Goal: Task Accomplishment & Management: Use online tool/utility

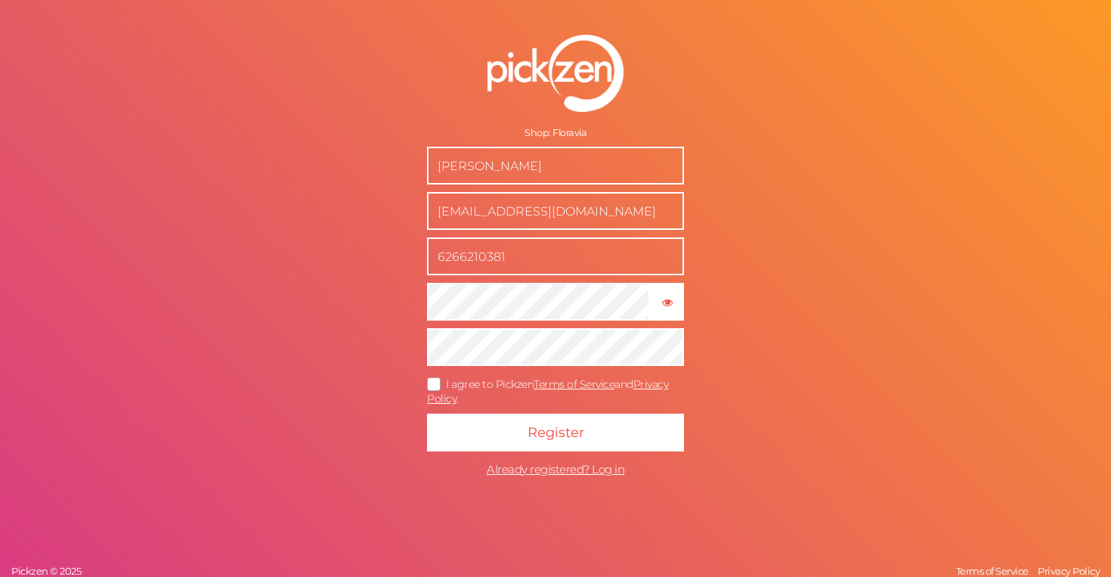
click at [432, 381] on icon at bounding box center [435, 384] width 24 height 8
click at [0, 0] on input "I agree to Pickzen Terms of Service and Privacy Policy ." at bounding box center [0, 0] width 0 height 0
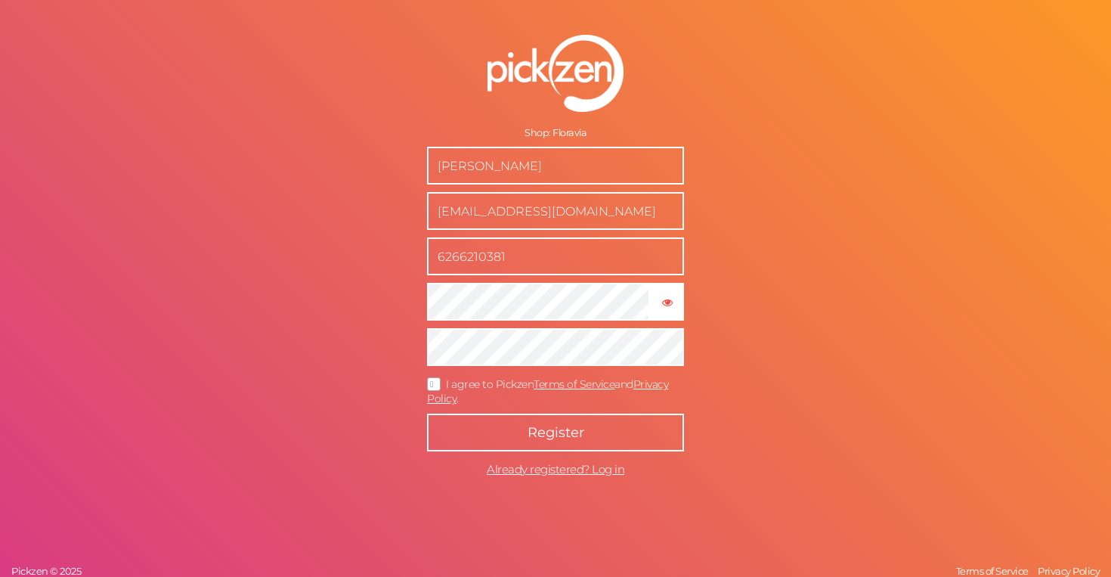
click at [485, 431] on button "Register" at bounding box center [555, 433] width 257 height 38
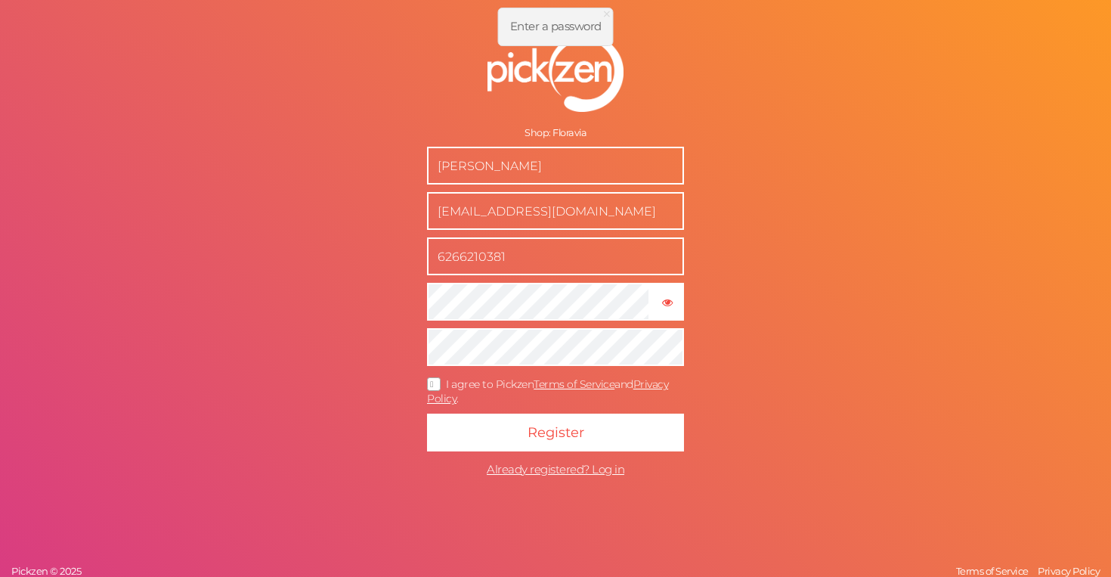
click at [611, 163] on input "yusuf güvenbaş" at bounding box center [555, 166] width 257 height 38
type input "Ondder Alp Yılmaz"
click at [568, 218] on input "support@floravia.co" at bounding box center [555, 211] width 257 height 38
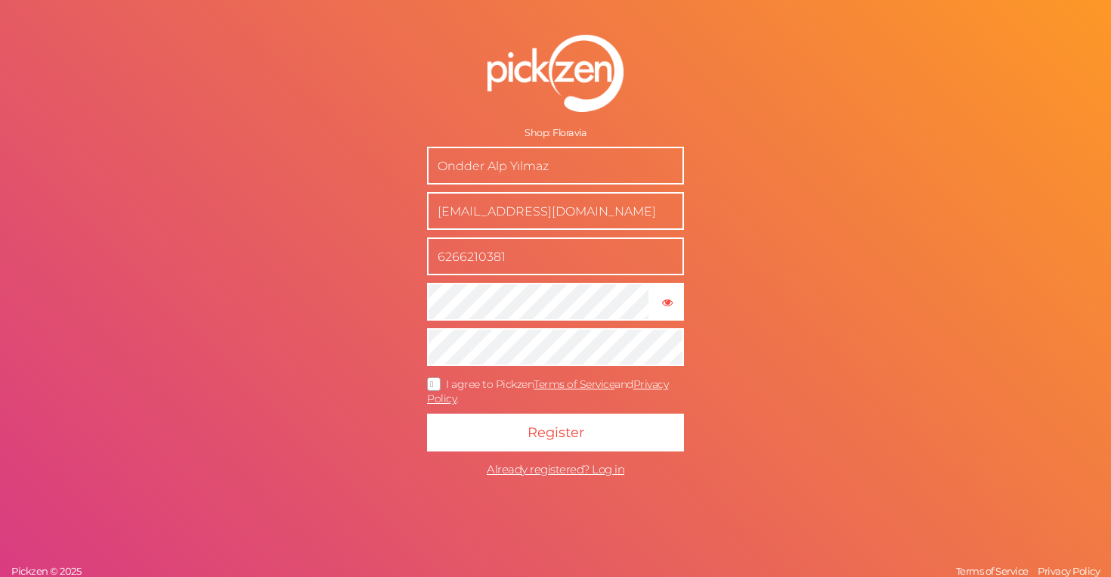
click at [568, 218] on input "support@floravia.co" at bounding box center [555, 211] width 257 height 38
click at [574, 229] on input "support@floravia.co" at bounding box center [555, 211] width 257 height 38
click at [584, 221] on input "support@floravia.co" at bounding box center [555, 211] width 257 height 38
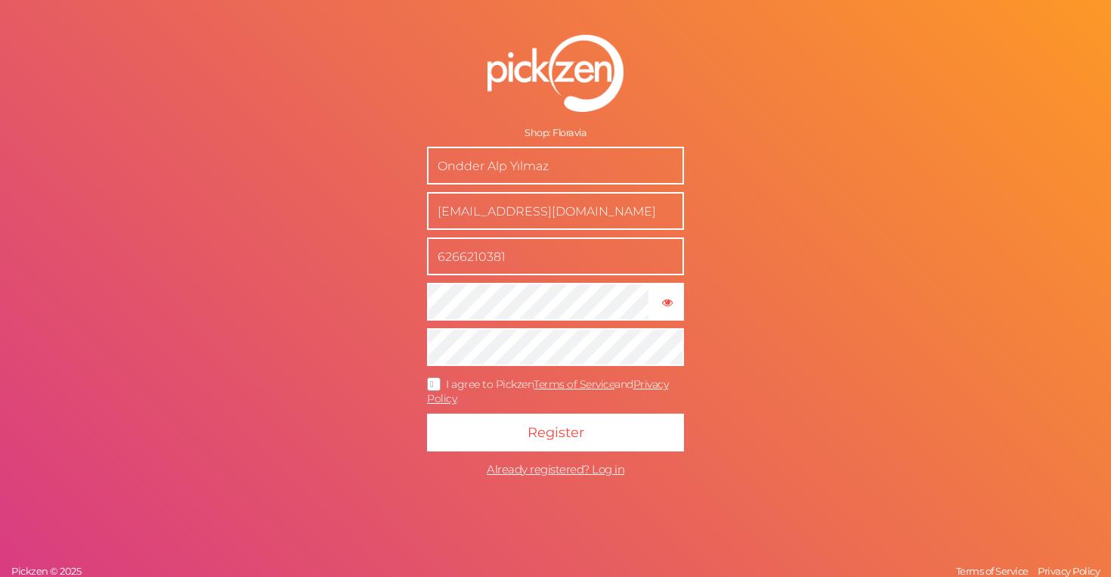
click at [584, 221] on input "support@floravia.co" at bounding box center [555, 211] width 257 height 38
type input "[EMAIL_ADDRESS][DOMAIN_NAME]"
click at [569, 255] on input "6266210381" at bounding box center [555, 256] width 257 height 38
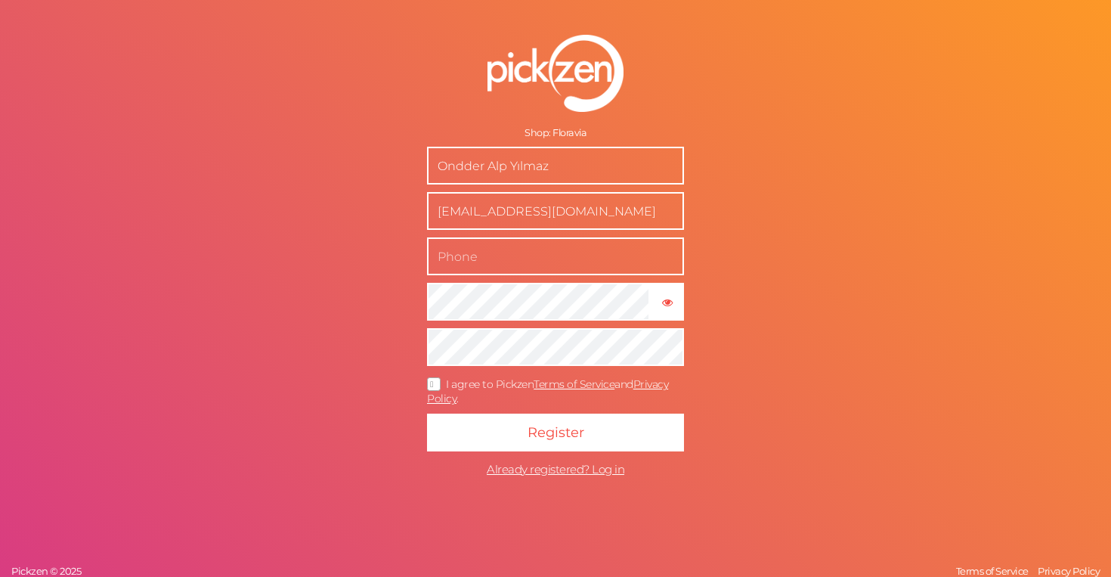
click at [569, 255] on input "text" at bounding box center [555, 256] width 257 height 38
type input "05308652356"
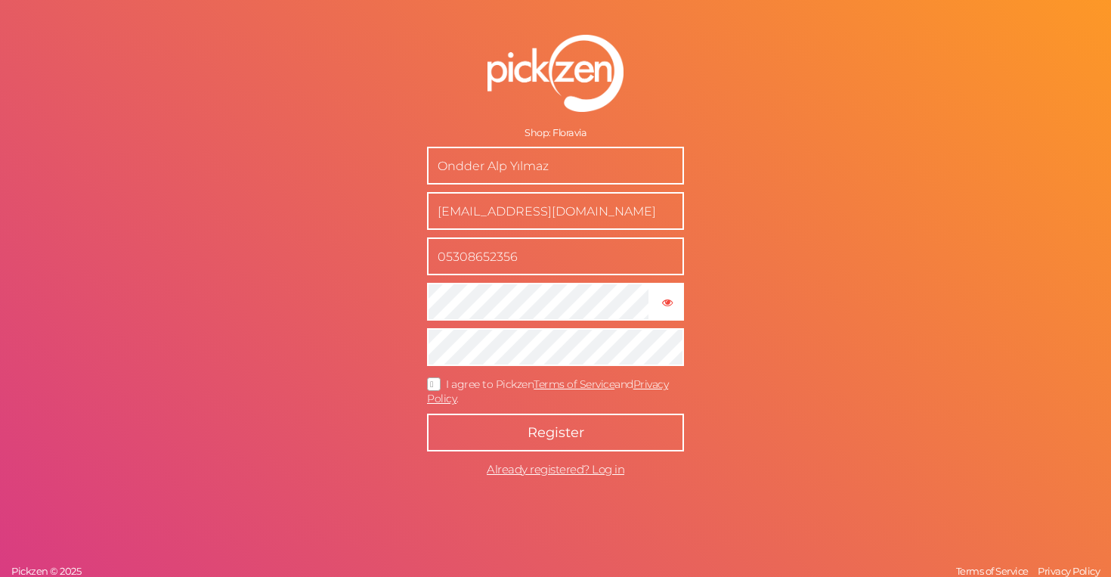
click at [534, 438] on span "Register" at bounding box center [556, 432] width 57 height 17
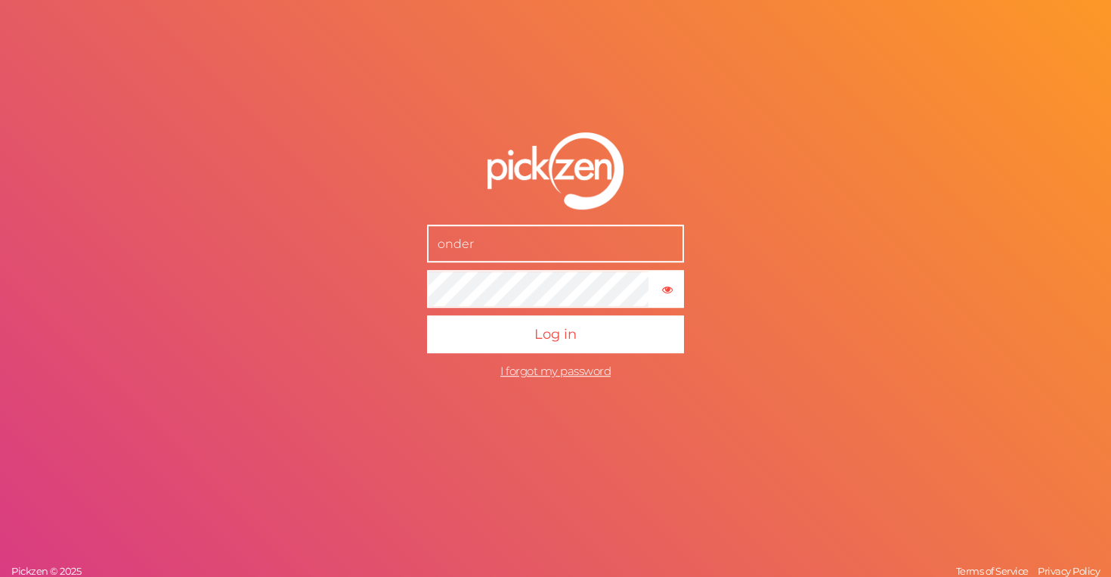
type input "[EMAIL_ADDRESS][DOMAIN_NAME]"
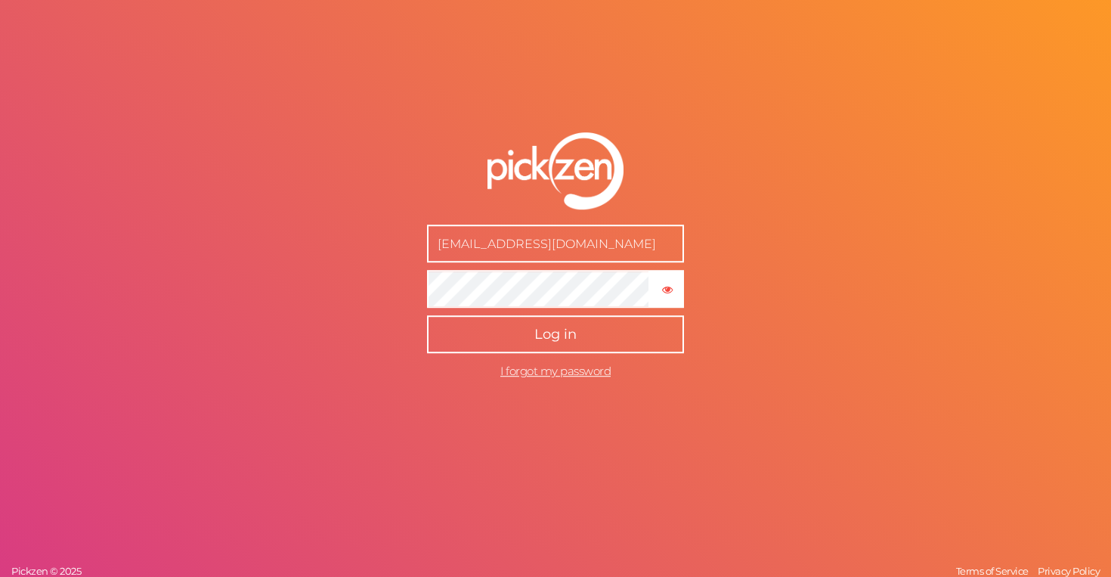
click at [512, 329] on button "Log in" at bounding box center [555, 334] width 257 height 38
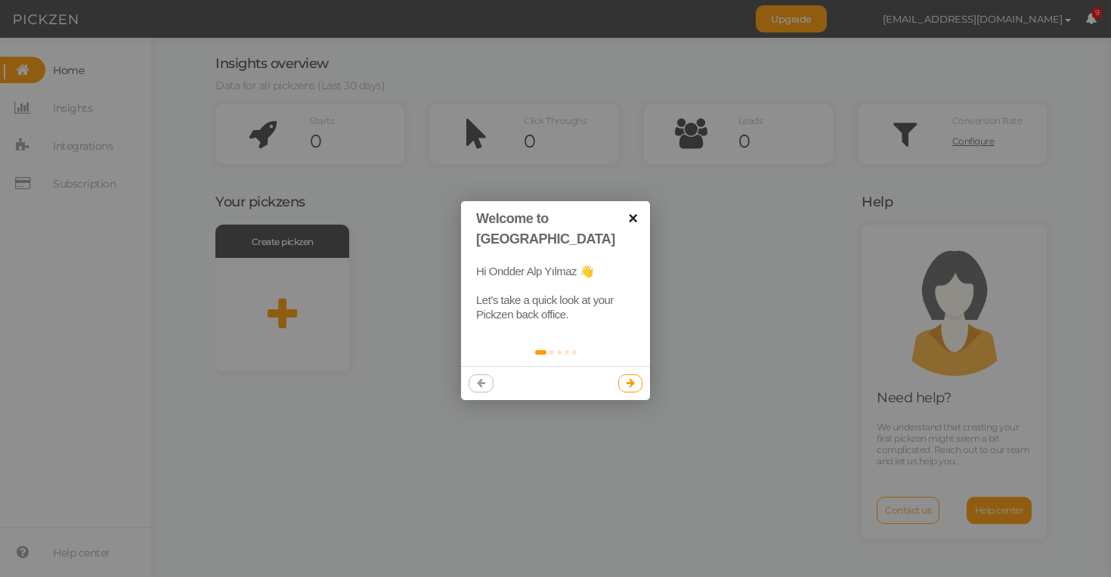
click at [640, 218] on link "×" at bounding box center [633, 218] width 34 height 34
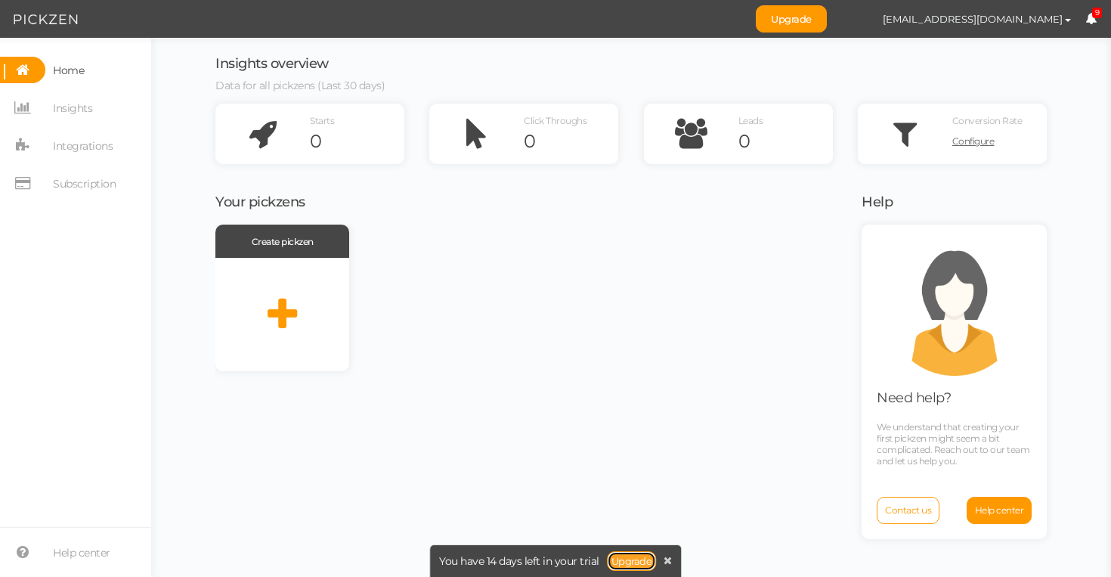
click at [631, 555] on link "Upgrade" at bounding box center [632, 561] width 50 height 20
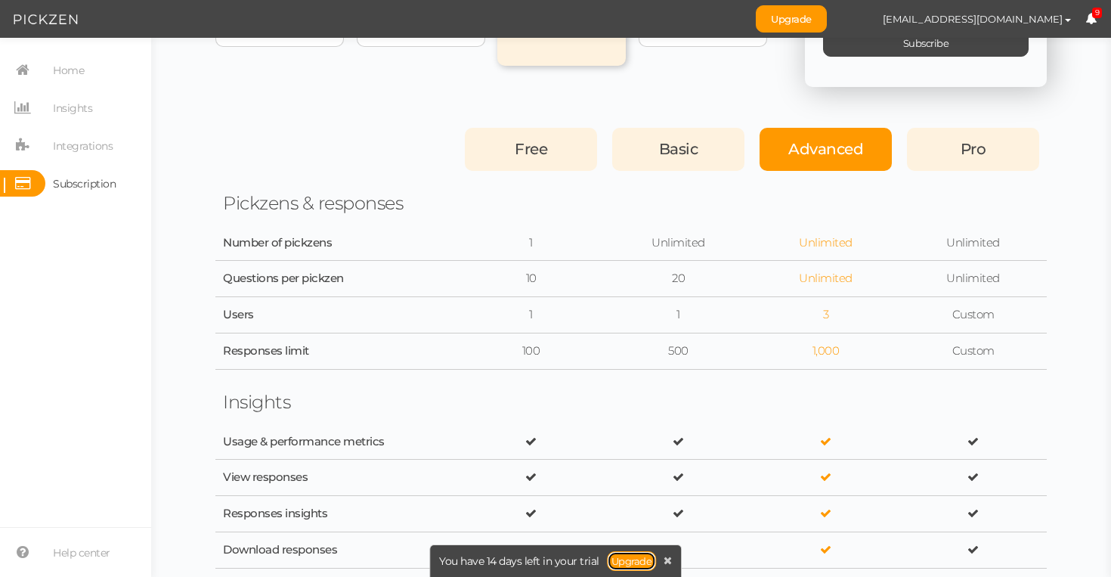
scroll to position [293, 0]
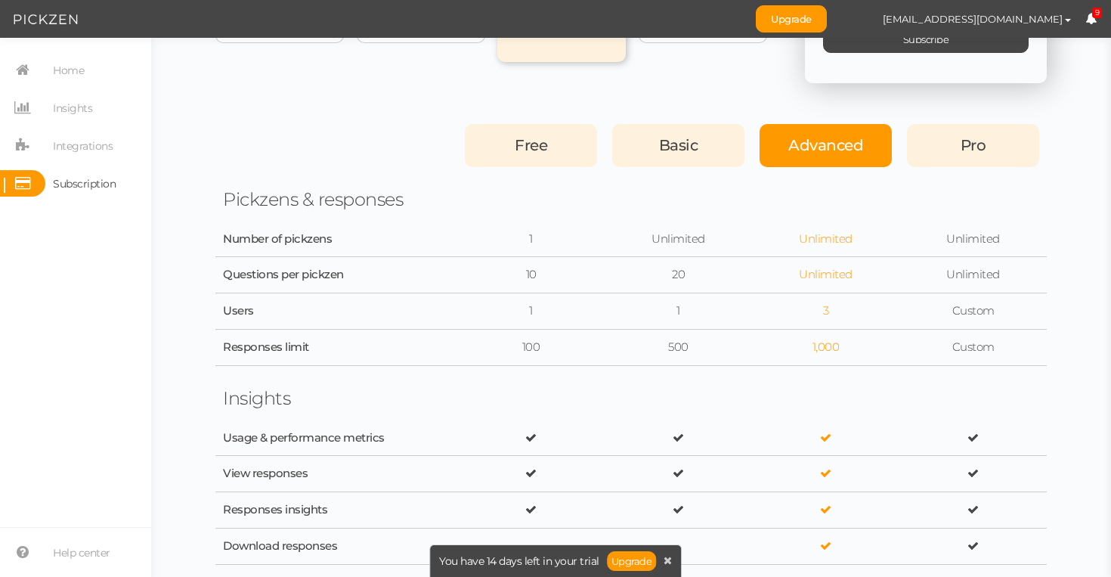
click at [275, 275] on div "Questions per pickzen" at bounding box center [336, 275] width 227 height 14
click at [386, 274] on div "Questions per pickzen" at bounding box center [336, 275] width 227 height 14
click at [278, 350] on div "Responses limit" at bounding box center [336, 347] width 227 height 14
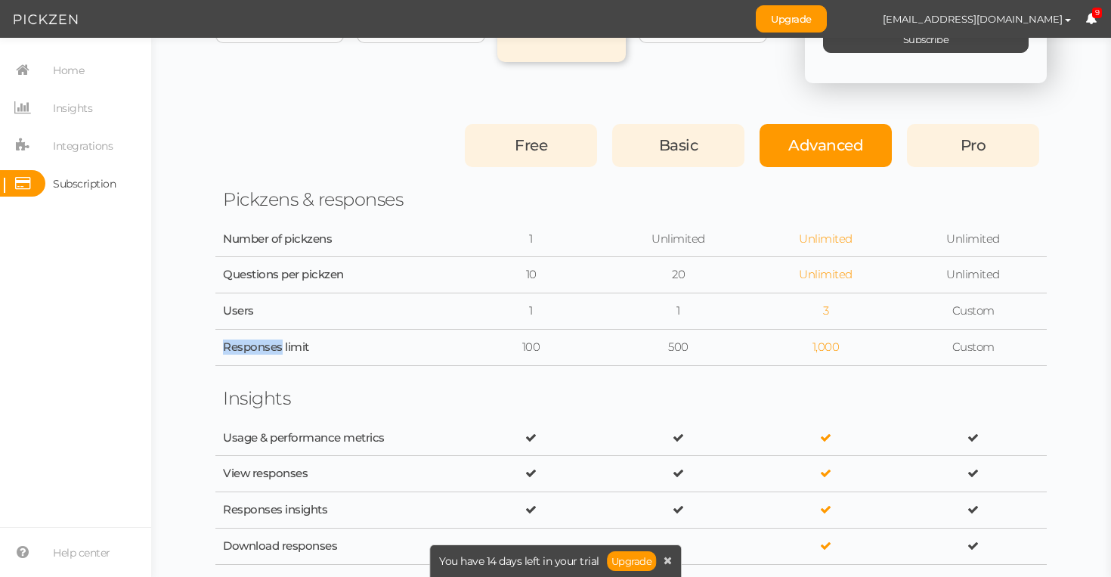
click at [278, 350] on div "Responses limit" at bounding box center [336, 347] width 227 height 14
click at [421, 421] on div "Usage & performance metrics" at bounding box center [631, 438] width 832 height 36
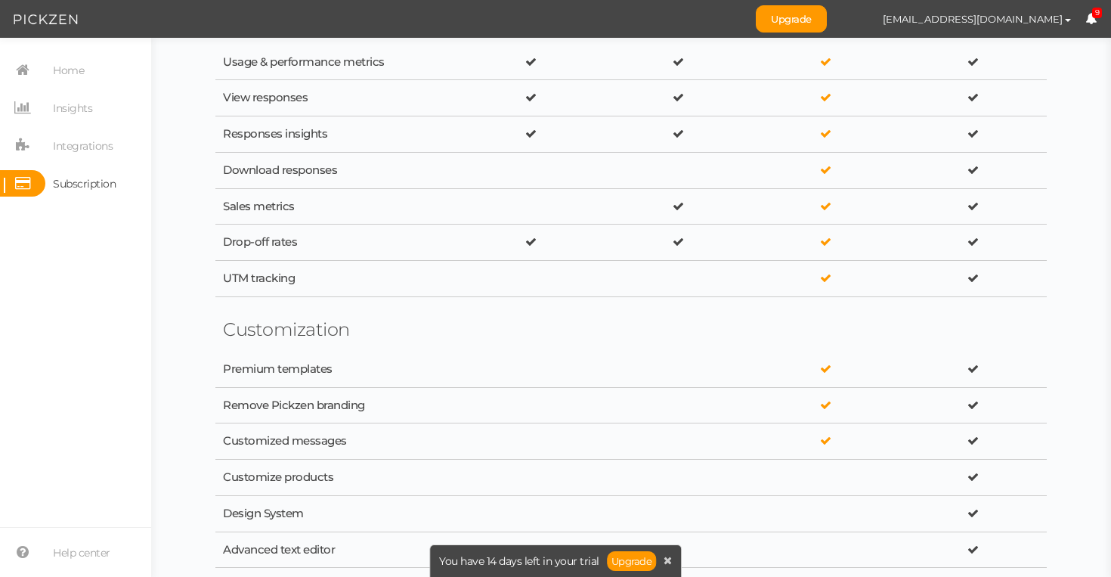
scroll to position [0, 0]
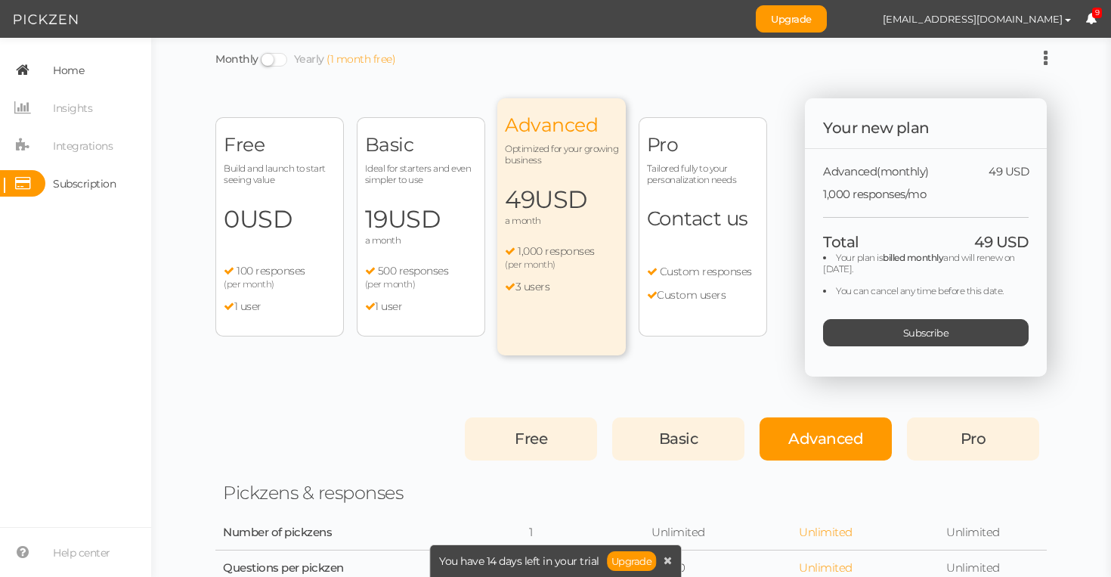
click at [91, 66] on link "Home" at bounding box center [75, 70] width 151 height 26
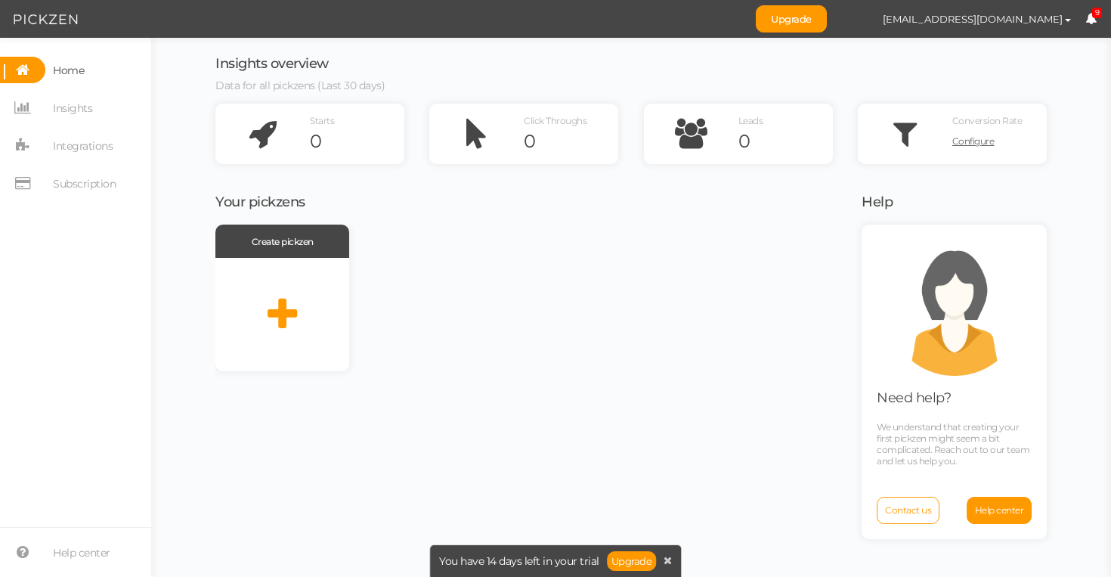
click at [672, 565] on div "You have 14 days left in your trial Upgrade" at bounding box center [555, 560] width 252 height 33
click at [272, 273] on div at bounding box center [282, 314] width 134 height 113
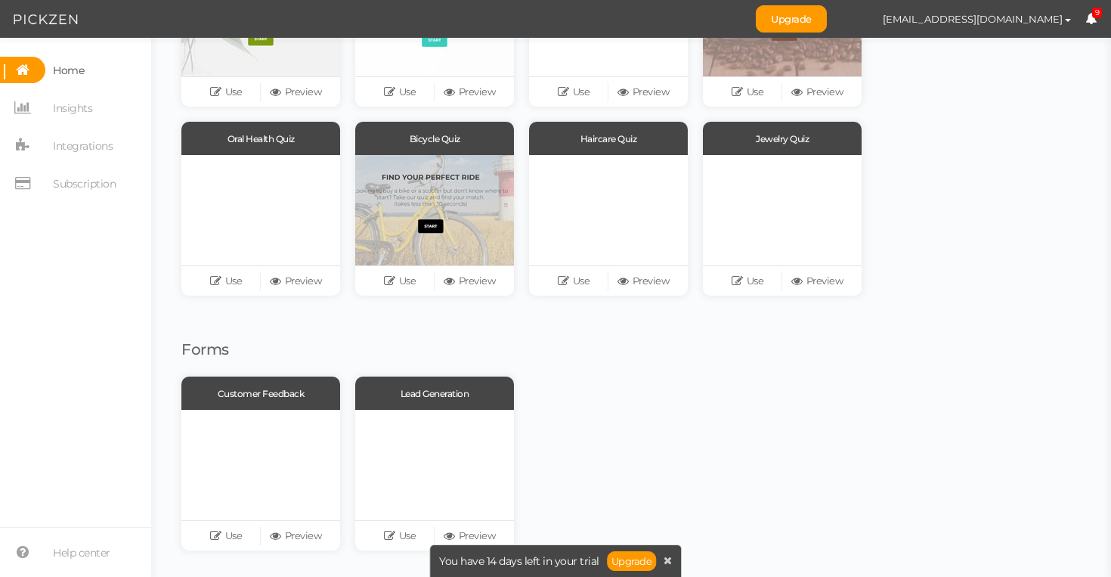
scroll to position [267, 0]
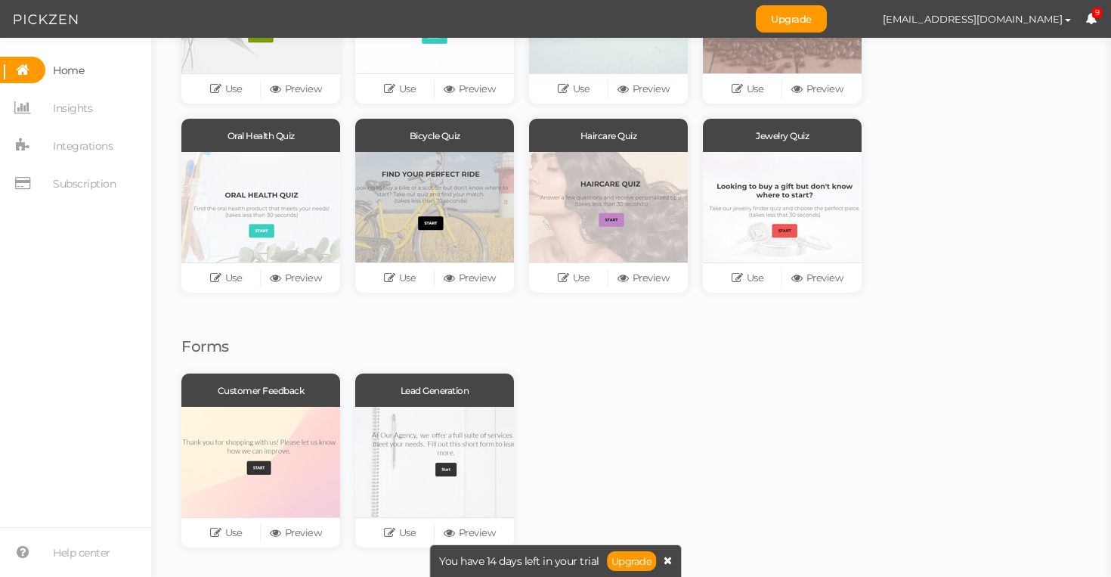
click at [664, 554] on link at bounding box center [668, 561] width 8 height 14
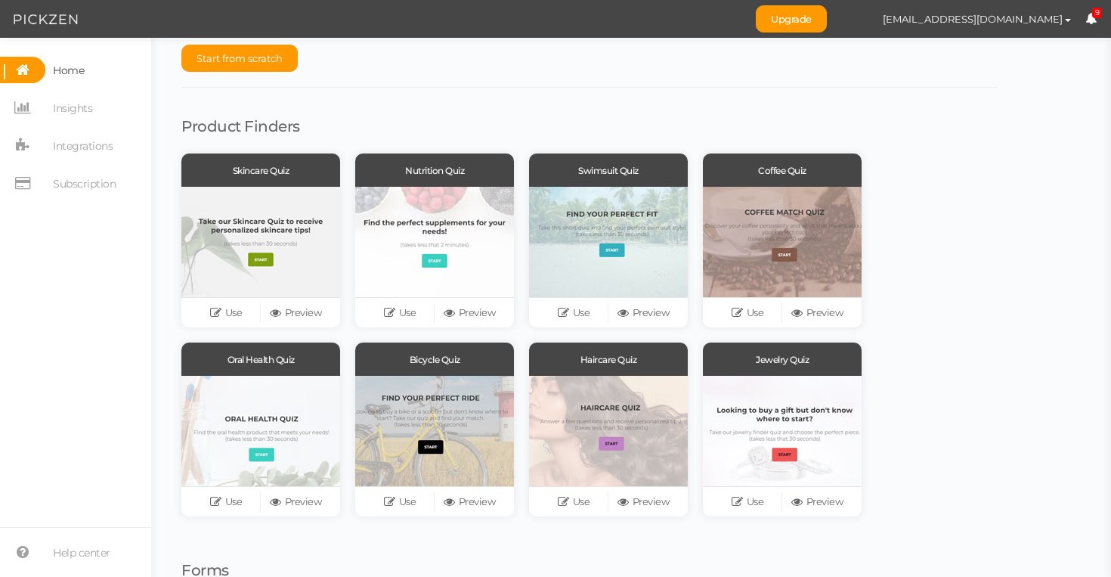
scroll to position [32, 0]
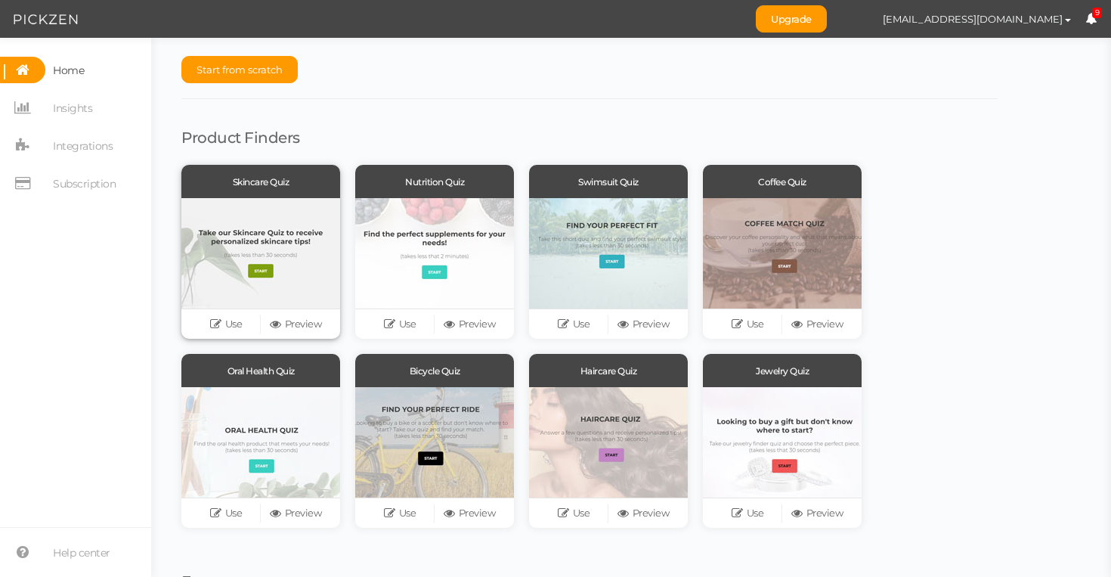
click at [232, 255] on div at bounding box center [260, 253] width 159 height 110
click at [230, 319] on link "Use" at bounding box center [226, 324] width 70 height 21
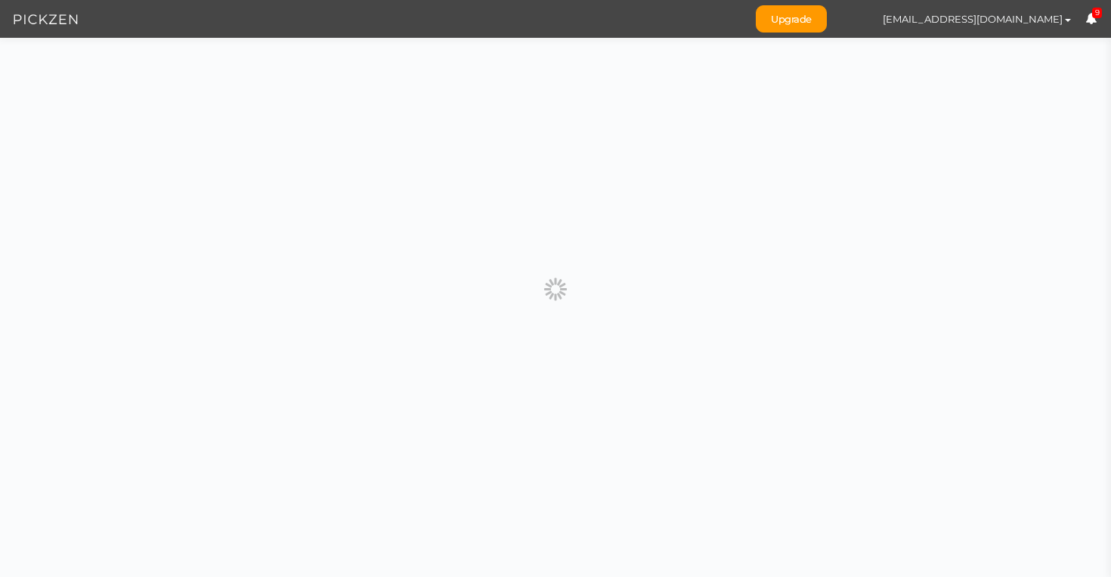
scroll to position [0, 0]
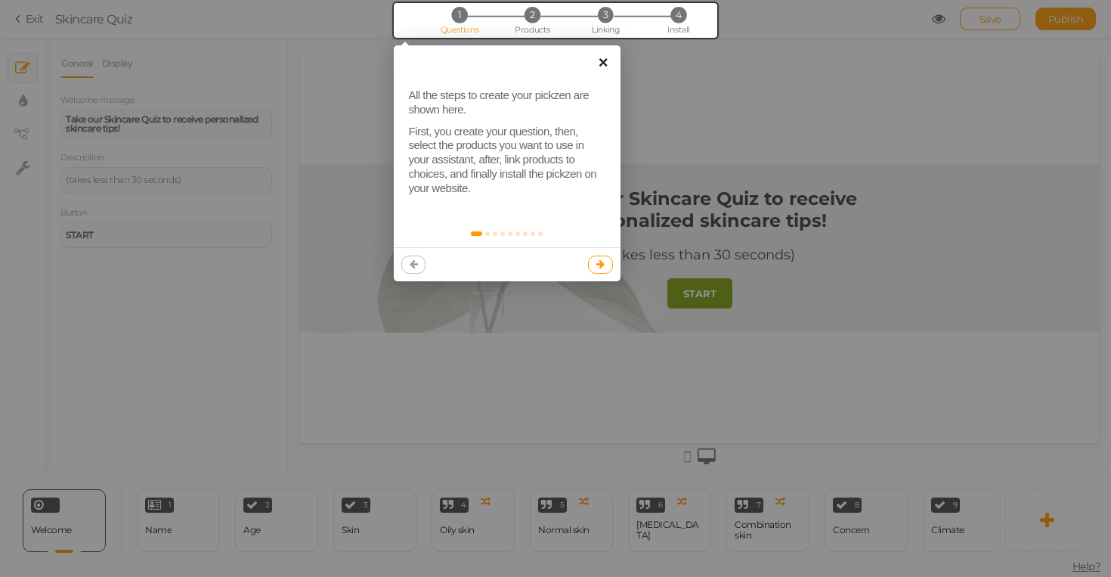
click at [599, 64] on link "×" at bounding box center [604, 62] width 34 height 34
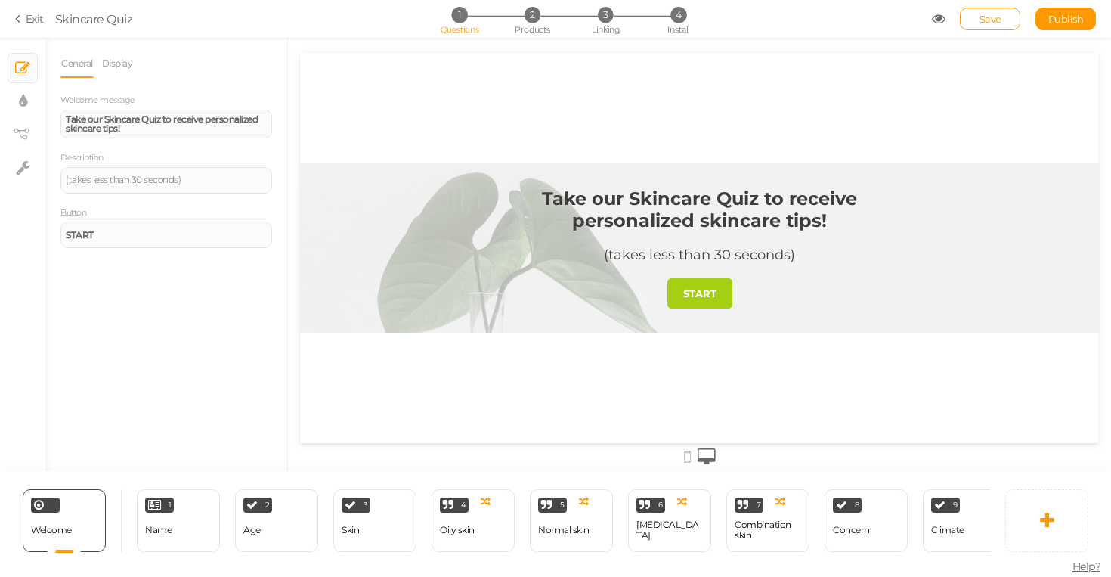
click at [683, 281] on link "START" at bounding box center [700, 293] width 65 height 30
click at [510, 243] on h1 "Take our Skincare Quiz to receive personalized skincare tips!" at bounding box center [699, 216] width 405 height 59
click at [689, 454] on icon at bounding box center [687, 456] width 7 height 17
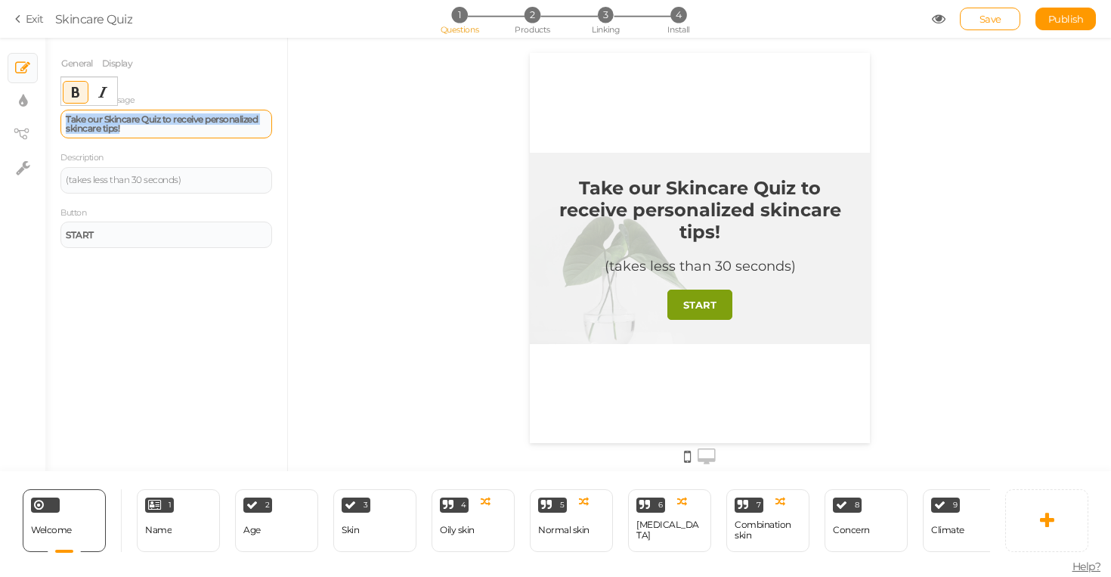
drag, startPoint x: 123, startPoint y: 128, endPoint x: 66, endPoint y: 113, distance: 59.4
click at [65, 112] on div "Take our Skincare Quiz to receive personalized skincare tips!" at bounding box center [166, 124] width 212 height 29
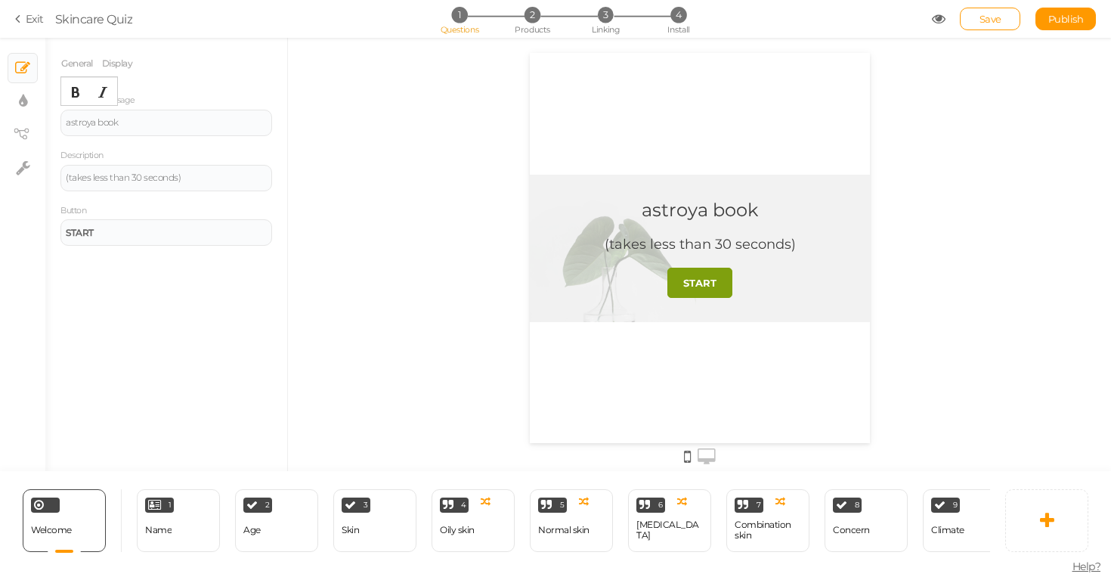
click at [118, 258] on div "General Display Welcome message astroya book Description (takes less than 30 se…" at bounding box center [166, 260] width 242 height 422
click at [11, 88] on link "× Display settings" at bounding box center [22, 101] width 29 height 29
select select "2"
select select "montserrat"
select select "fade"
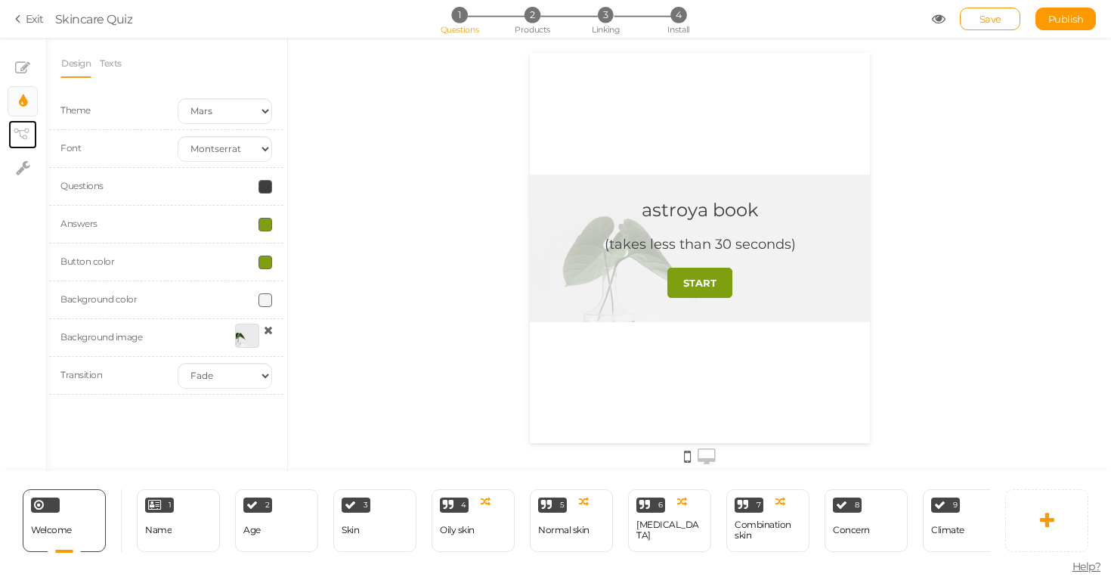
click at [11, 122] on link "× View tree" at bounding box center [22, 134] width 29 height 29
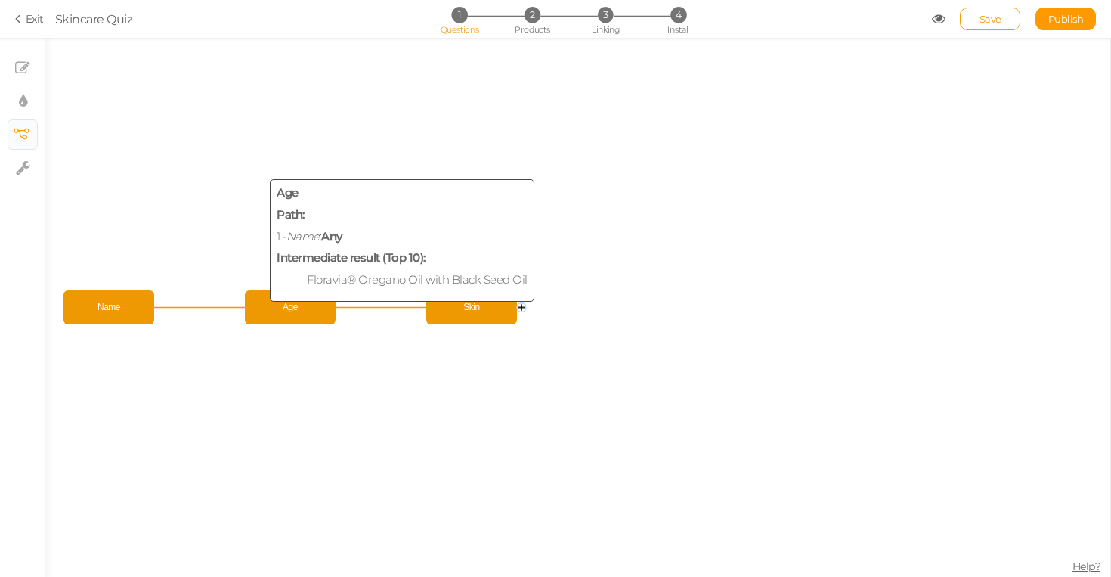
click at [284, 309] on span "Age" at bounding box center [290, 307] width 83 height 26
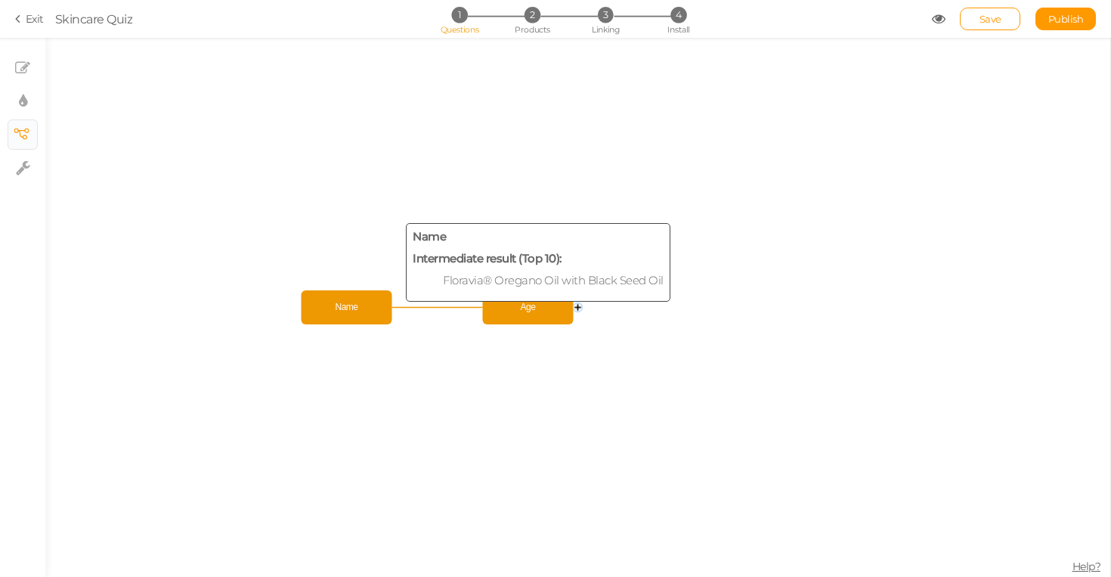
click at [367, 309] on span "Name" at bounding box center [346, 307] width 83 height 26
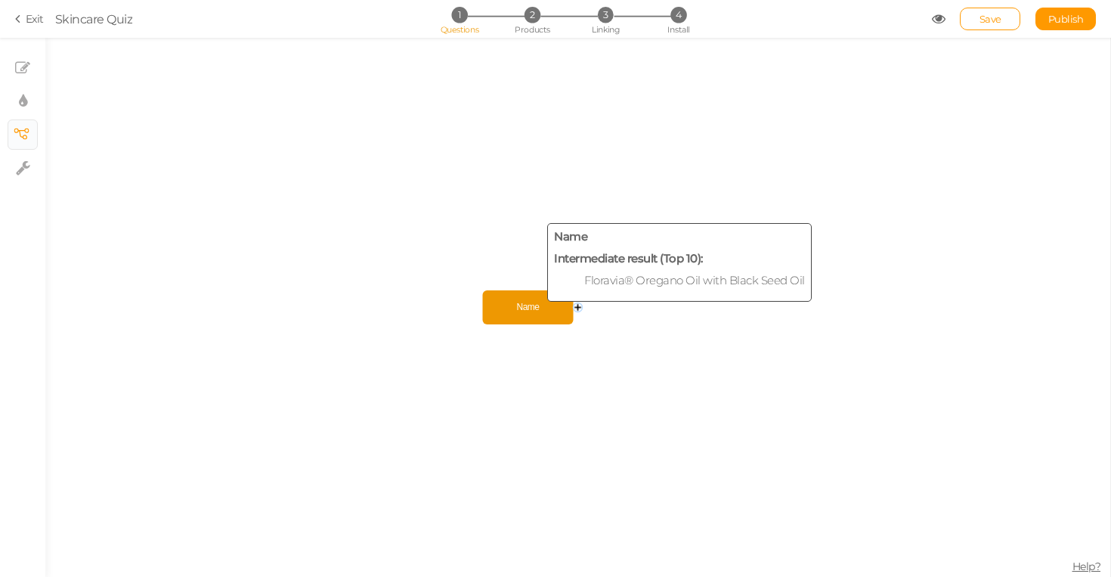
click at [526, 306] on span "Name" at bounding box center [528, 307] width 83 height 26
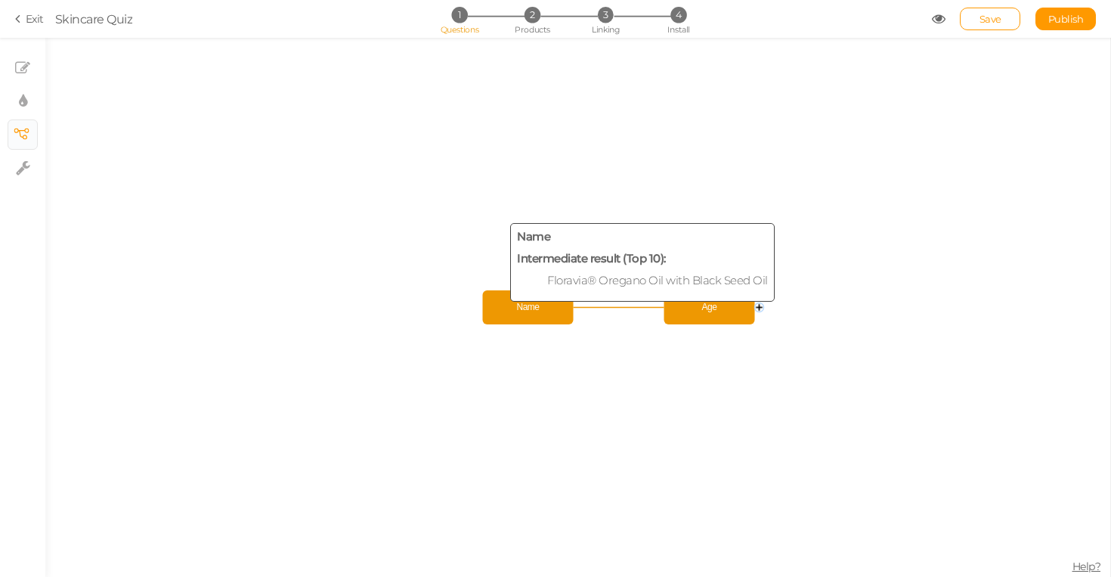
click at [511, 312] on span "Name" at bounding box center [528, 307] width 83 height 26
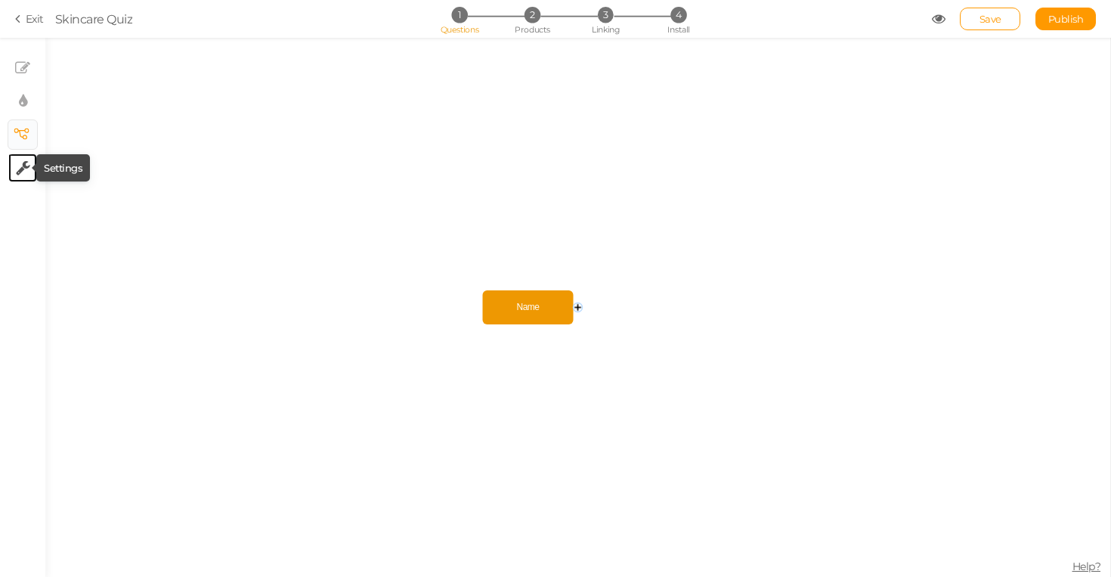
click at [23, 172] on icon at bounding box center [23, 167] width 14 height 15
select select "en"
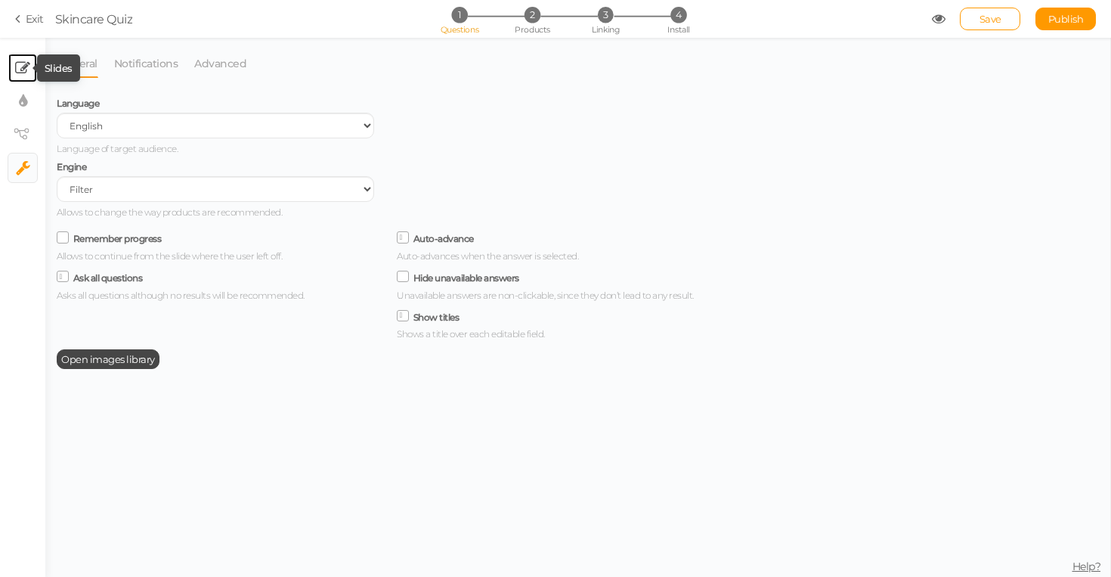
click at [23, 73] on icon at bounding box center [22, 67] width 15 height 15
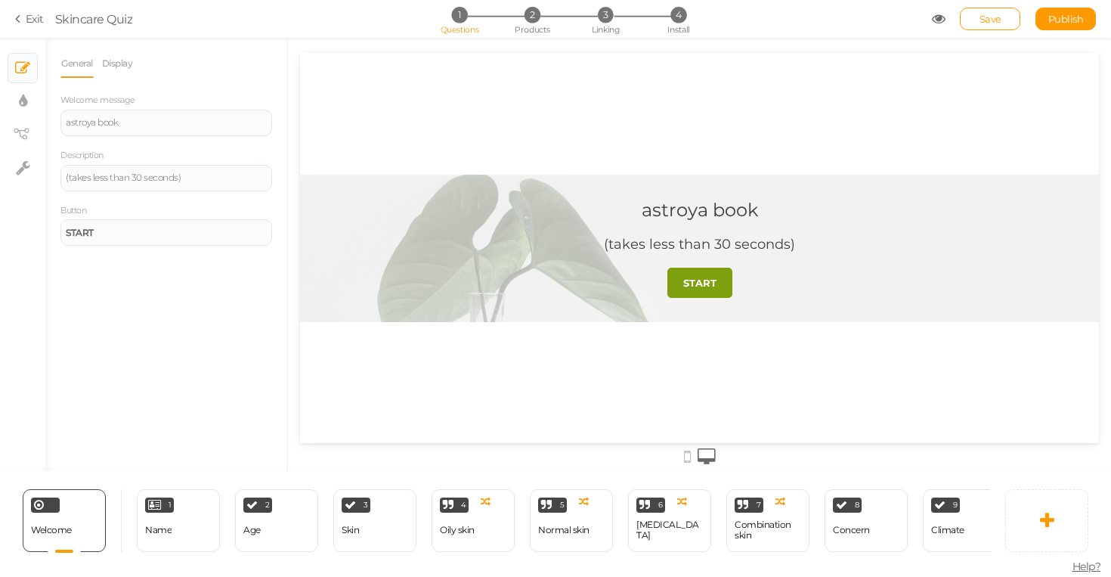
click at [771, 286] on div "astroya book (takes less than 30 seconds) START" at bounding box center [700, 248] width 454 height 147
click at [710, 282] on strong "START" at bounding box center [699, 283] width 33 height 12
click at [181, 547] on div "1 Name × Define the conditions to show this slide. Clone Change type Delete" at bounding box center [178, 520] width 83 height 63
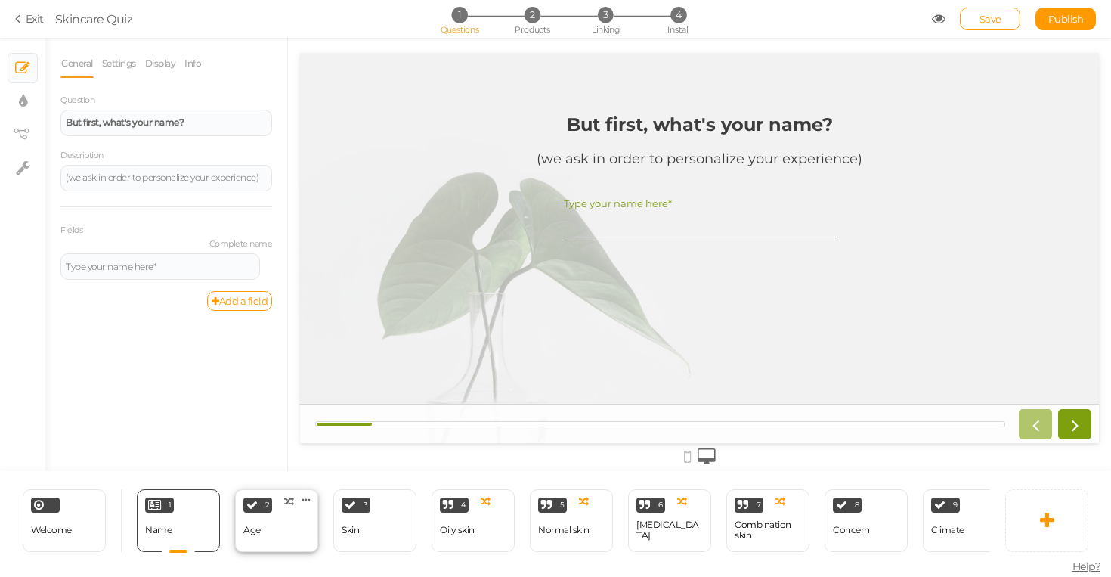
click at [259, 541] on div "Age" at bounding box center [251, 530] width 17 height 26
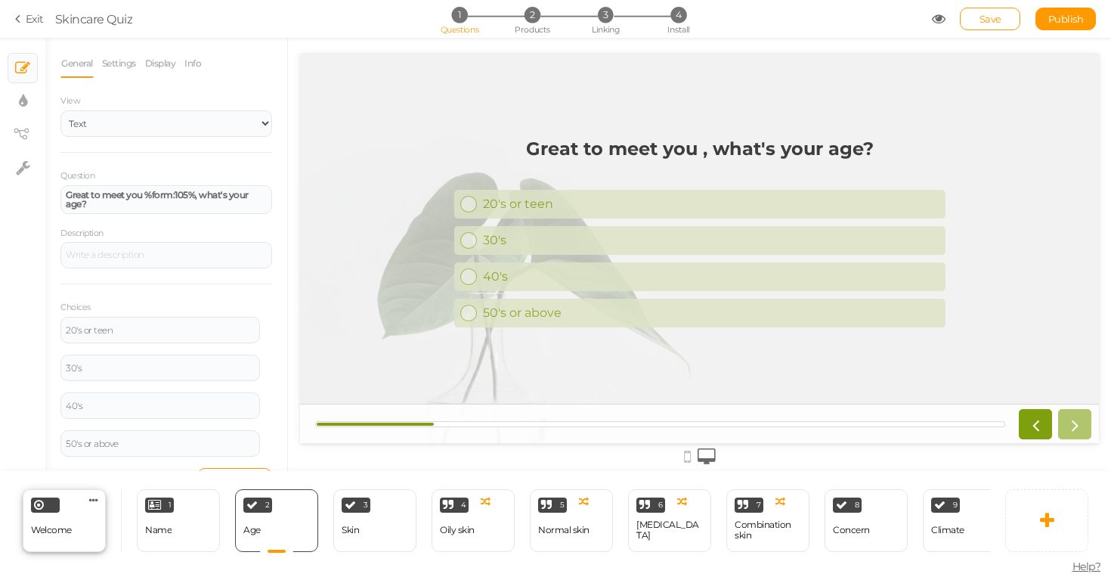
click at [74, 526] on div "Welcome Delete" at bounding box center [64, 520] width 83 height 63
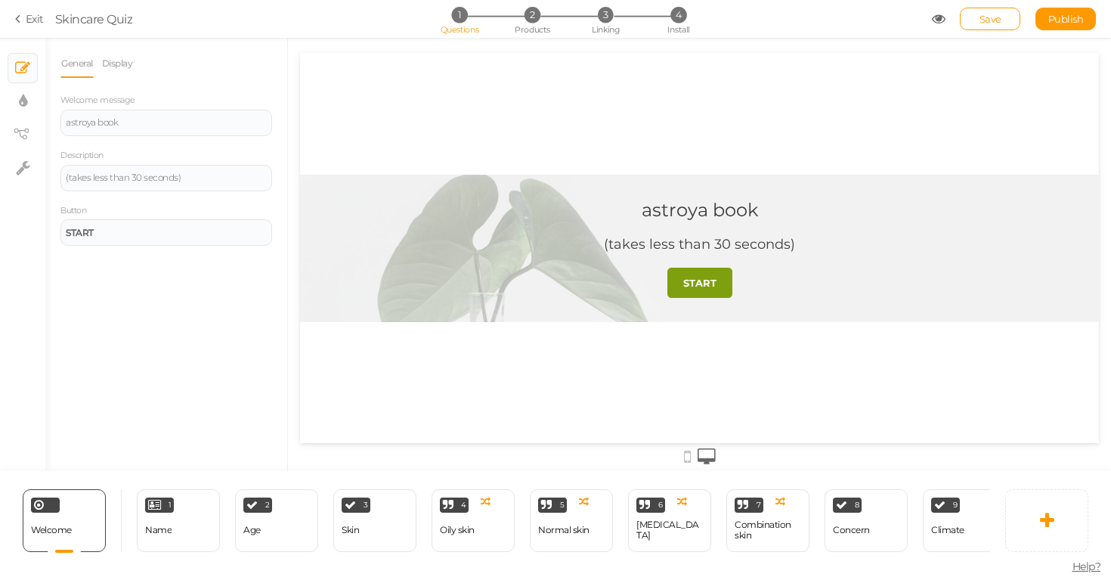
drag, startPoint x: 645, startPoint y: 209, endPoint x: 736, endPoint y: 204, distance: 91.6
click at [736, 204] on div "astroya book" at bounding box center [700, 210] width 116 height 22
click at [175, 503] on div "1 Name × Define the conditions to show this slide. Clone Change type Delete" at bounding box center [178, 520] width 83 height 63
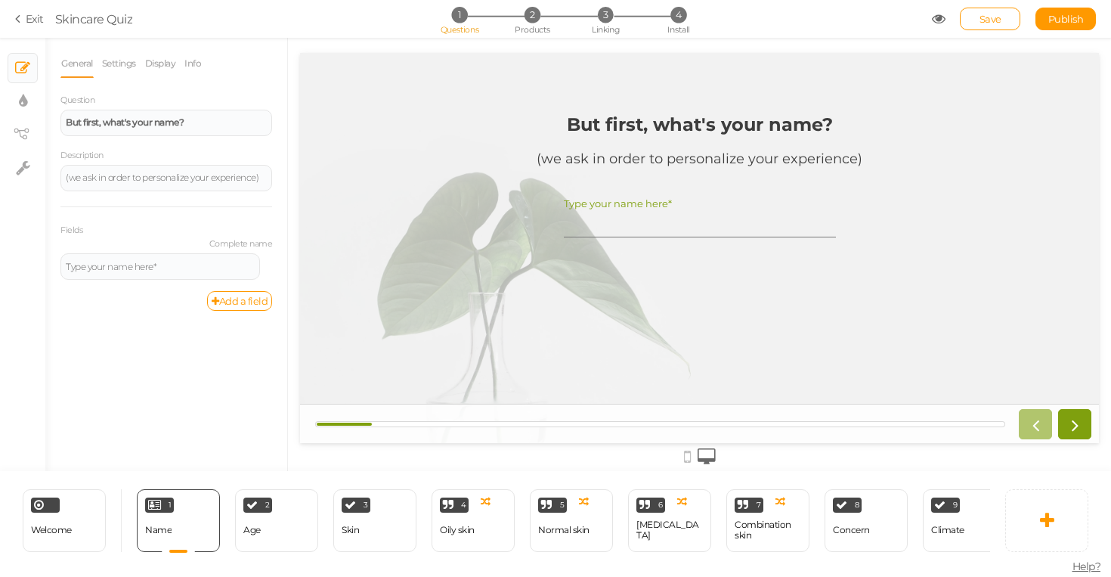
click at [581, 135] on strong "But first, what's your name?" at bounding box center [700, 124] width 266 height 22
click at [569, 125] on strong "But first, what's your name?" at bounding box center [700, 124] width 266 height 22
click at [593, 233] on input "Type your name here*" at bounding box center [700, 223] width 272 height 28
click at [1077, 534] on link at bounding box center [1046, 520] width 83 height 63
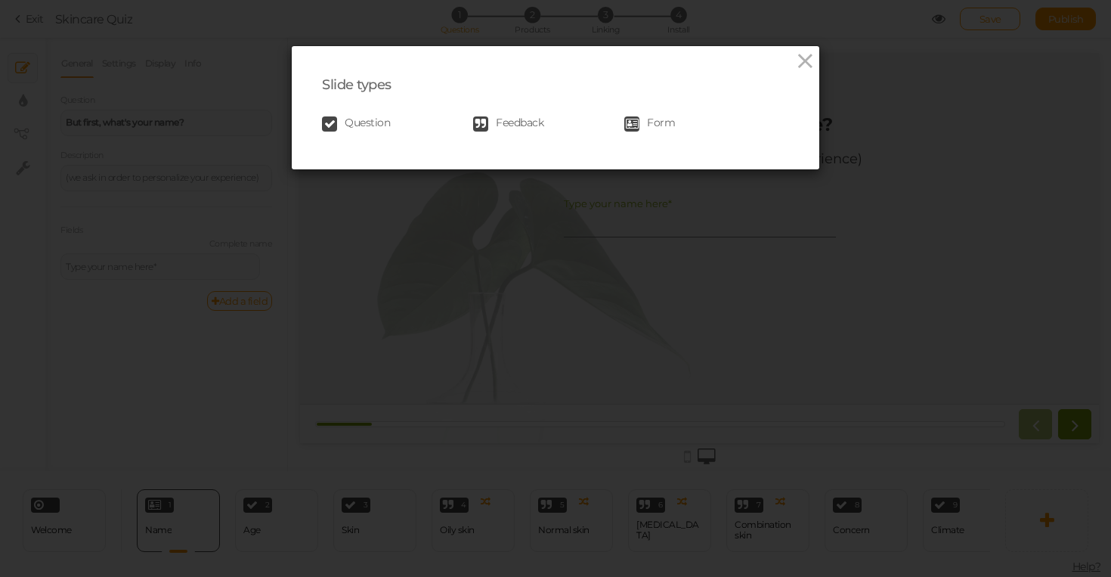
click at [392, 122] on link "Question" at bounding box center [397, 123] width 151 height 15
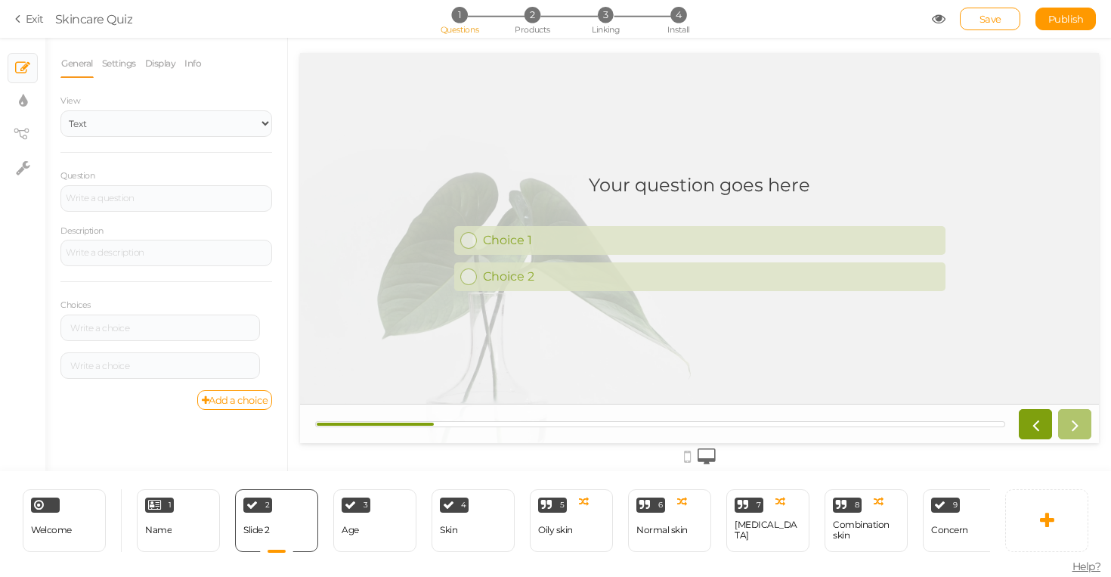
click at [678, 179] on h1 "Your question goes here" at bounding box center [700, 192] width 222 height 37
click at [184, 526] on div "1 Name × Define the conditions to show this slide. Clone Change type Delete" at bounding box center [178, 520] width 83 height 63
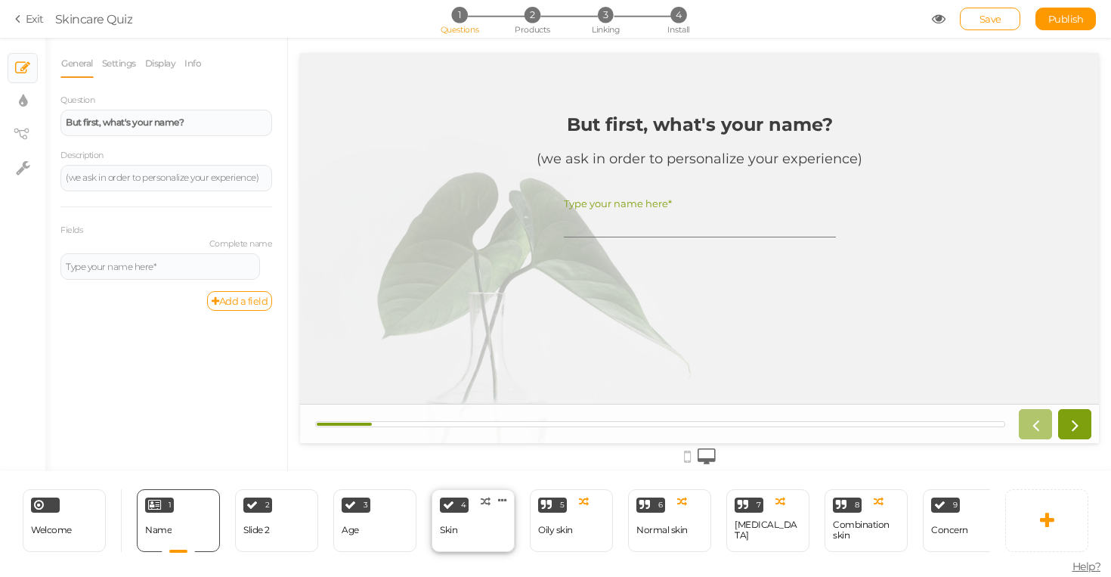
click at [451, 526] on div "Skin" at bounding box center [448, 530] width 17 height 11
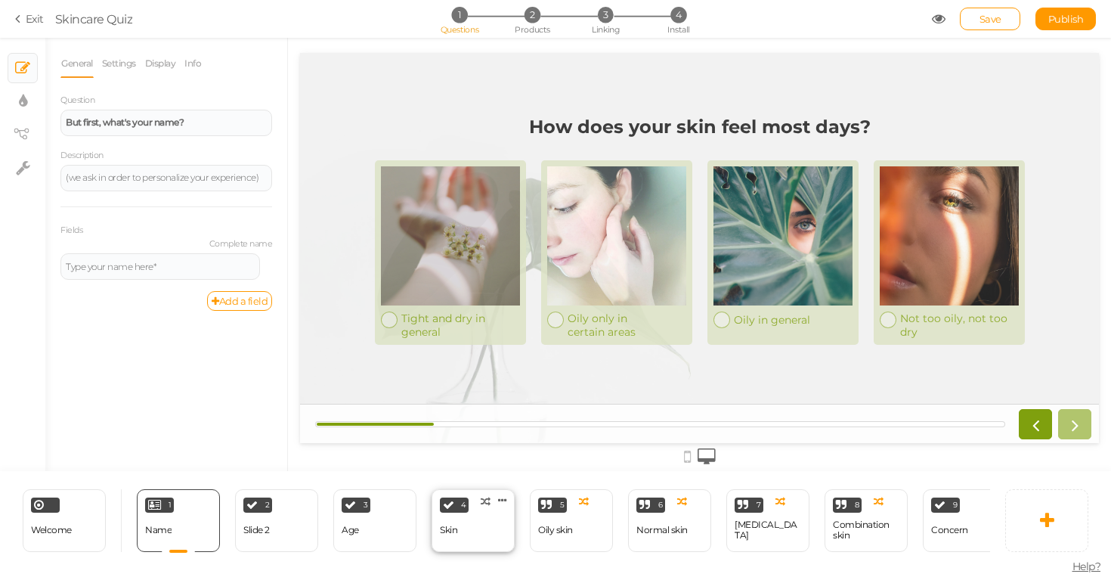
select select "2"
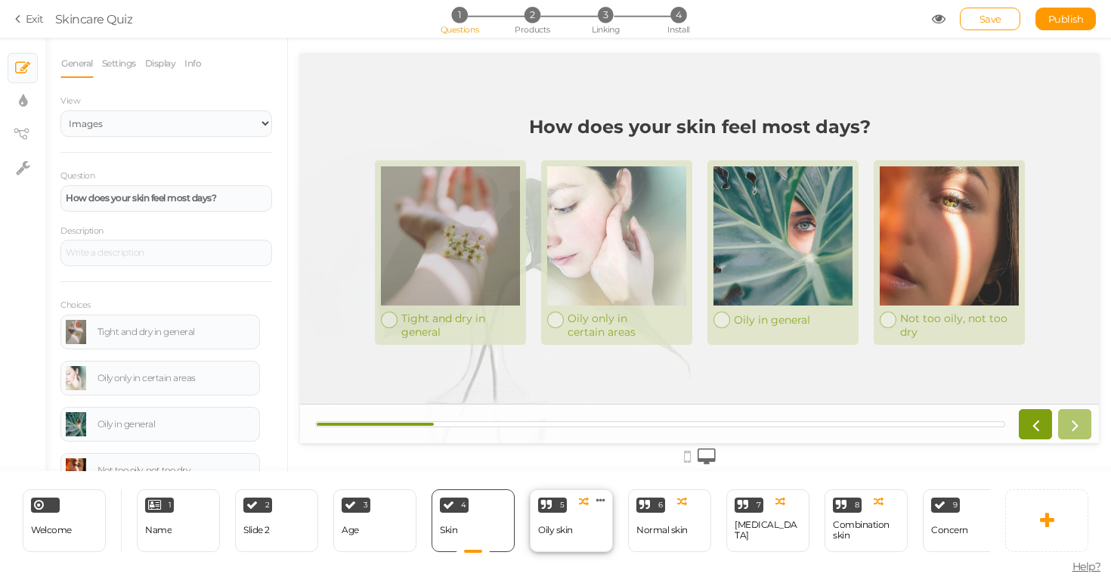
click at [586, 526] on div "5 Oily skin × Define the conditions to show this slide. Clone Change type Delete" at bounding box center [571, 520] width 83 height 63
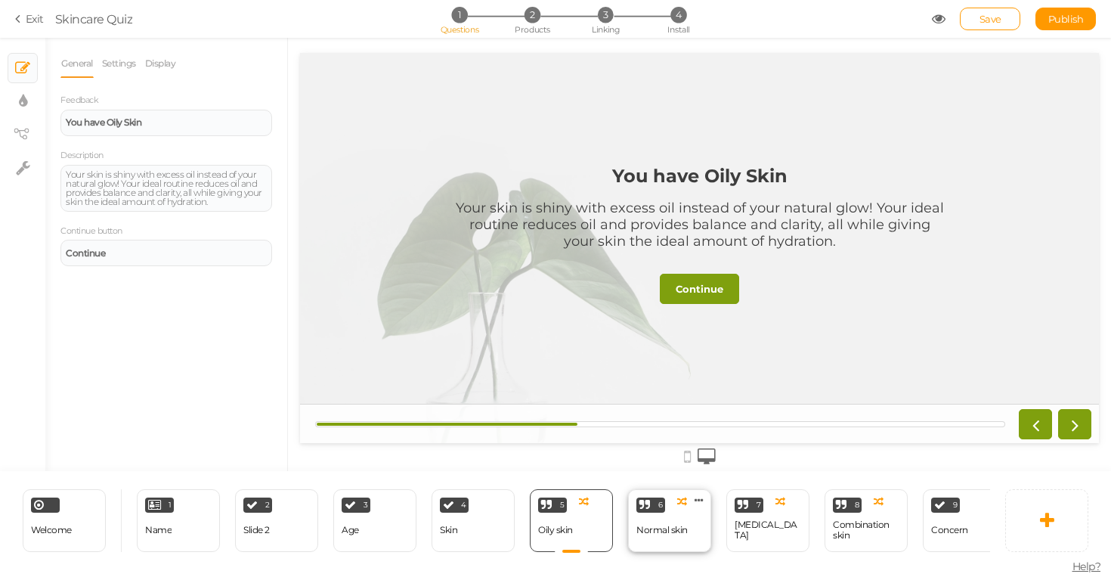
click at [690, 531] on div "6 Normal skin × Define the conditions to show this slide. Clone Change type Del…" at bounding box center [669, 520] width 83 height 63
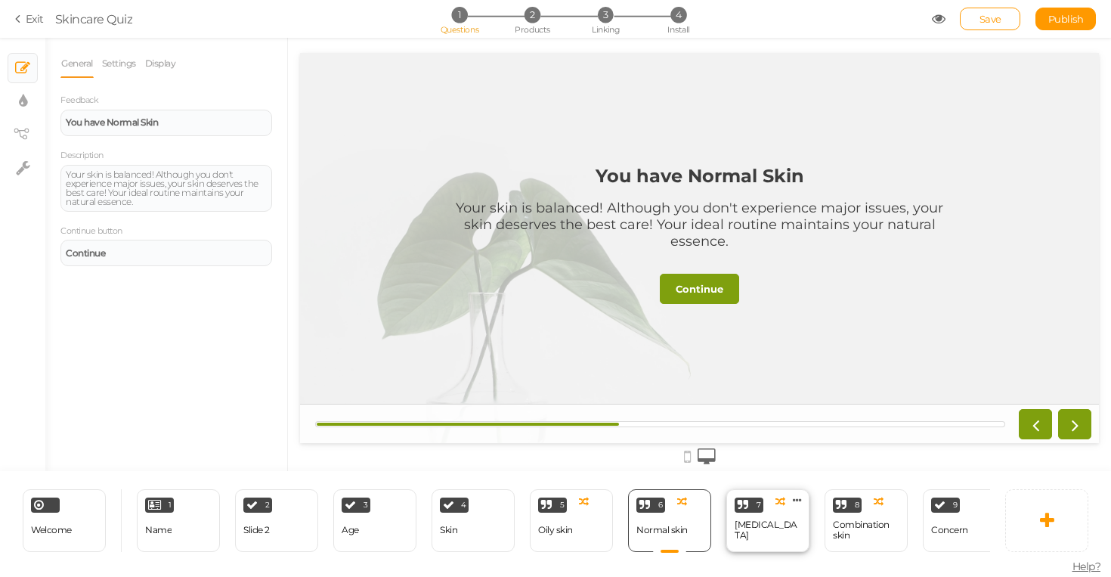
click at [747, 513] on div "7 [MEDICAL_DATA] × Define the conditions to show this slide. Clone Change type …" at bounding box center [768, 520] width 83 height 63
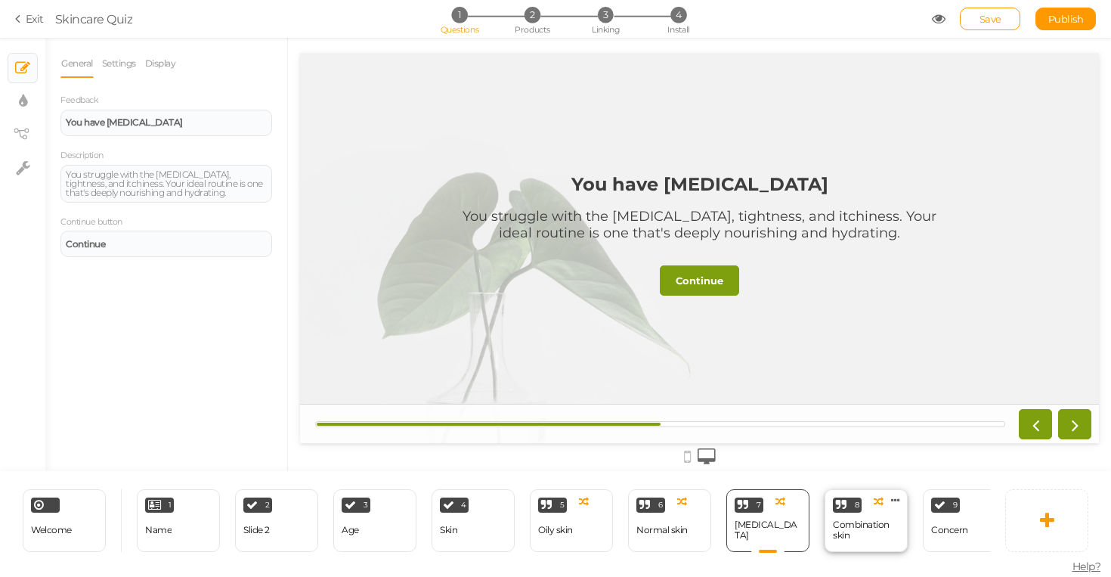
click at [832, 509] on div "8 Combination skin × Define the conditions to show this slide. Clone Change typ…" at bounding box center [866, 520] width 83 height 63
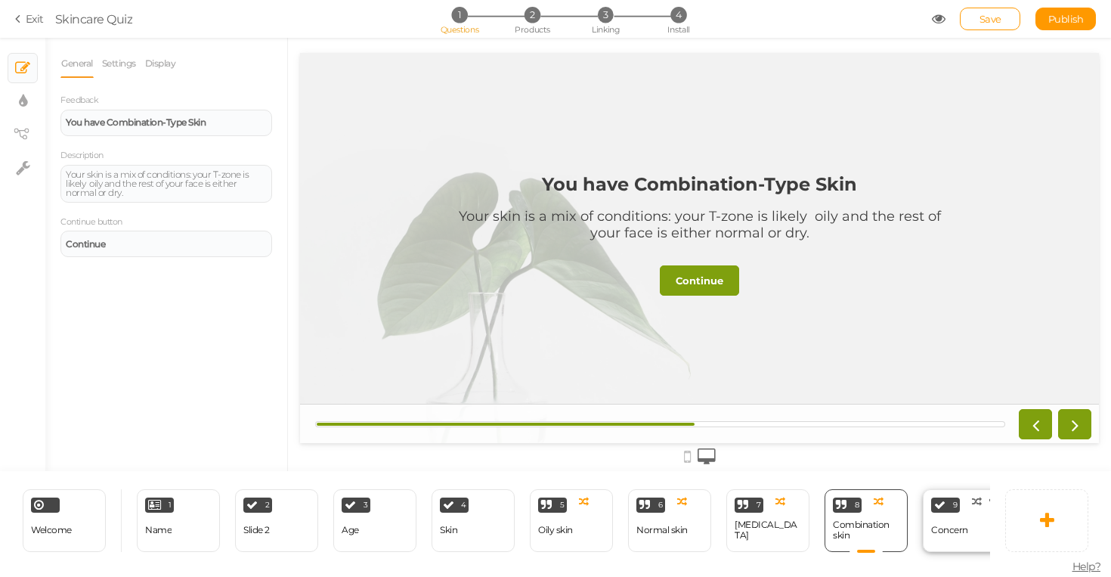
click at [936, 505] on icon at bounding box center [939, 504] width 11 height 11
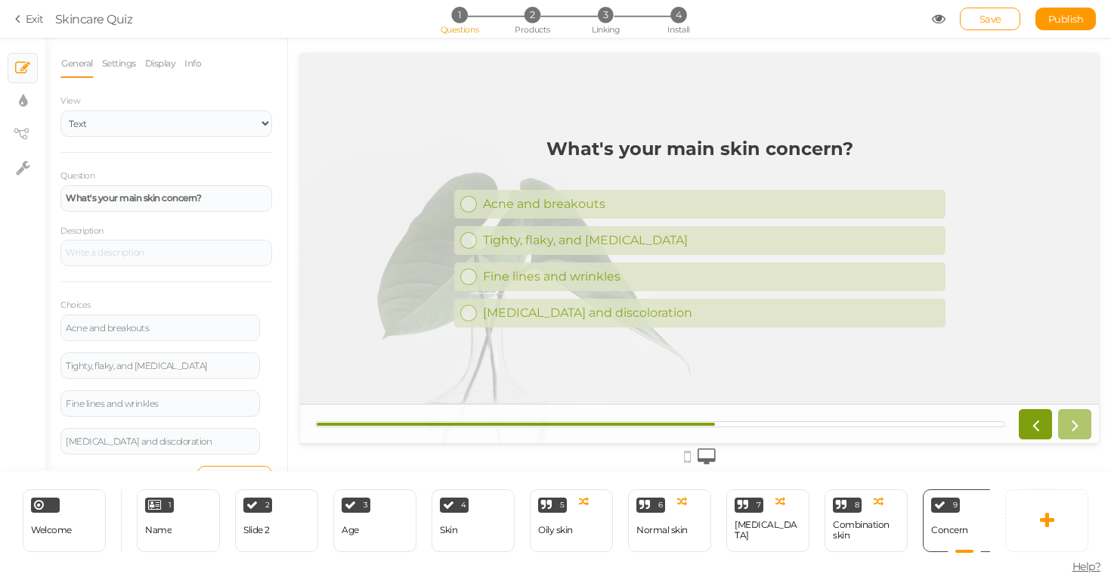
click at [1086, 36] on section "Exit Skincare Quiz 1 Questions 2 Products 3 Linking 4 Install Save Publish" at bounding box center [555, 19] width 1111 height 38
click at [1081, 26] on link "Publish" at bounding box center [1066, 19] width 60 height 23
click at [583, 33] on span "Published successfully." at bounding box center [556, 26] width 119 height 14
click at [1069, 23] on span "Publish" at bounding box center [1067, 19] width 36 height 12
click at [939, 23] on icon at bounding box center [939, 19] width 14 height 14
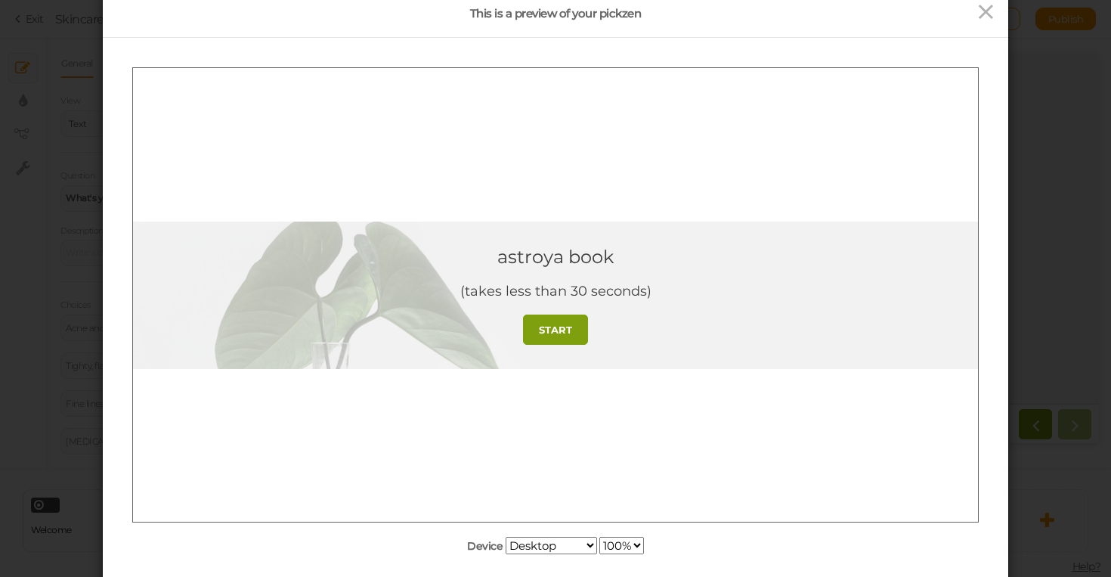
scroll to position [164, 0]
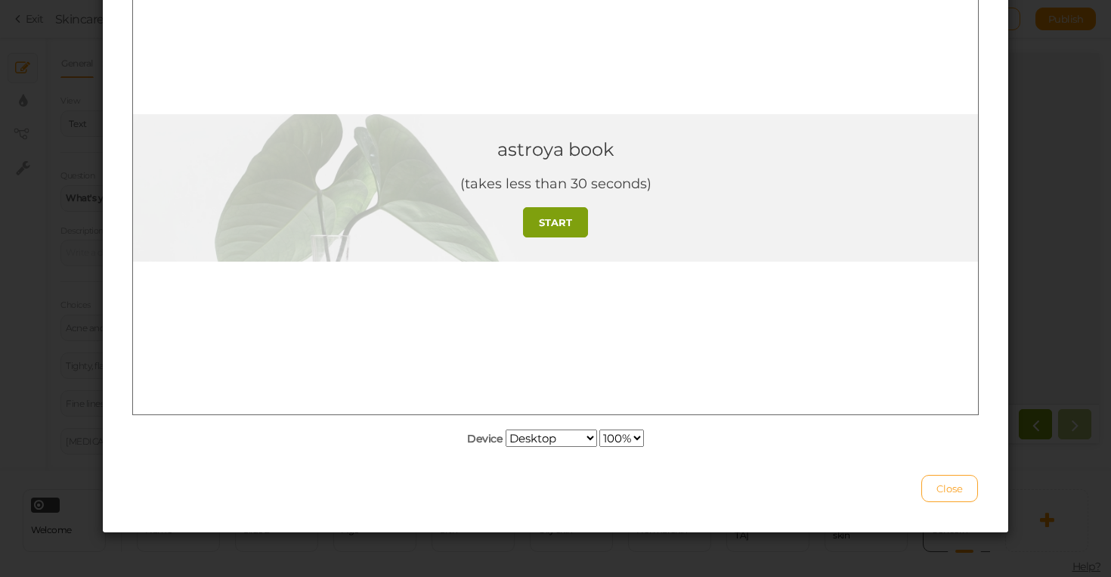
click at [971, 488] on button "Close" at bounding box center [950, 488] width 57 height 27
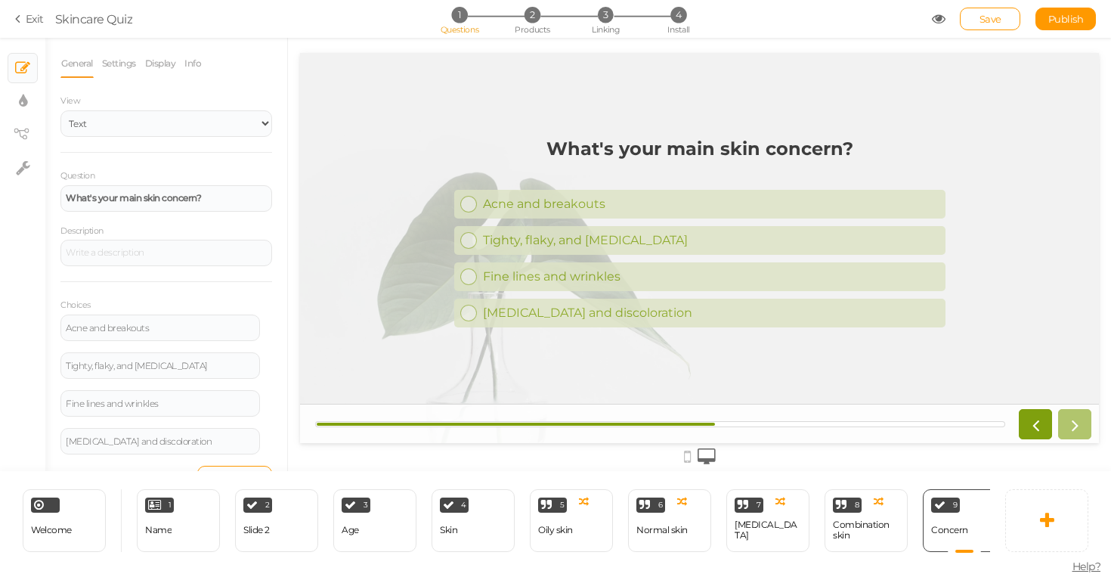
click at [31, 31] on section "Exit Skincare Quiz 1 Questions 2 Products 3 Linking 4 Install Save Publish View…" at bounding box center [555, 19] width 1111 height 38
click at [24, 14] on icon at bounding box center [20, 19] width 11 height 14
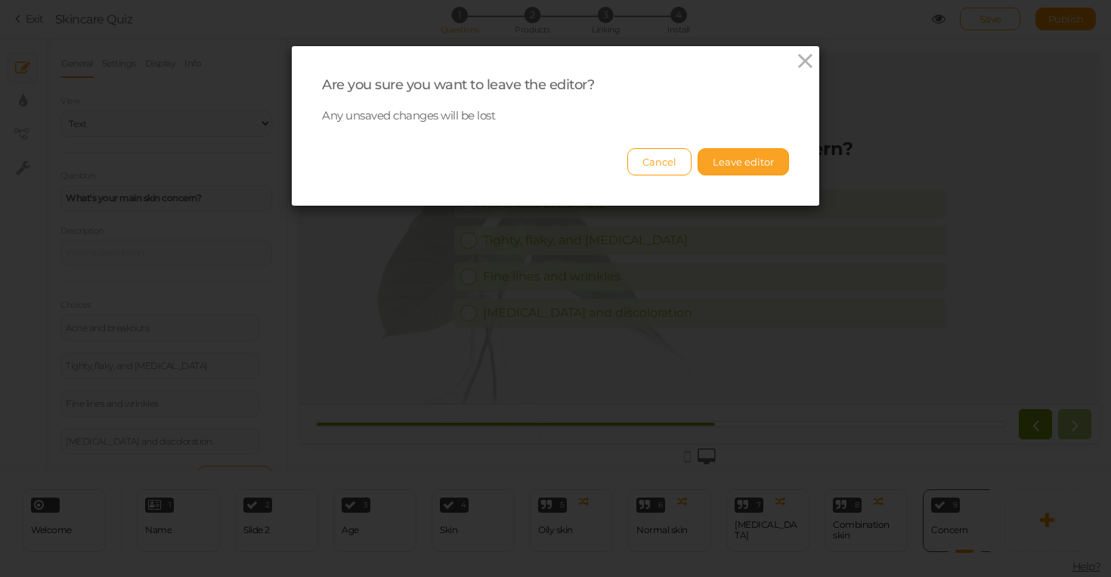
click at [719, 163] on button "Leave editor" at bounding box center [743, 161] width 91 height 27
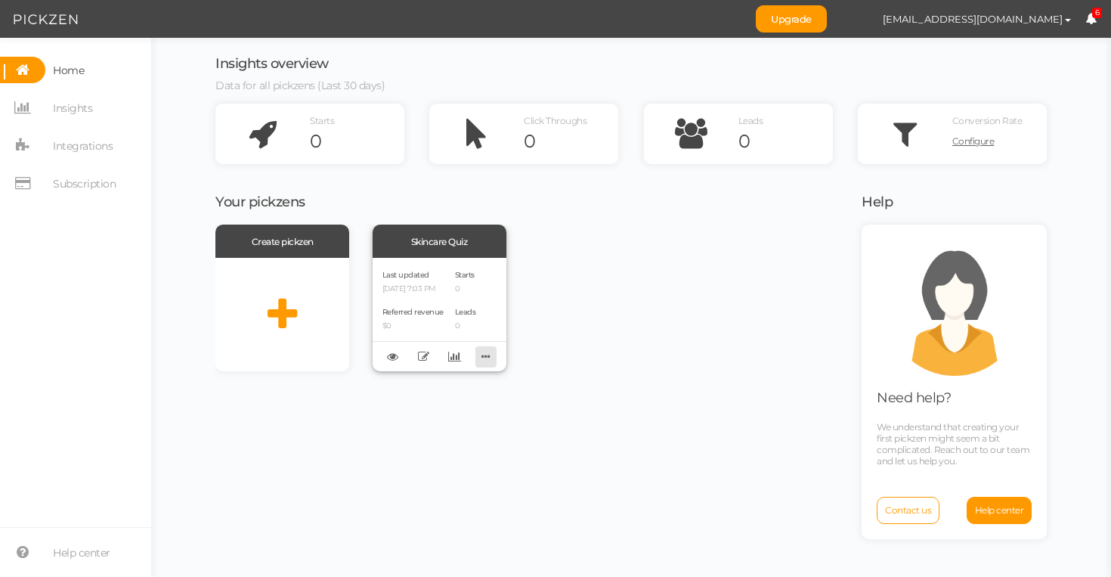
click at [477, 358] on icon at bounding box center [486, 356] width 21 height 23
click at [551, 342] on div "Create pickzen Skincare Quiz Last updated [DATE] 7:03 PM Referred revenue $0 St…" at bounding box center [528, 298] width 627 height 147
click at [386, 358] on link at bounding box center [393, 356] width 21 height 21
click at [98, 145] on span "Integrations" at bounding box center [83, 146] width 60 height 24
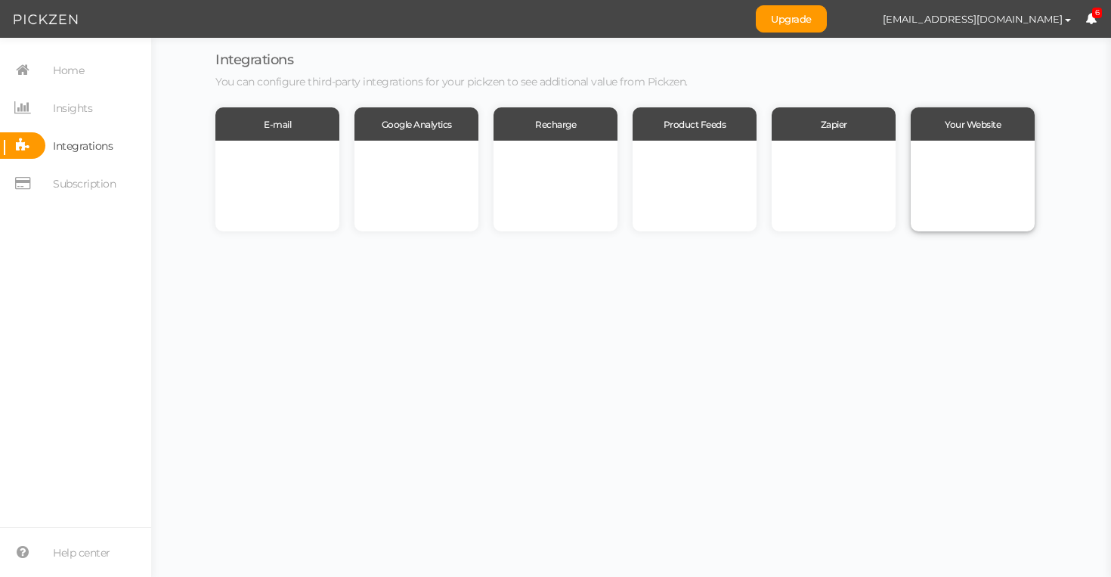
click at [991, 179] on div at bounding box center [973, 186] width 124 height 91
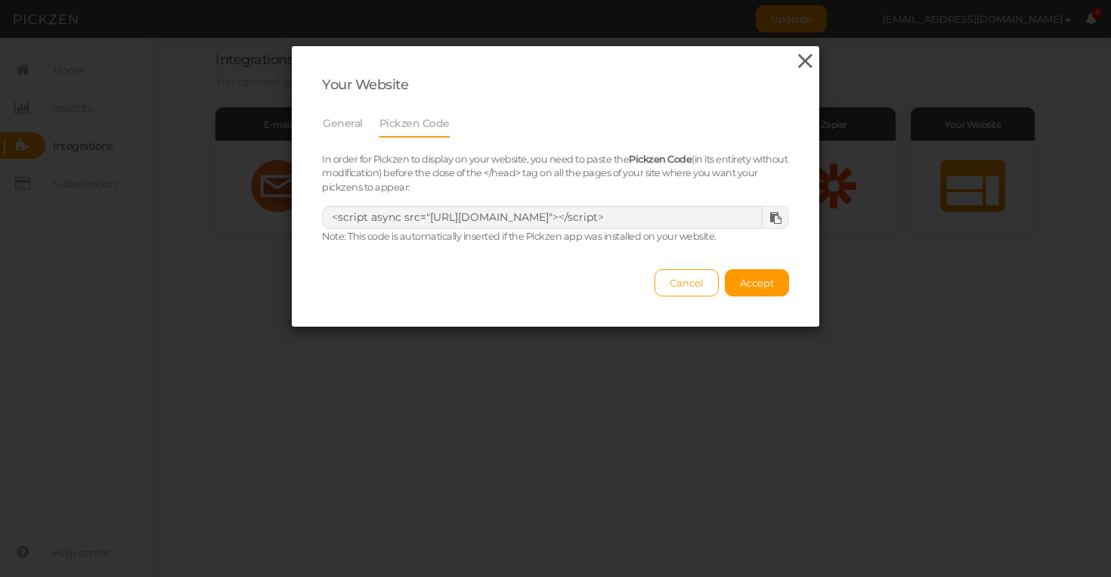
click at [810, 64] on icon at bounding box center [806, 61] width 22 height 23
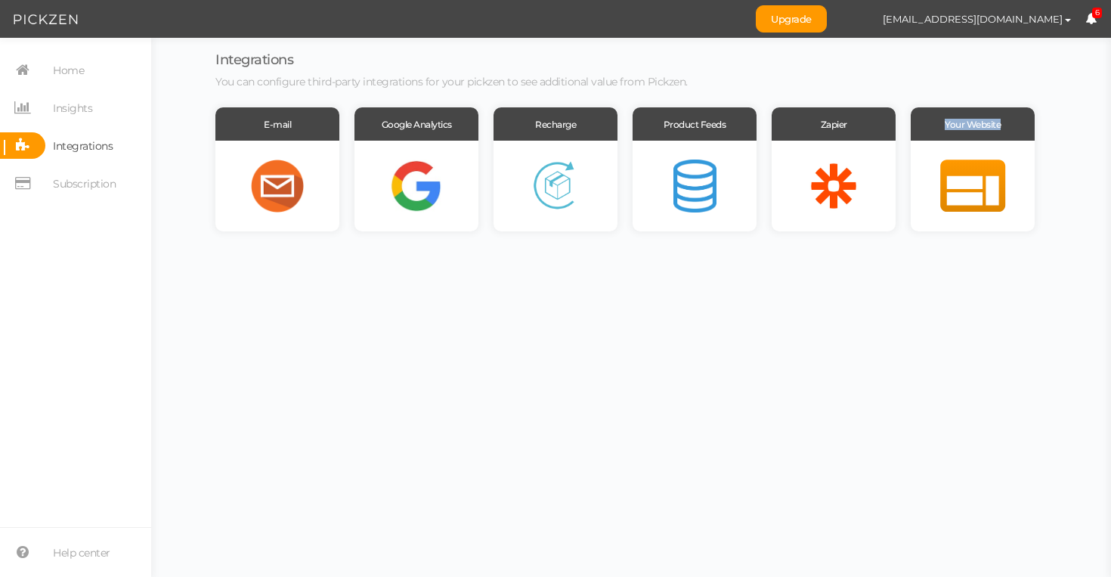
drag, startPoint x: 889, startPoint y: 198, endPoint x: 1036, endPoint y: 216, distance: 147.8
click at [1036, 216] on div "E-mail Google Analytics Recharge Product Feeds Zapier Your Website" at bounding box center [631, 169] width 832 height 124
click at [984, 187] on div at bounding box center [973, 186] width 124 height 91
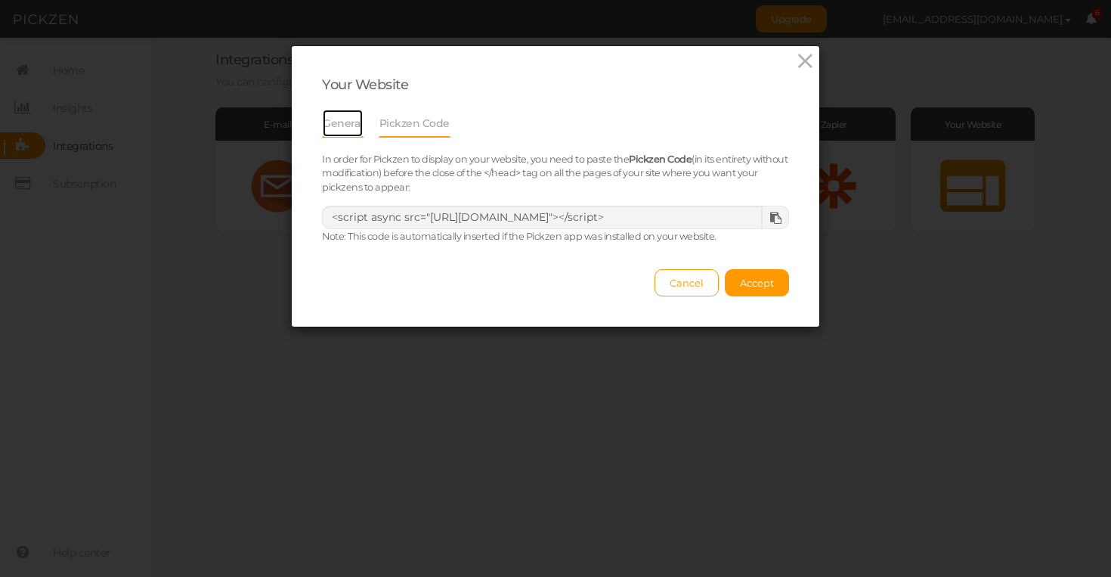
click at [342, 132] on link "General" at bounding box center [343, 123] width 42 height 29
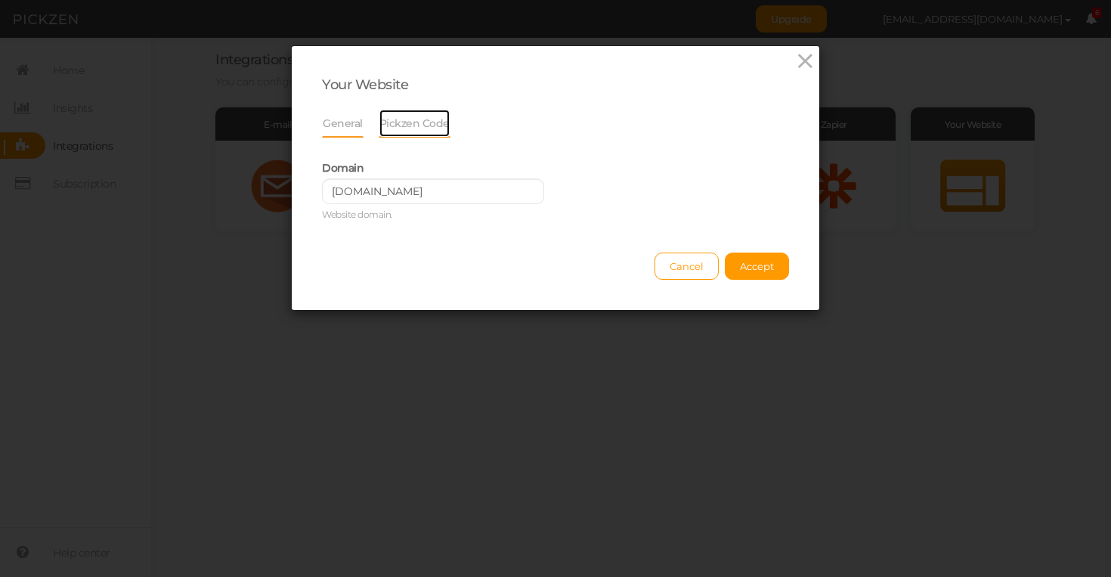
click at [411, 125] on link "Pickzen Code" at bounding box center [415, 123] width 72 height 29
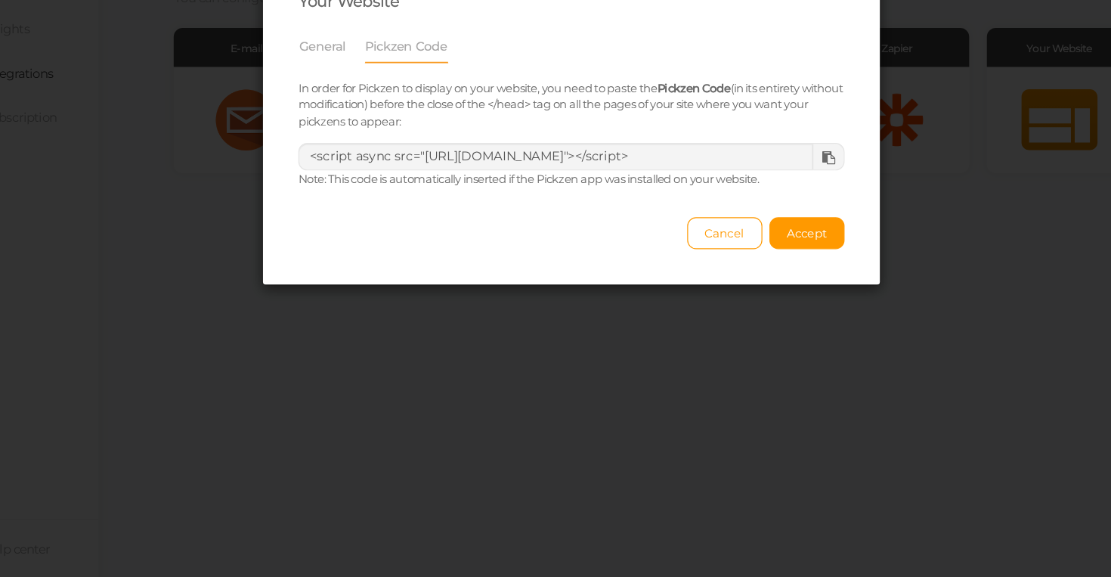
click at [445, 238] on small "Note: This code is automatically inserted if the Pickzen app was installed on y…" at bounding box center [519, 236] width 395 height 11
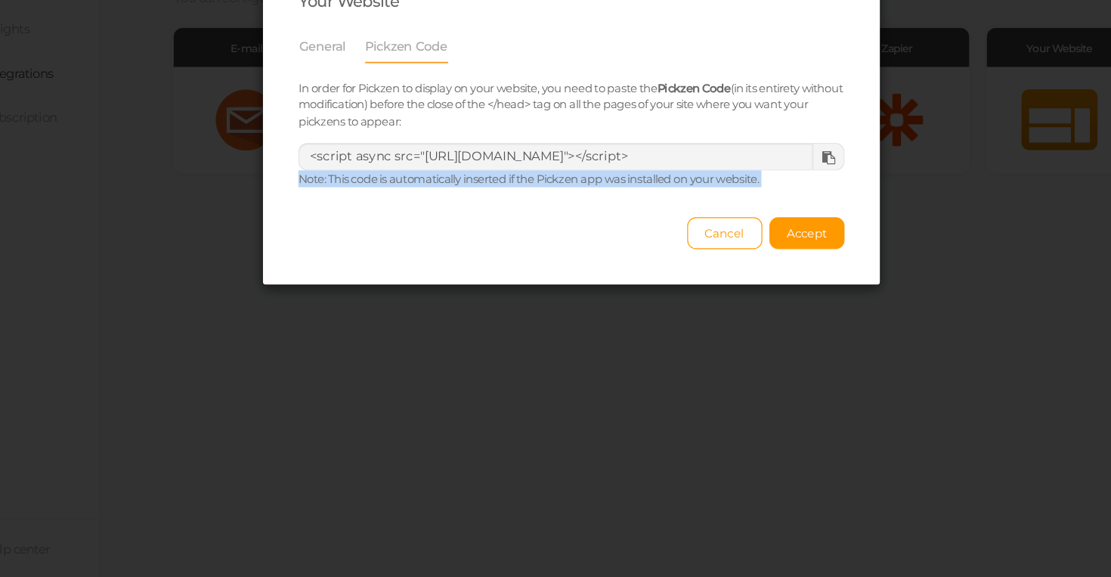
click at [445, 238] on small "Note: This code is automatically inserted if the Pickzen app was installed on y…" at bounding box center [519, 236] width 395 height 11
click at [435, 209] on div at bounding box center [435, 209] width 0 height 0
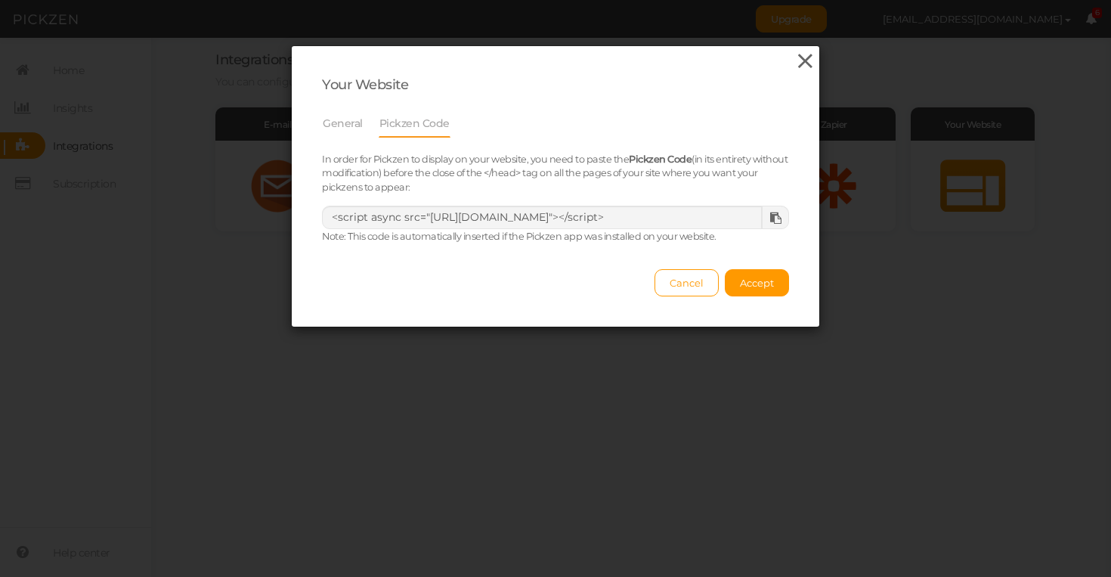
click at [805, 52] on icon at bounding box center [806, 61] width 22 height 23
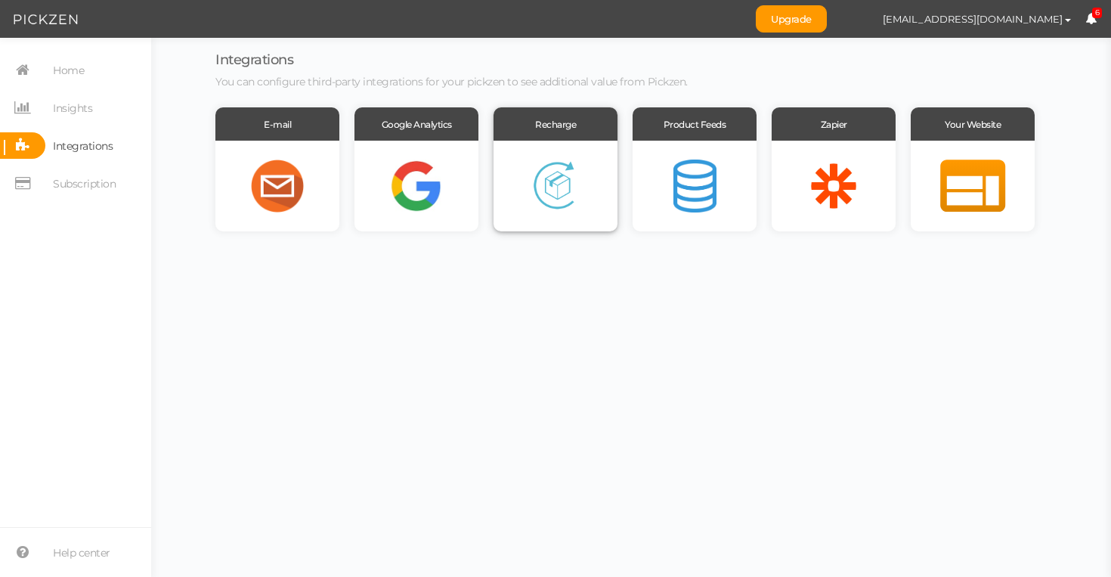
click at [569, 204] on div at bounding box center [556, 186] width 124 height 91
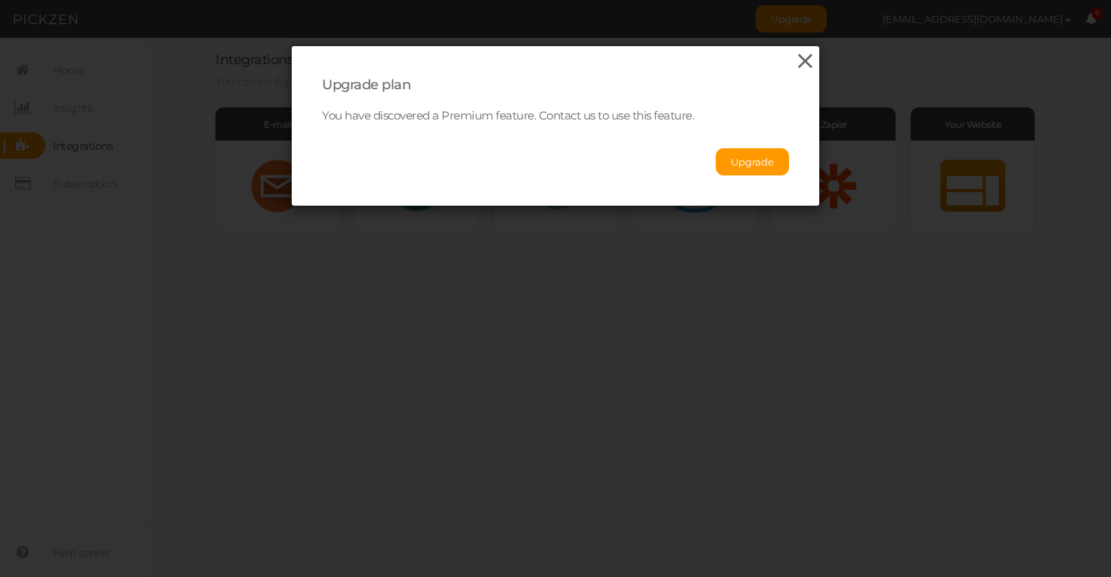
click at [802, 67] on icon at bounding box center [806, 61] width 22 height 23
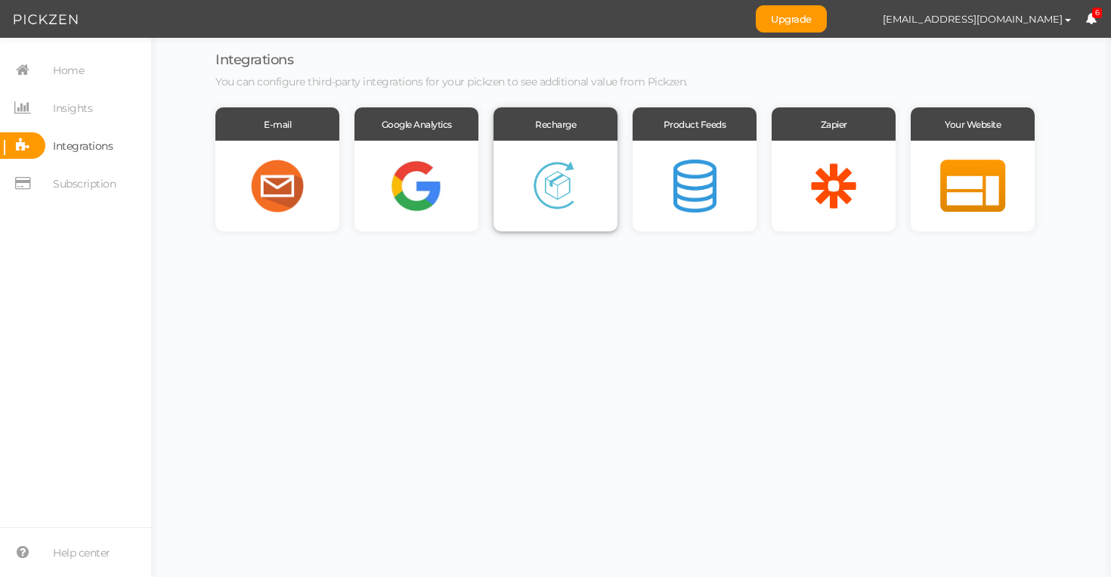
click at [567, 151] on div at bounding box center [556, 186] width 124 height 91
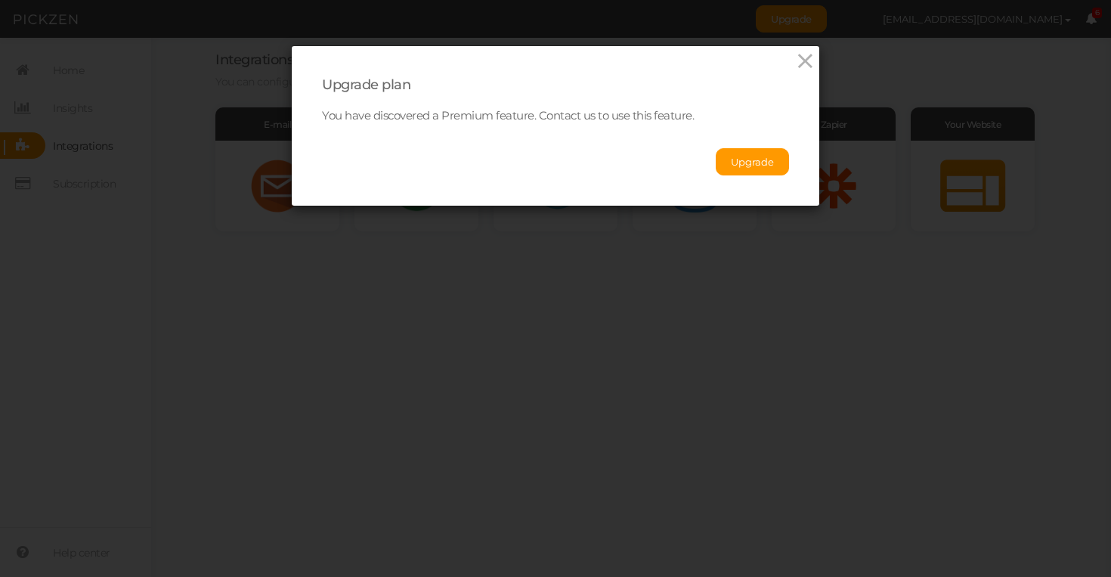
click at [529, 122] on p "You have discovered a Premium feature. Contact us to use this feature." at bounding box center [555, 116] width 467 height 14
click at [529, 121] on p "You have discovered a Premium feature. Contact us to use this feature." at bounding box center [555, 116] width 467 height 14
click at [534, 84] on div "Upgrade plan" at bounding box center [555, 84] width 467 height 17
click at [731, 166] on button "Upgrade" at bounding box center [752, 161] width 73 height 27
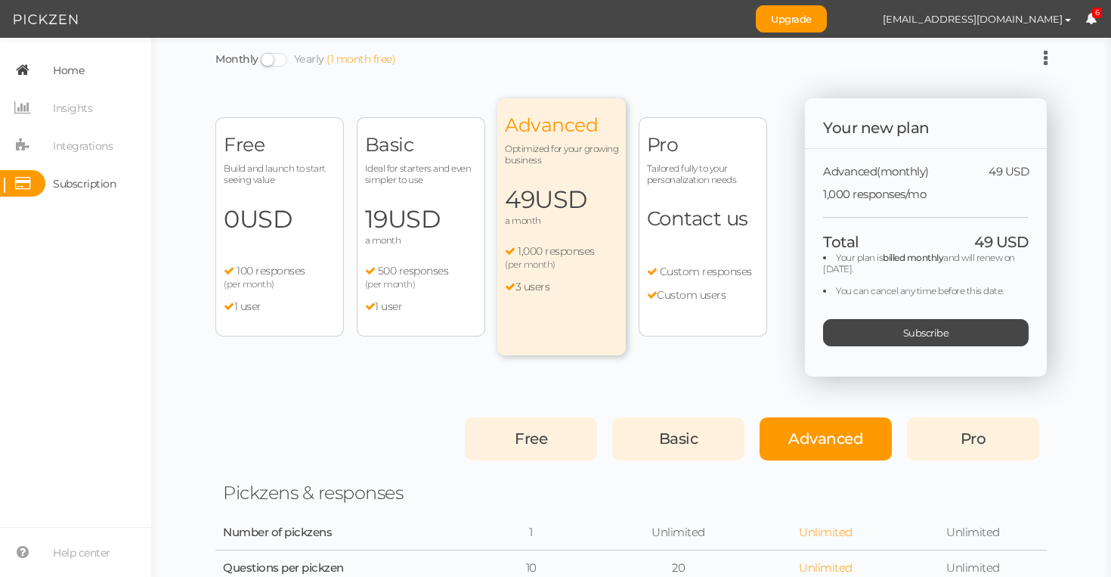
click at [118, 69] on link "Home" at bounding box center [75, 70] width 151 height 26
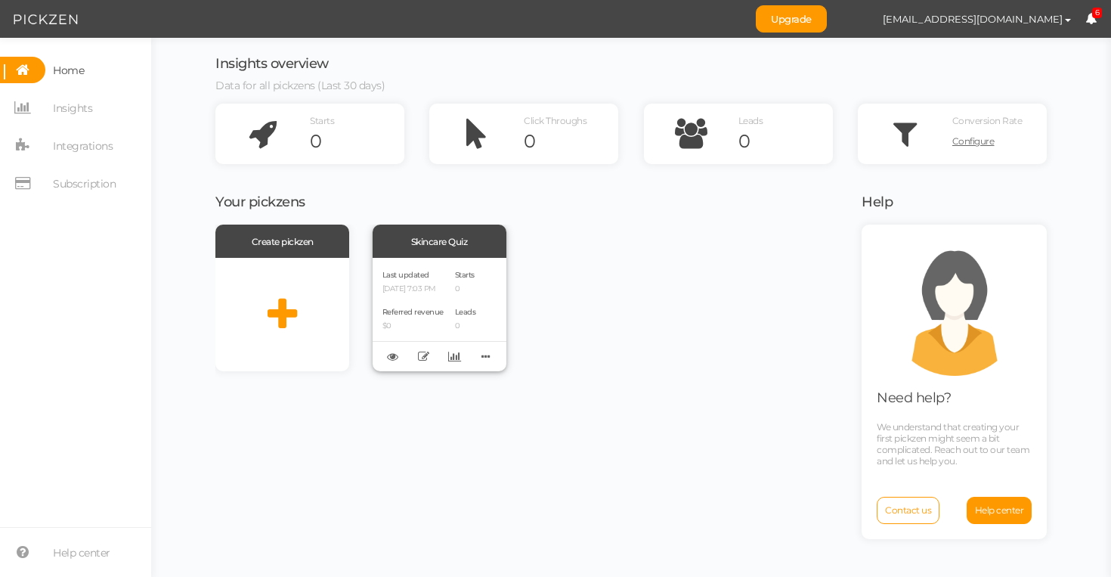
click at [435, 266] on div "Last updated [DATE] 7:03 PM Referred revenue $0 Starts 0 Leads 0" at bounding box center [440, 314] width 134 height 113
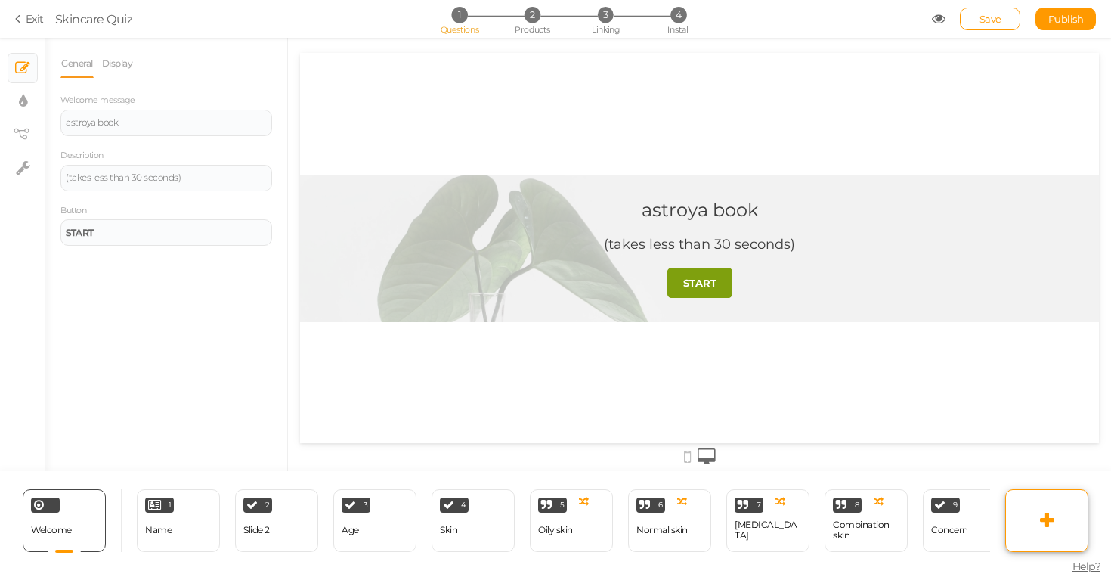
click at [1063, 513] on link at bounding box center [1046, 520] width 83 height 63
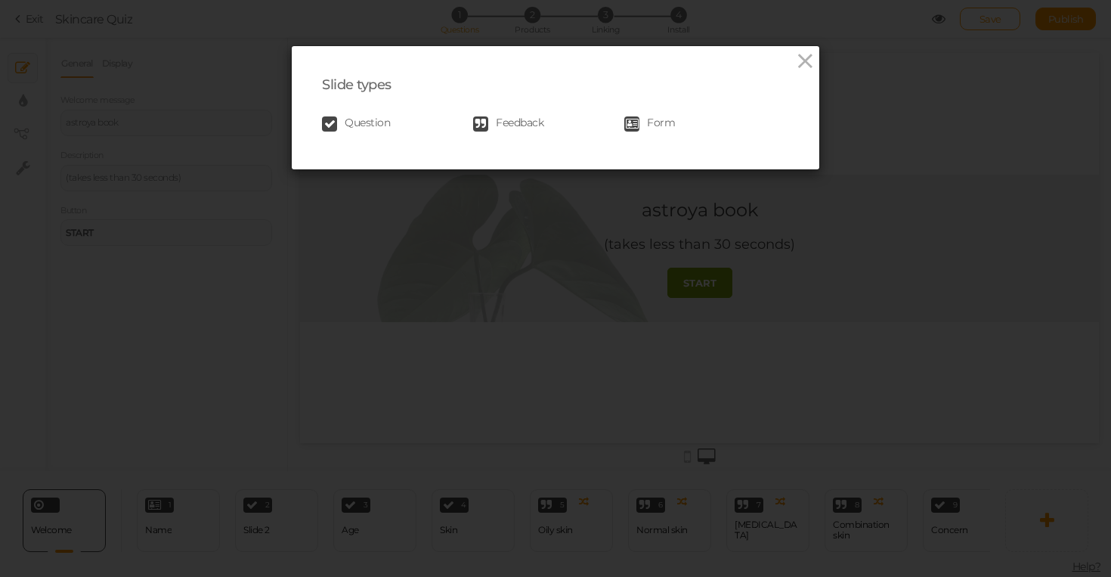
click at [511, 135] on div "Question Feedback Form" at bounding box center [555, 124] width 467 height 30
click at [516, 128] on span "Feedback" at bounding box center [520, 123] width 48 height 15
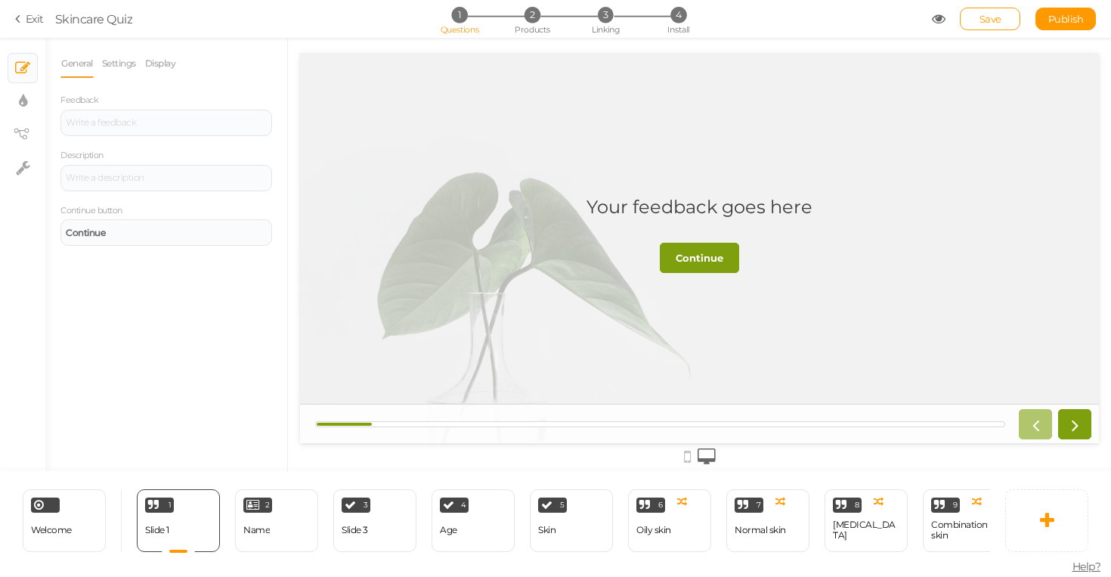
click at [683, 206] on div "Your feedback goes here" at bounding box center [700, 207] width 226 height 23
click at [695, 253] on strong "Continue" at bounding box center [700, 258] width 48 height 12
click at [1047, 501] on link at bounding box center [1046, 520] width 83 height 63
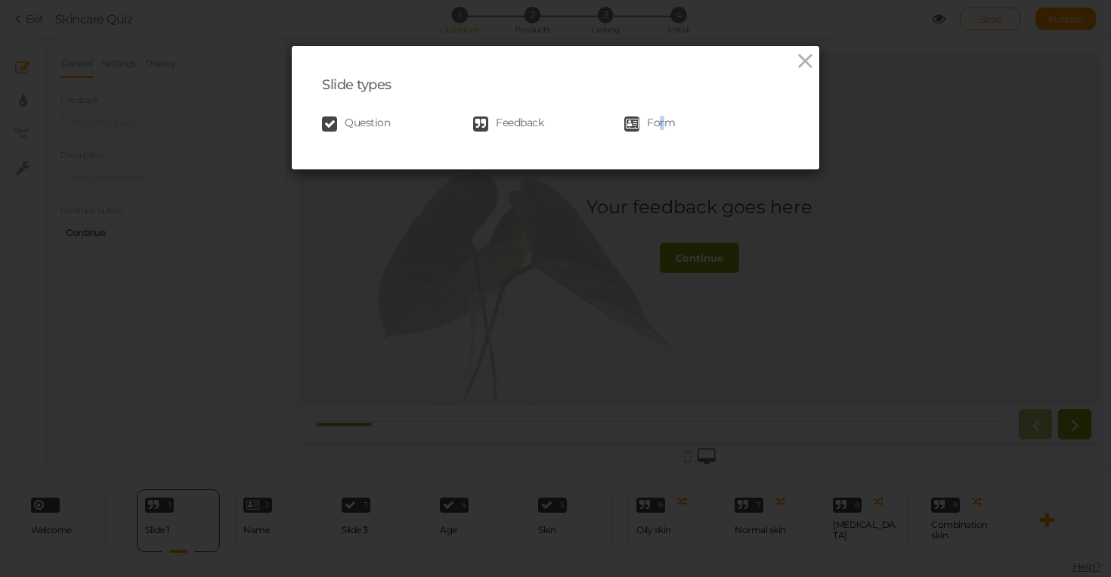
click at [661, 119] on span "Form" at bounding box center [661, 123] width 28 height 15
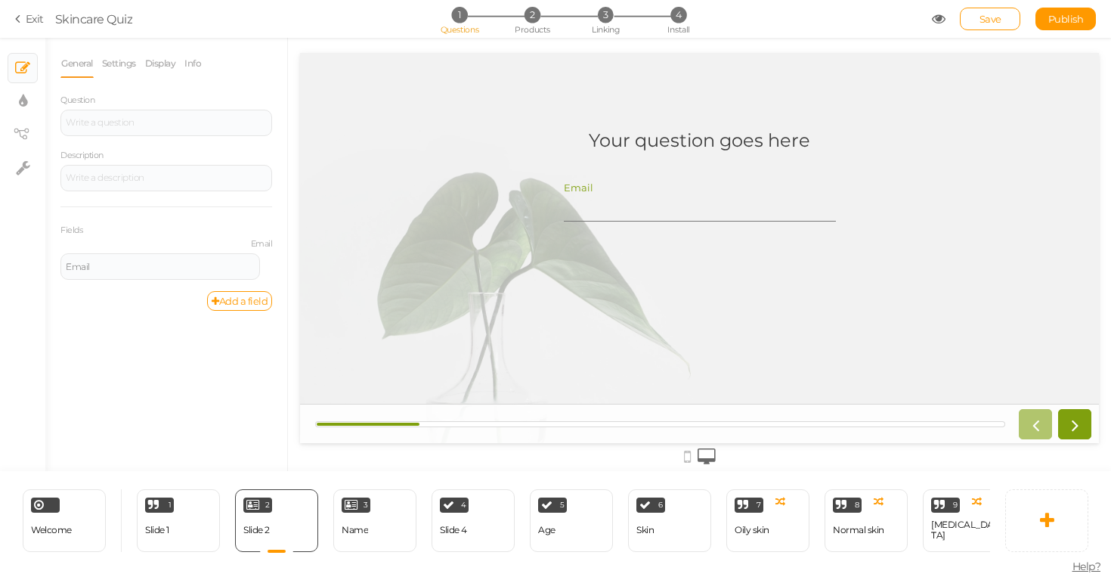
click at [661, 203] on input "Email" at bounding box center [700, 208] width 272 height 28
click at [1038, 524] on link at bounding box center [1046, 520] width 83 height 63
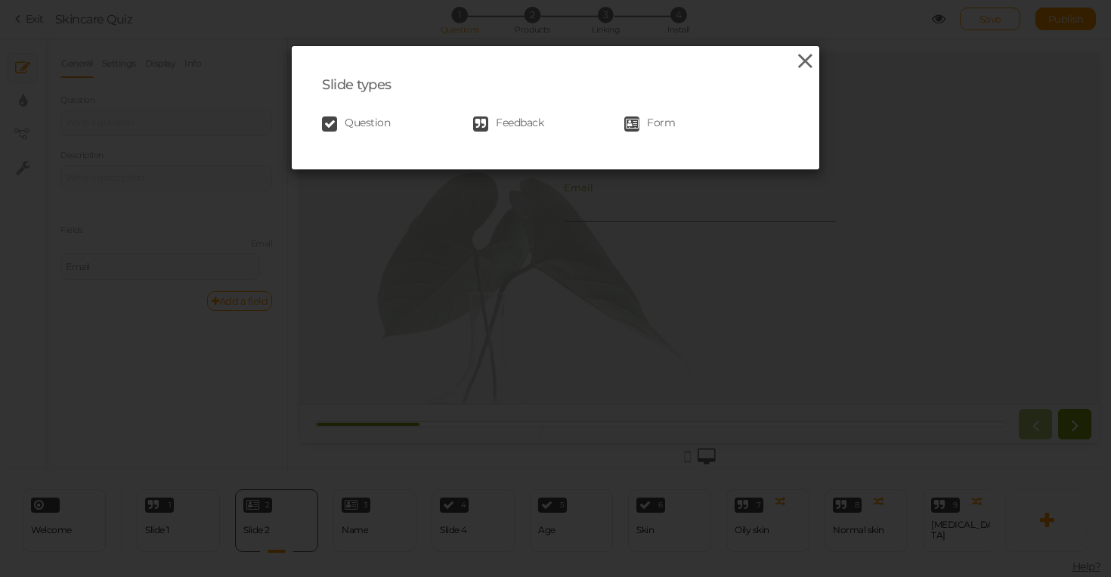
click at [809, 65] on icon at bounding box center [806, 61] width 22 height 23
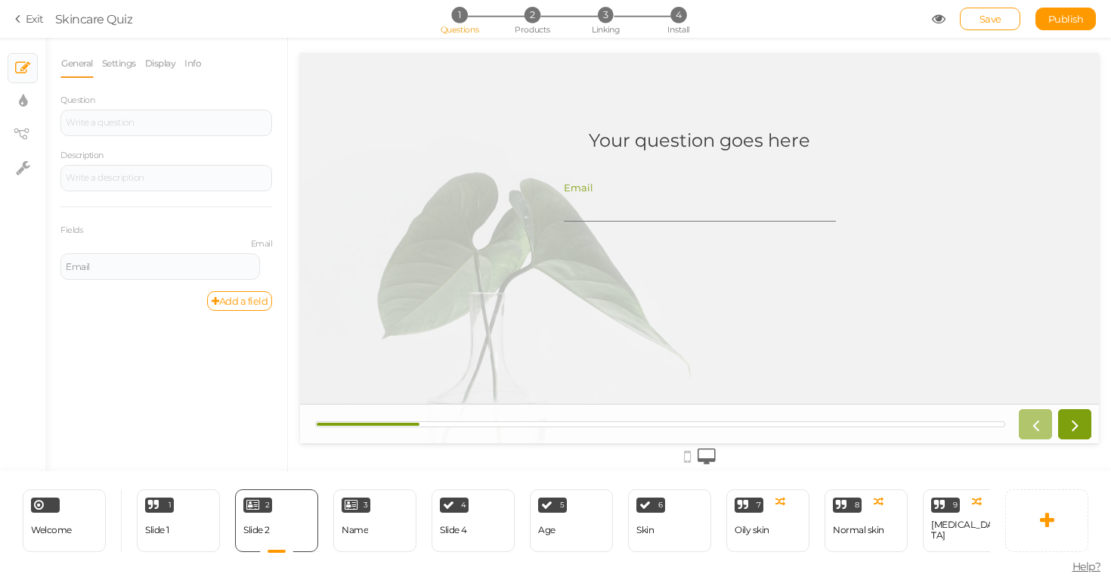
click at [685, 279] on div "Email" at bounding box center [700, 249] width 302 height 166
click at [386, 529] on div "3 Name × Define the conditions to show this slide. Clone Change type Delete" at bounding box center [374, 520] width 83 height 63
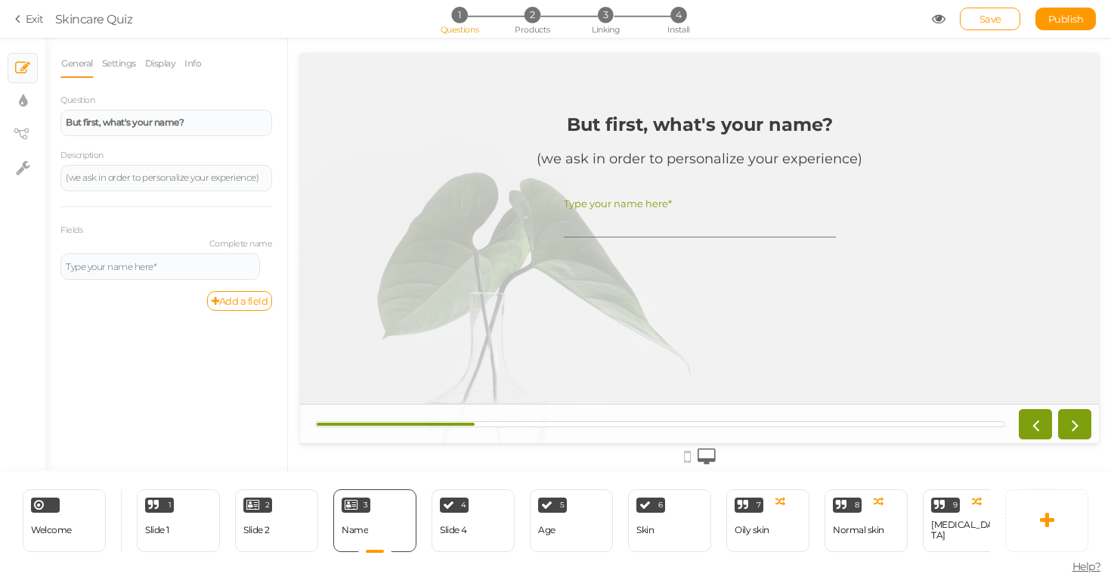
click at [472, 280] on div "But first, what's your name? (we ask in order to personalize your experience) T…" at bounding box center [699, 248] width 491 height 292
click at [113, 68] on link "Settings" at bounding box center [119, 63] width 36 height 29
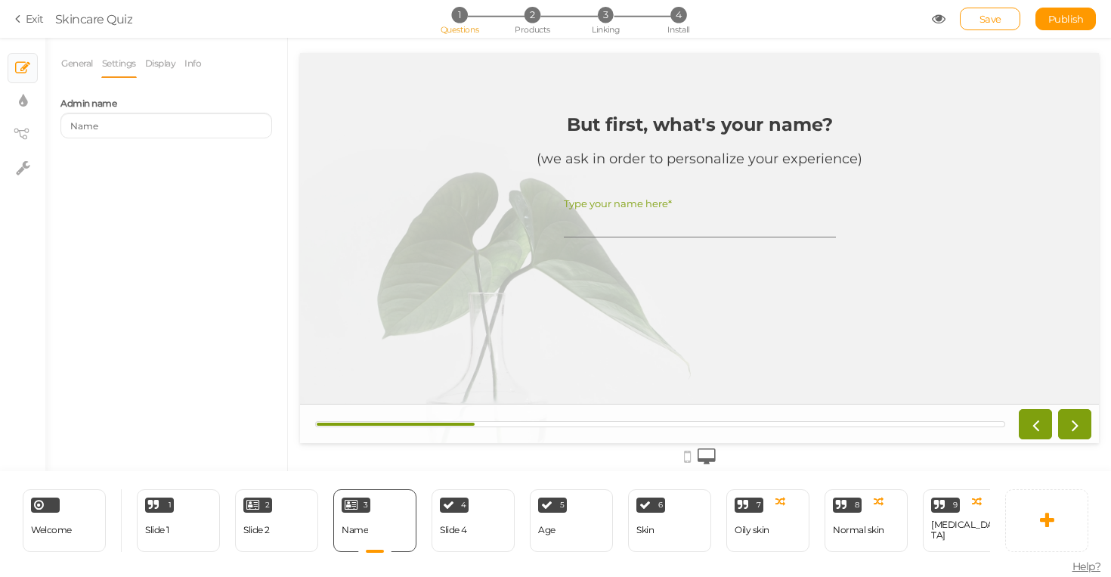
click at [144, 64] on li "Settings" at bounding box center [122, 63] width 43 height 29
click at [155, 64] on link "Display" at bounding box center [160, 63] width 33 height 29
click at [148, 110] on div "Background color" at bounding box center [107, 111] width 117 height 17
click at [258, 112] on span "Set" at bounding box center [260, 111] width 16 height 12
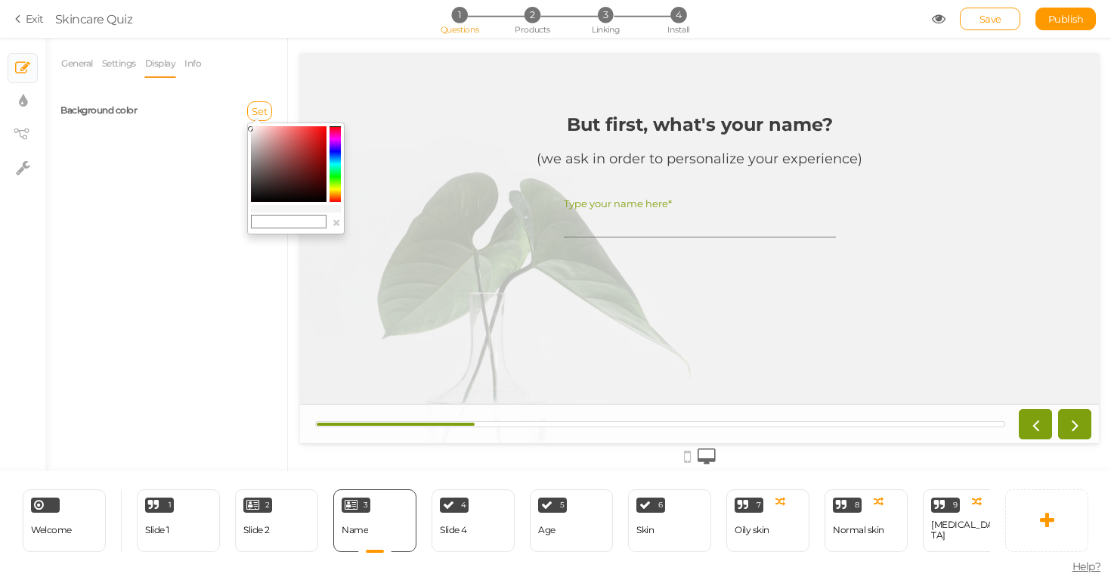
type input "#945050"
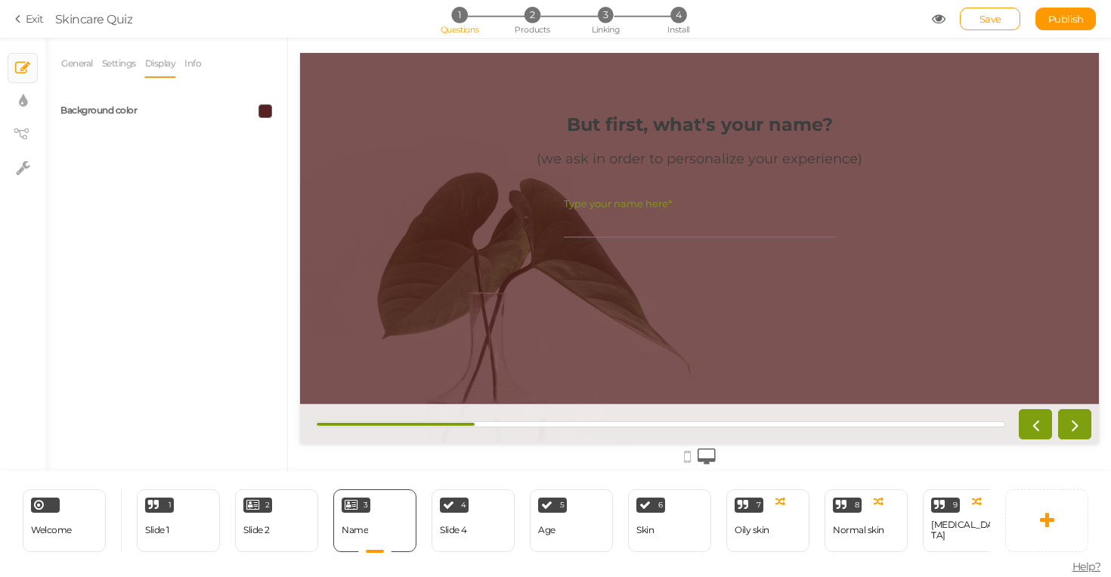
drag, startPoint x: 286, startPoint y: 158, endPoint x: 180, endPoint y: 57, distance: 146.0
click at [180, 57] on li "Display" at bounding box center [164, 63] width 40 height 29
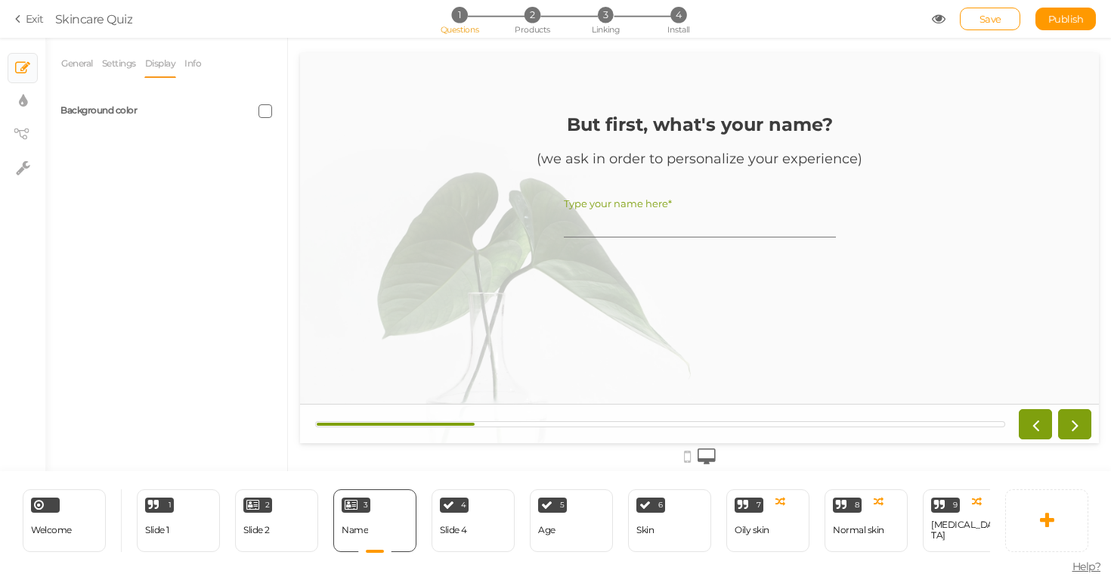
click at [184, 57] on li "Display" at bounding box center [164, 63] width 40 height 29
click at [192, 58] on link "Info" at bounding box center [193, 63] width 18 height 29
click at [138, 198] on html at bounding box center [166, 186] width 210 height 24
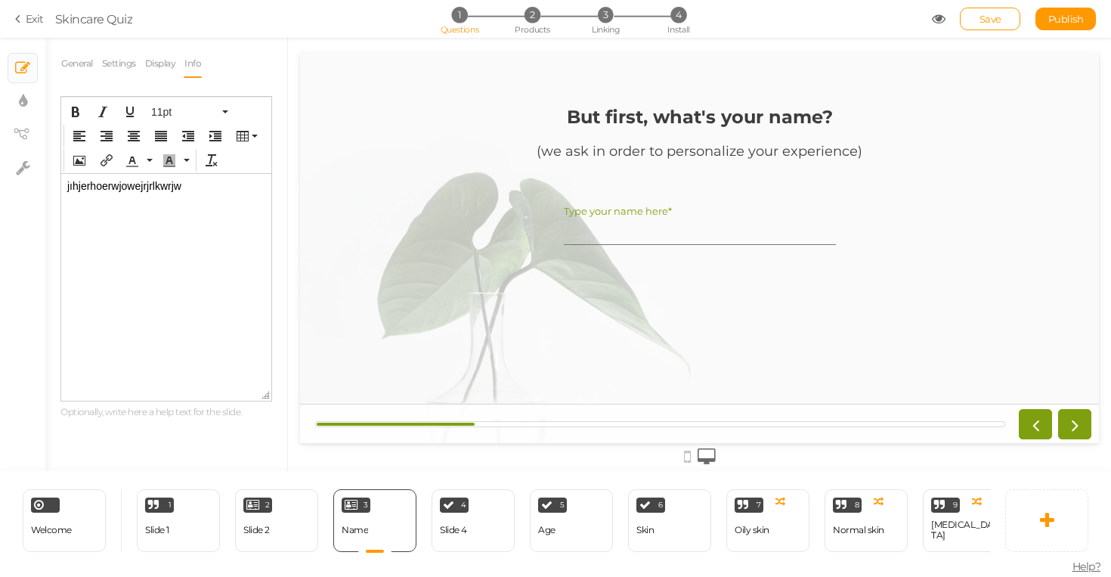
click at [153, 178] on html "jıhjerhoerwjowejrjrlkwrjw" at bounding box center [166, 192] width 210 height 36
click at [148, 191] on p "jıhjerhoerwjowejrjrlkwrjw" at bounding box center [166, 186] width 198 height 12
click at [106, 198] on html "r" at bounding box center [166, 186] width 210 height 24
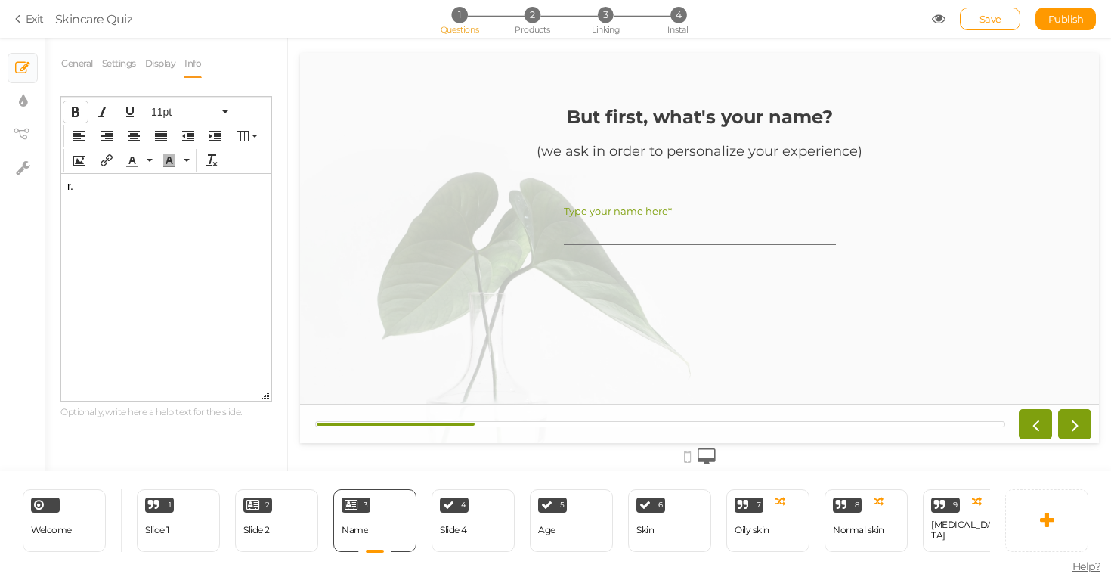
click at [78, 116] on icon "Bold" at bounding box center [76, 112] width 12 height 12
click at [153, 60] on link "Display" at bounding box center [160, 63] width 33 height 29
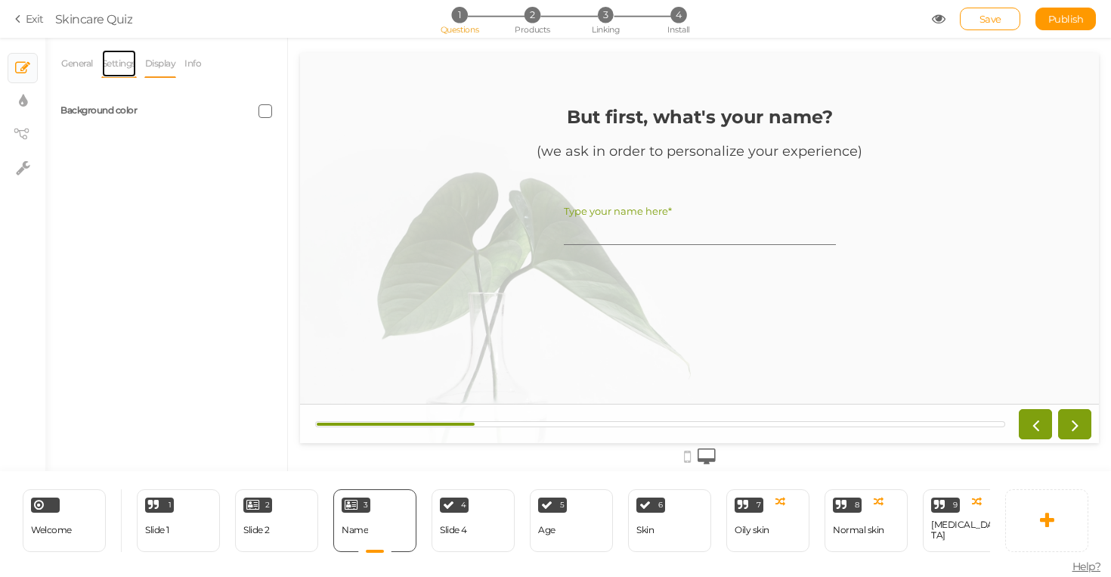
click at [113, 64] on link "Settings" at bounding box center [119, 63] width 36 height 29
click at [76, 73] on link "General" at bounding box center [76, 63] width 33 height 29
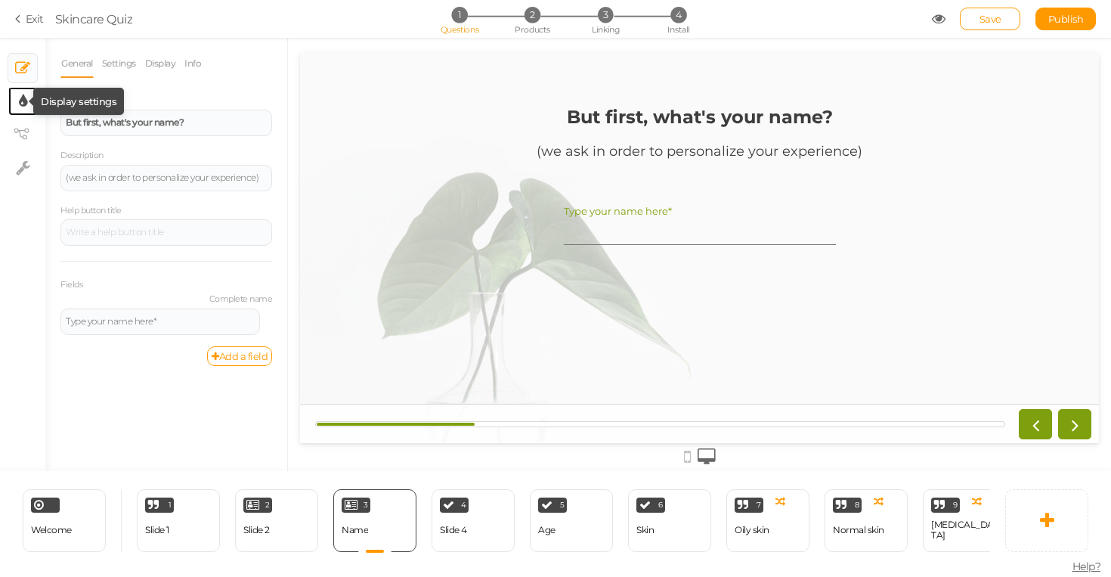
click at [23, 101] on icon at bounding box center [23, 101] width 8 height 15
select select "2"
select select "montserrat"
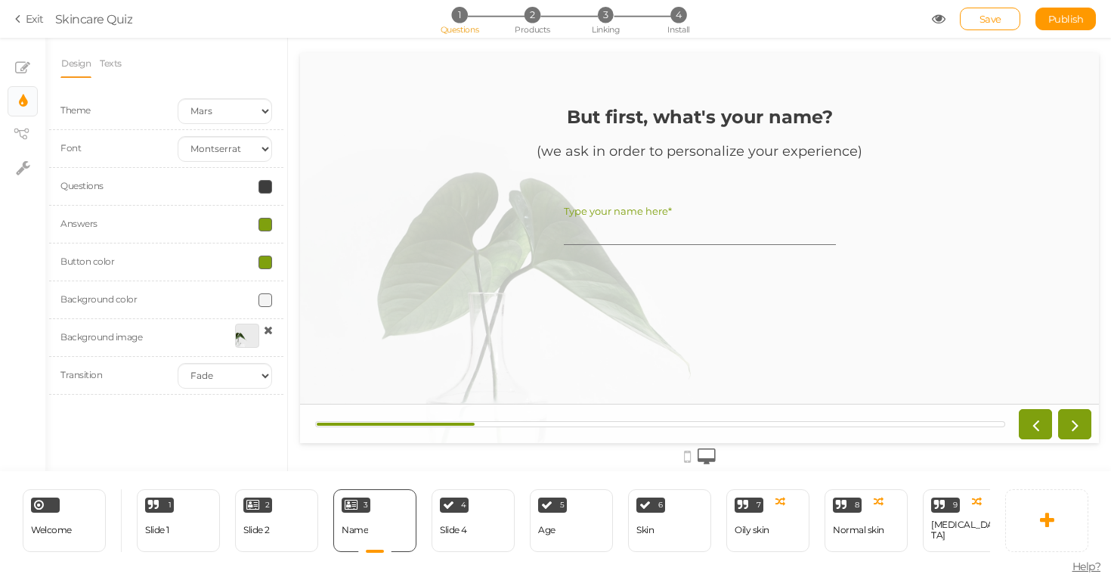
click at [246, 342] on div at bounding box center [247, 336] width 24 height 24
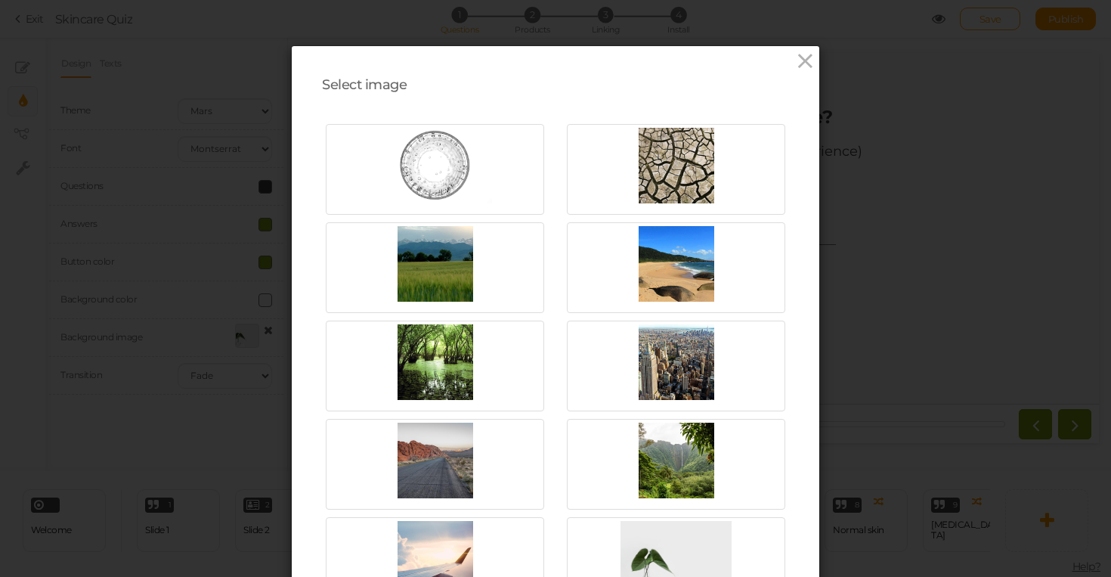
click at [181, 315] on div "Select image Upload URL Also, drop an image here to upload. Close" at bounding box center [555, 288] width 1111 height 577
click at [801, 51] on icon at bounding box center [806, 61] width 22 height 23
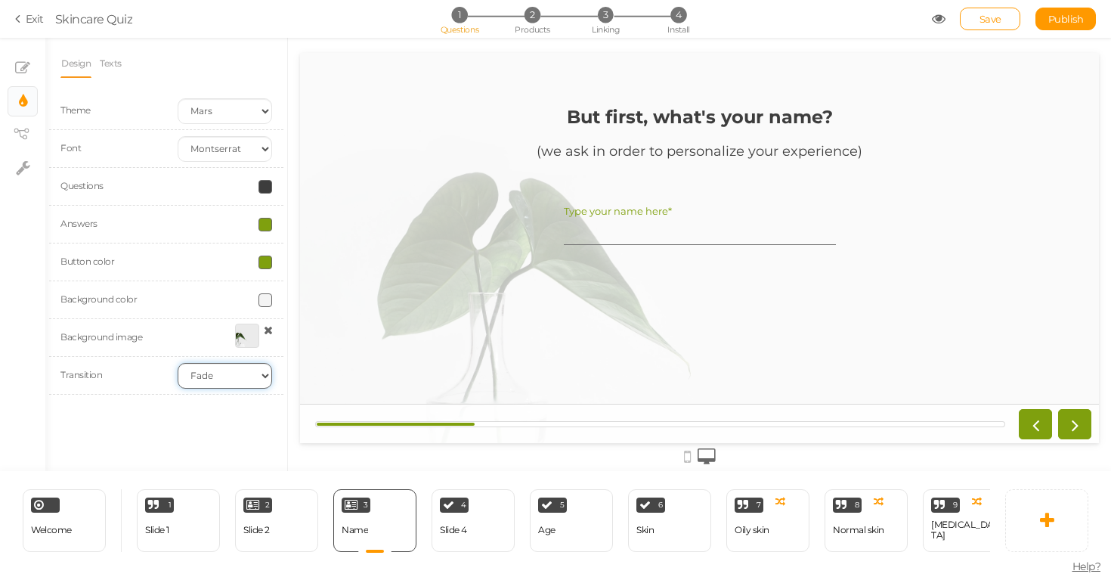
click at [228, 378] on select "None Fade Switch" at bounding box center [225, 376] width 94 height 26
click at [226, 369] on select "None Fade Switch" at bounding box center [225, 376] width 94 height 26
select select "switch"
click at [178, 363] on select "None Fade Switch" at bounding box center [225, 376] width 94 height 26
click at [232, 380] on select "None Fade Switch" at bounding box center [225, 376] width 94 height 26
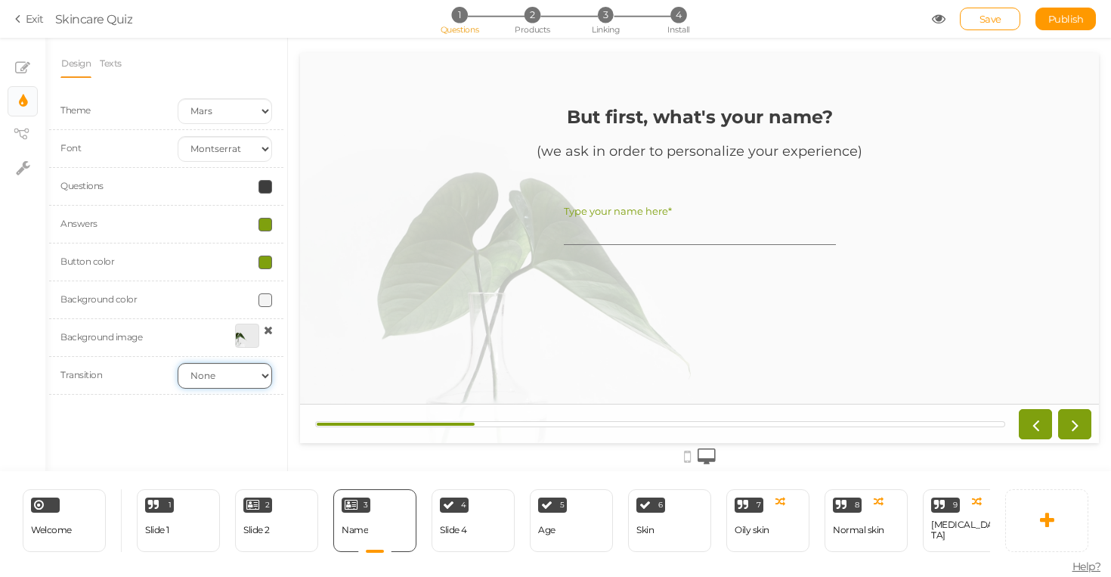
click at [178, 363] on select "None Fade Switch" at bounding box center [225, 376] width 94 height 26
click at [236, 375] on select "None Fade Switch" at bounding box center [225, 376] width 94 height 26
select select "fade"
click at [178, 363] on select "None Fade Switch" at bounding box center [225, 376] width 94 height 26
click at [235, 155] on select "Custom Default [PERSON_NAME] Montserrat Open Sans [PERSON_NAME] PT Sans Raleway…" at bounding box center [225, 149] width 94 height 26
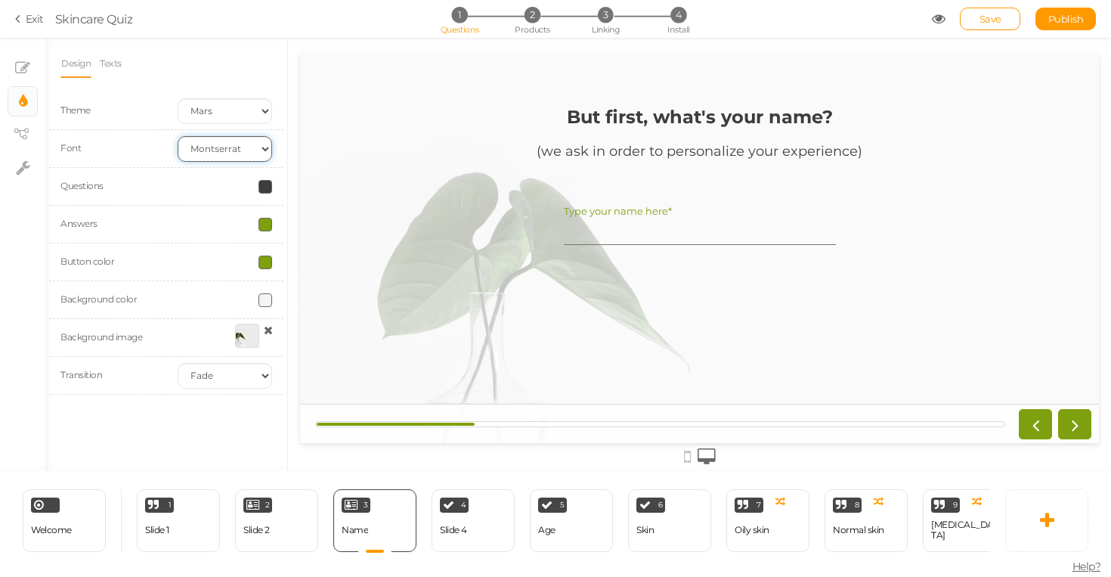
click at [235, 155] on select "Custom Default [PERSON_NAME] Montserrat Open Sans [PERSON_NAME] PT Sans Raleway…" at bounding box center [225, 149] width 94 height 26
click at [21, 129] on icon at bounding box center [21, 134] width 15 height 11
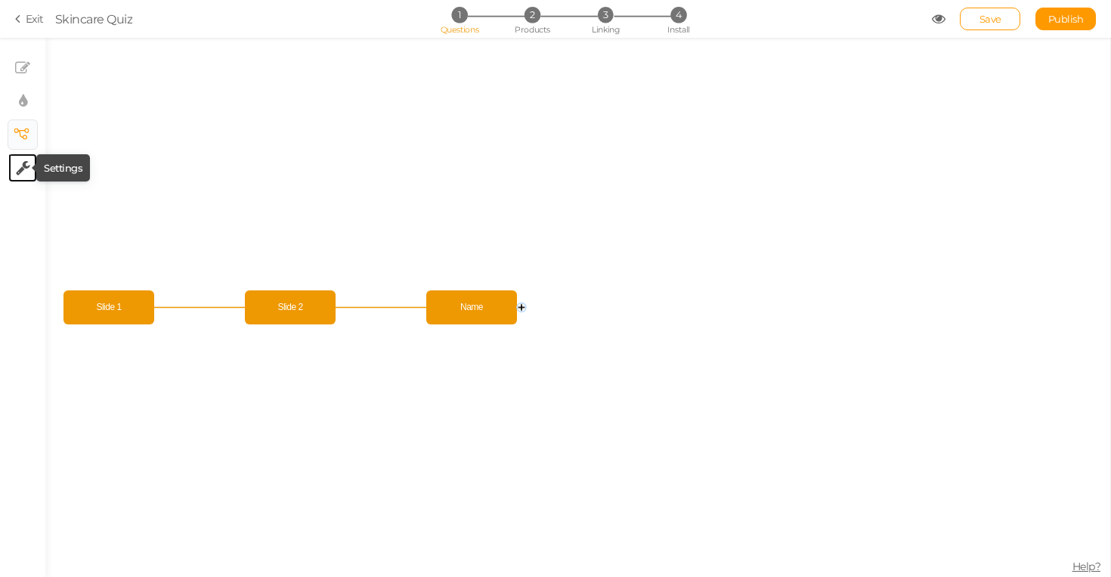
click at [27, 171] on icon at bounding box center [23, 167] width 14 height 15
select select "en"
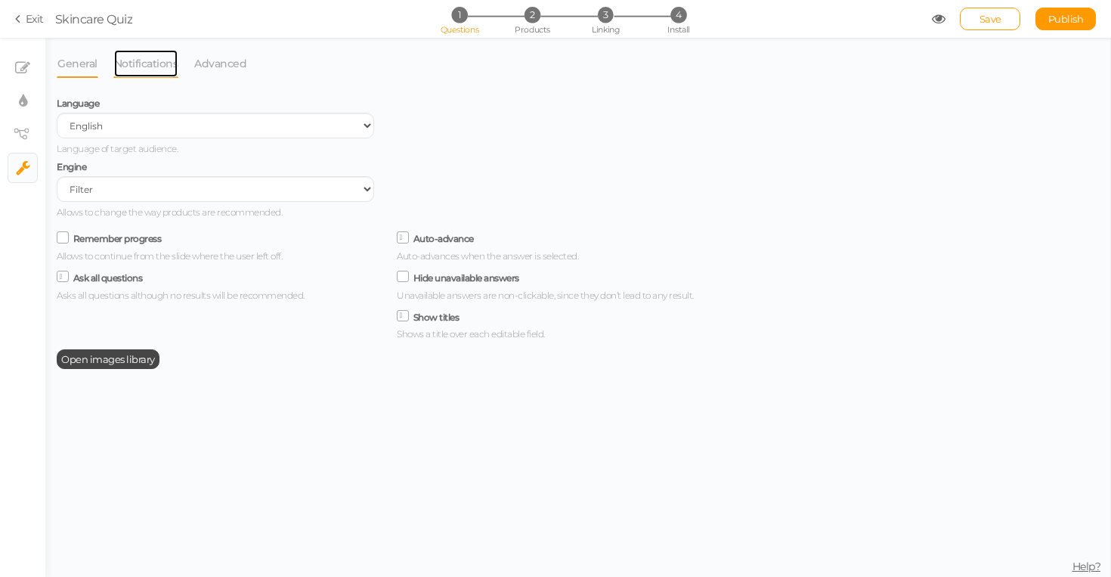
click at [134, 65] on link "Notifications" at bounding box center [146, 63] width 66 height 29
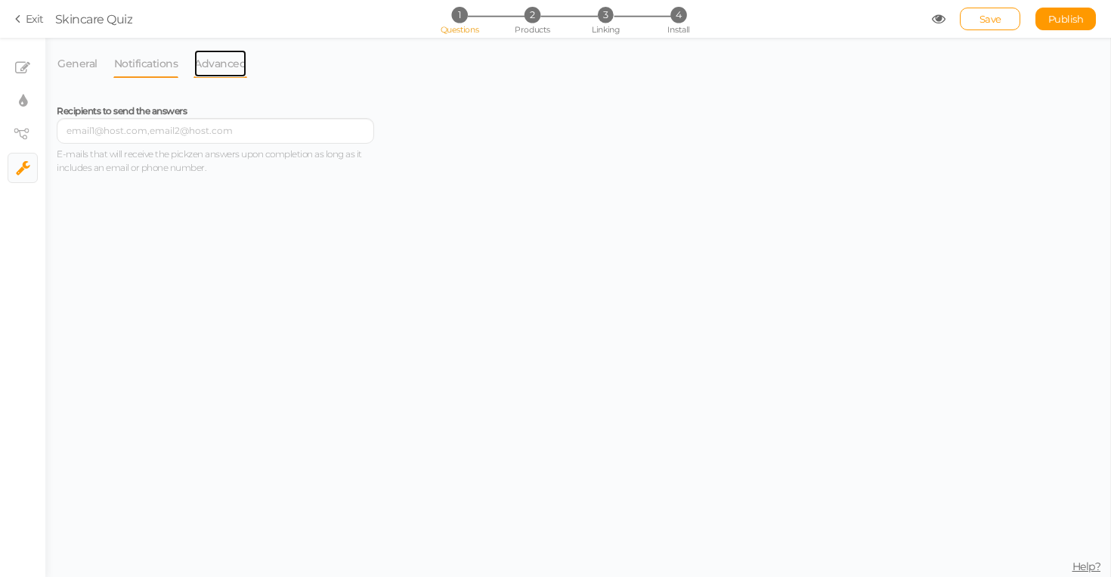
click at [205, 67] on link "Advanced" at bounding box center [221, 63] width 54 height 29
click at [61, 60] on link "General" at bounding box center [78, 63] width 42 height 29
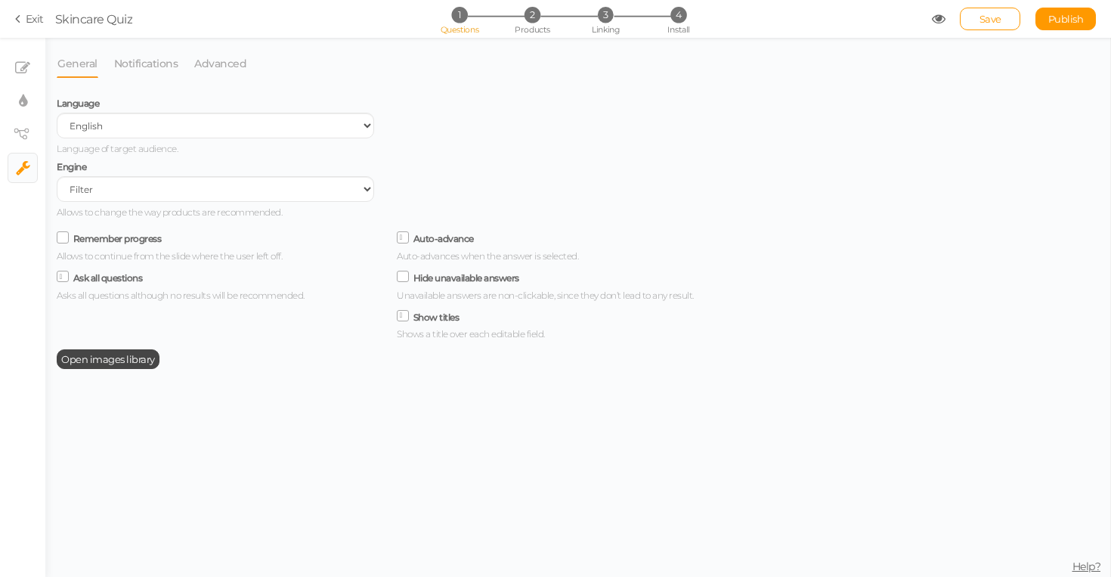
click at [5, 83] on ul "× Slides × Display settings × View tree × Settings" at bounding box center [22, 111] width 45 height 147
click at [12, 73] on link "× Slides" at bounding box center [22, 68] width 29 height 29
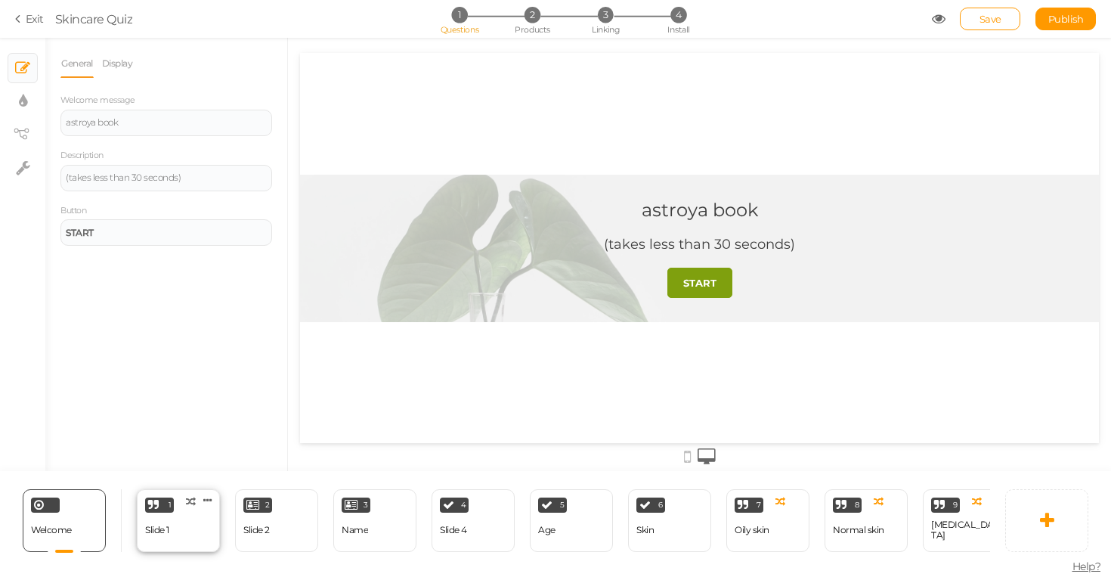
click at [200, 527] on div "1 Slide 1 × Define the conditions to show this slide. Clone Change type Delete" at bounding box center [178, 520] width 83 height 63
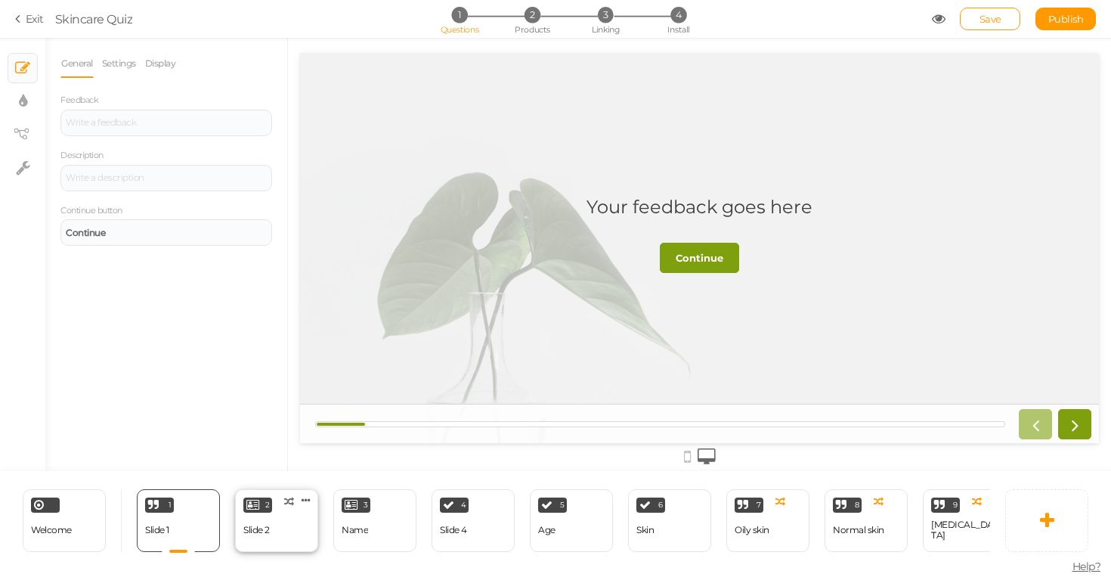
click at [302, 515] on div "2 Slide 2 × Define the conditions to show this slide. Clone Change type Delete" at bounding box center [276, 520] width 83 height 63
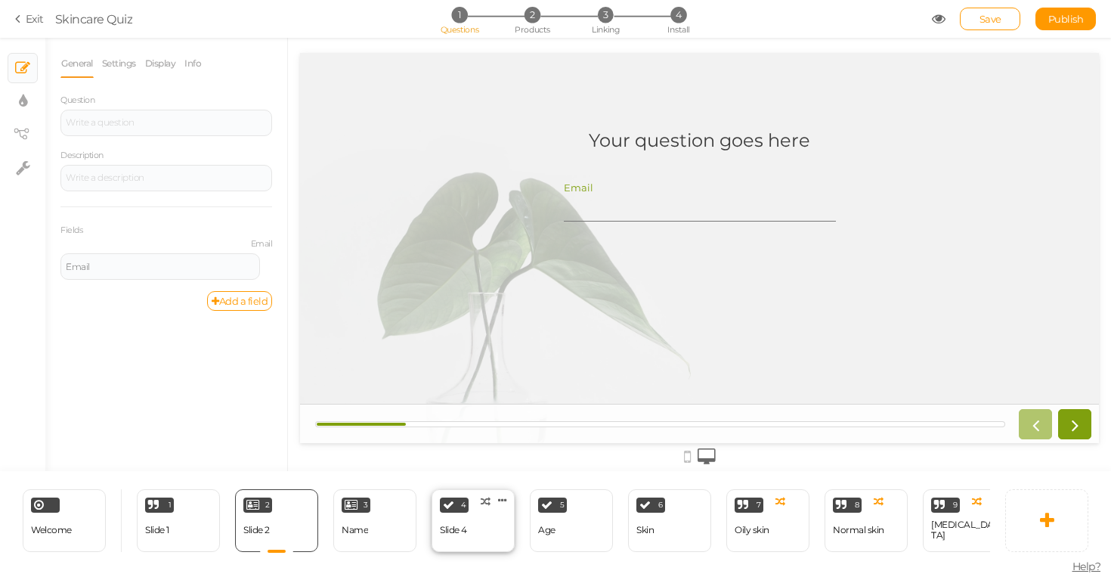
click at [444, 525] on div "Slide 4" at bounding box center [453, 530] width 27 height 11
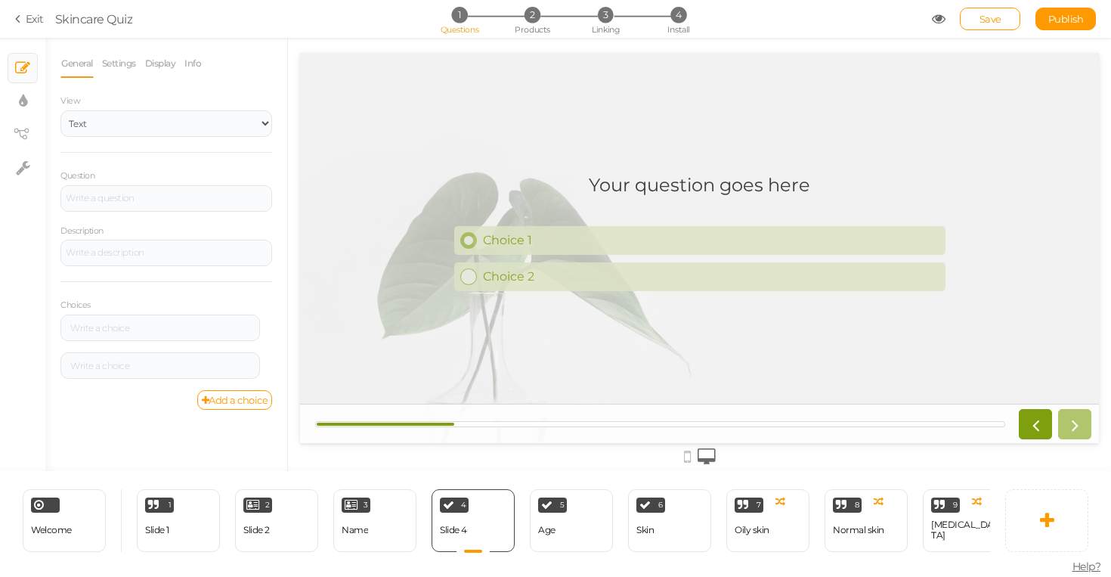
click at [556, 241] on div "Choice 1" at bounding box center [708, 240] width 463 height 14
click at [185, 325] on div at bounding box center [160, 328] width 189 height 9
click at [197, 297] on div "Choices Settings Delete Settings Delete" at bounding box center [166, 335] width 212 height 109
click at [144, 327] on div at bounding box center [160, 328] width 189 height 9
click at [134, 364] on div at bounding box center [160, 365] width 189 height 9
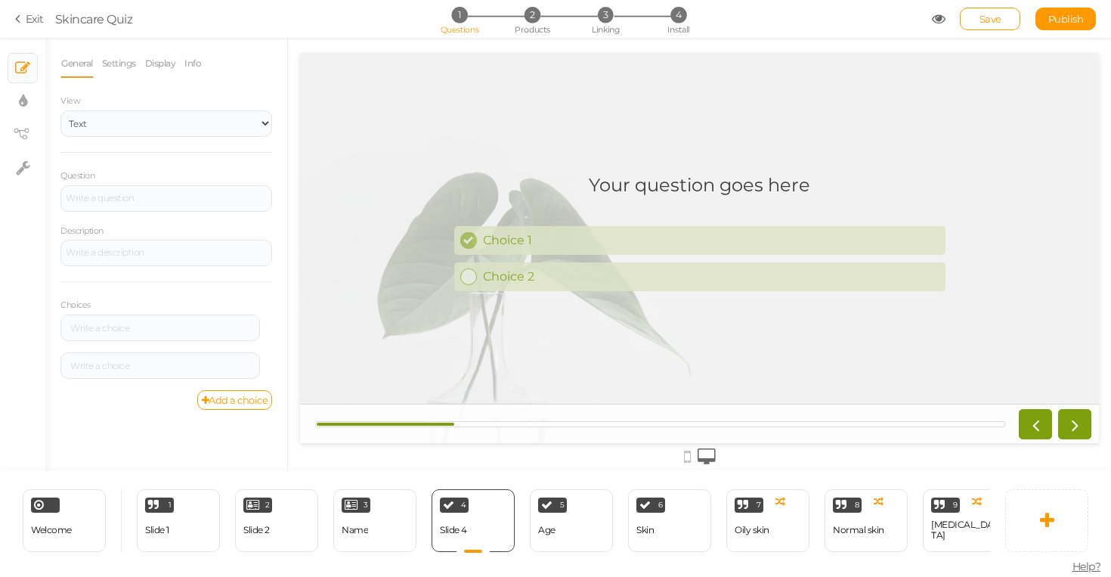
click at [196, 305] on div "Choices Settings Delete Settings Delete" at bounding box center [166, 335] width 212 height 109
click at [88, 305] on label "Choices" at bounding box center [75, 305] width 30 height 11
click at [133, 297] on div "Choices Settings Delete Settings Delete" at bounding box center [166, 335] width 212 height 109
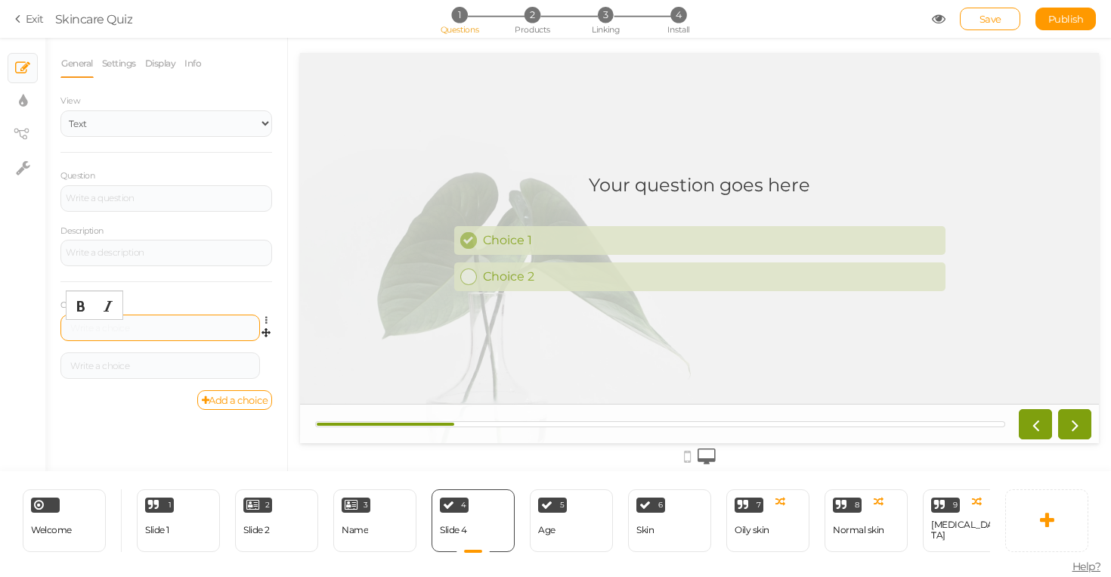
click at [142, 330] on div at bounding box center [160, 328] width 189 height 9
click at [141, 435] on div "General Settings Display Info View Text Images Slider Dropdown Question Descrip…" at bounding box center [166, 260] width 242 height 422
click at [179, 333] on div at bounding box center [160, 327] width 200 height 26
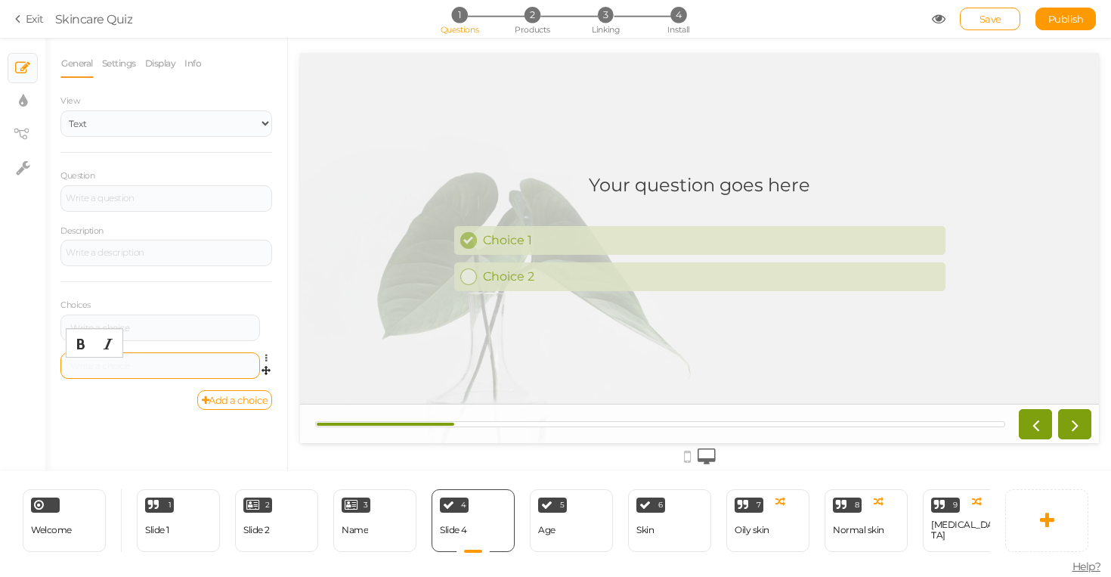
click at [175, 364] on div at bounding box center [160, 365] width 189 height 9
click at [463, 285] on link "Choice 2" at bounding box center [699, 276] width 491 height 29
click at [472, 237] on icon at bounding box center [468, 240] width 10 height 10
click at [231, 400] on link "Add a choice" at bounding box center [235, 400] width 76 height 20
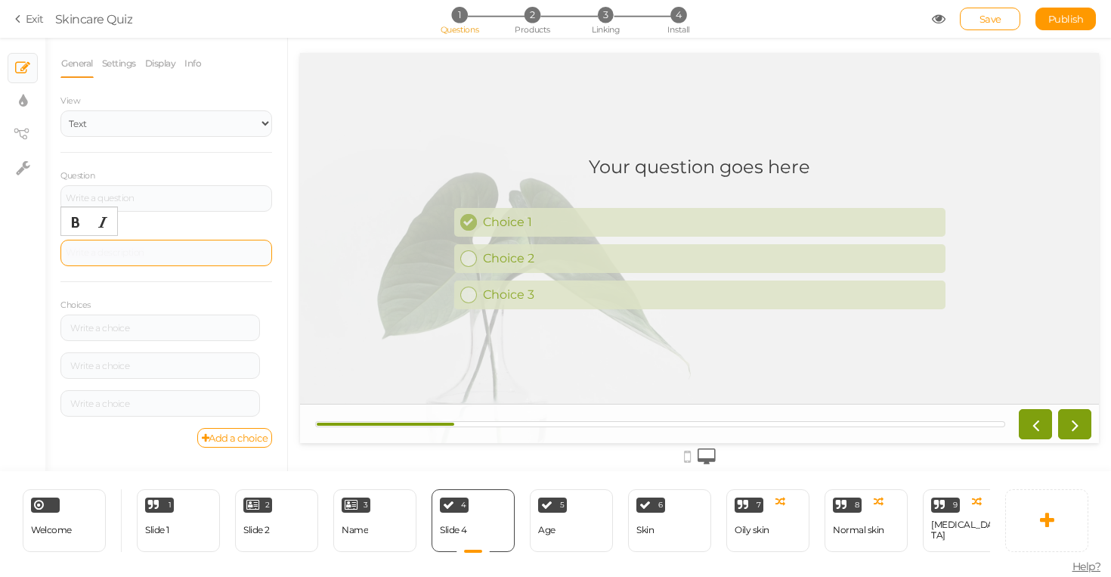
click at [125, 255] on div at bounding box center [166, 253] width 212 height 26
click at [131, 68] on link "Settings" at bounding box center [119, 63] width 36 height 29
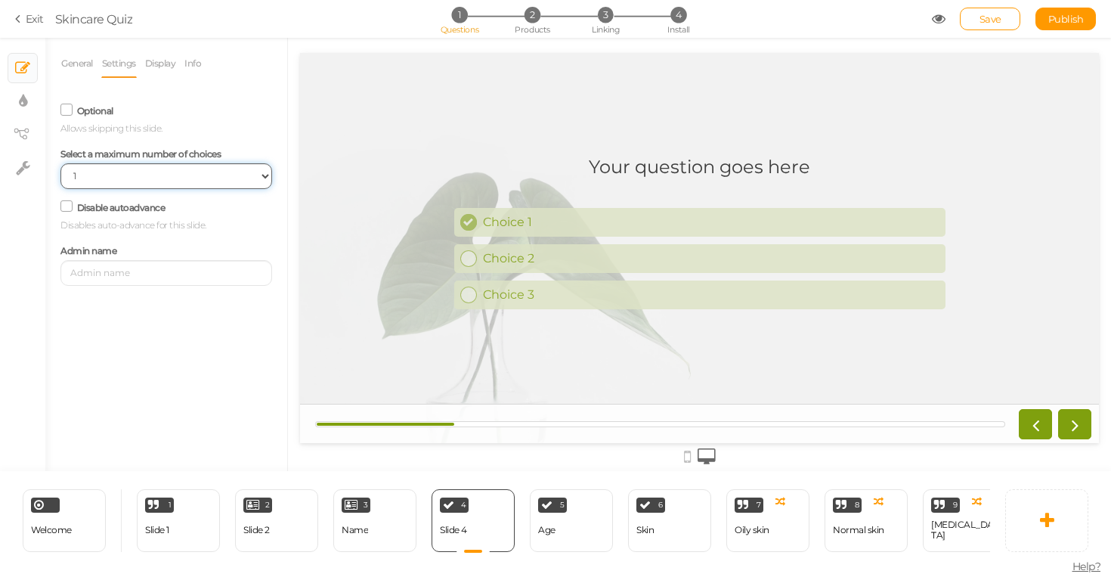
click at [191, 178] on select "No limit 1 2 3 4 5 6 7 8 9 10" at bounding box center [166, 176] width 212 height 26
click at [161, 55] on link "Display" at bounding box center [160, 63] width 33 height 29
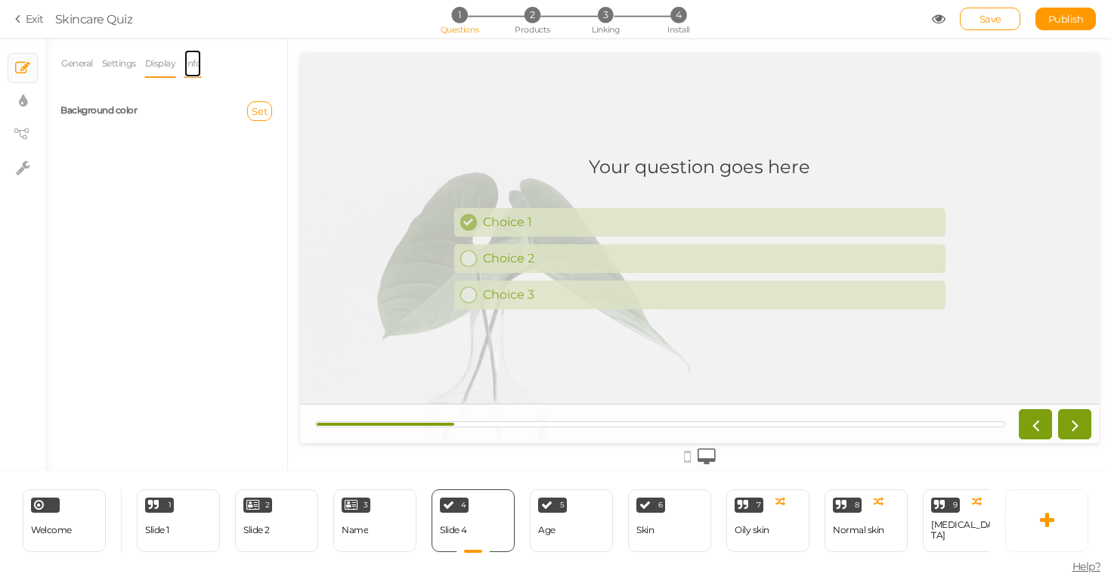
click at [200, 63] on link "Info" at bounding box center [193, 63] width 18 height 29
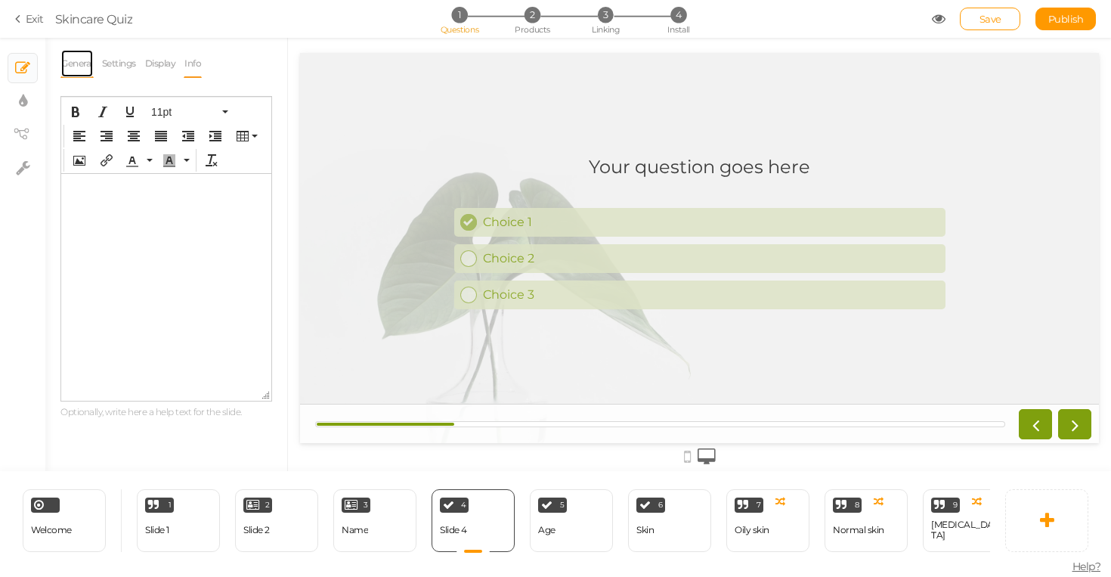
click at [71, 57] on link "General" at bounding box center [76, 63] width 33 height 29
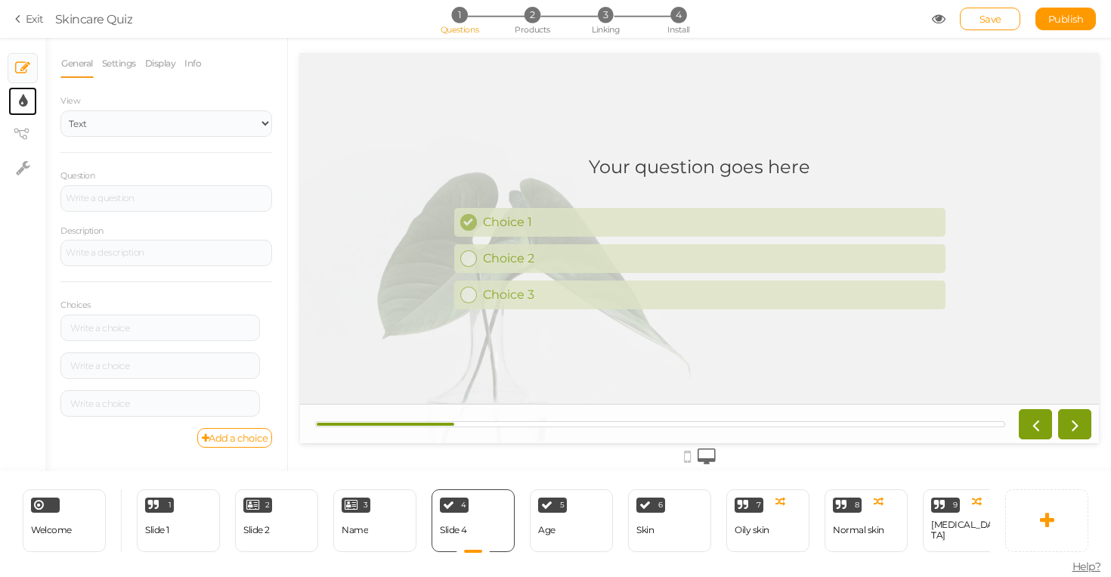
click at [21, 108] on icon at bounding box center [23, 101] width 8 height 15
select select "2"
select select "montserrat"
select select "fade"
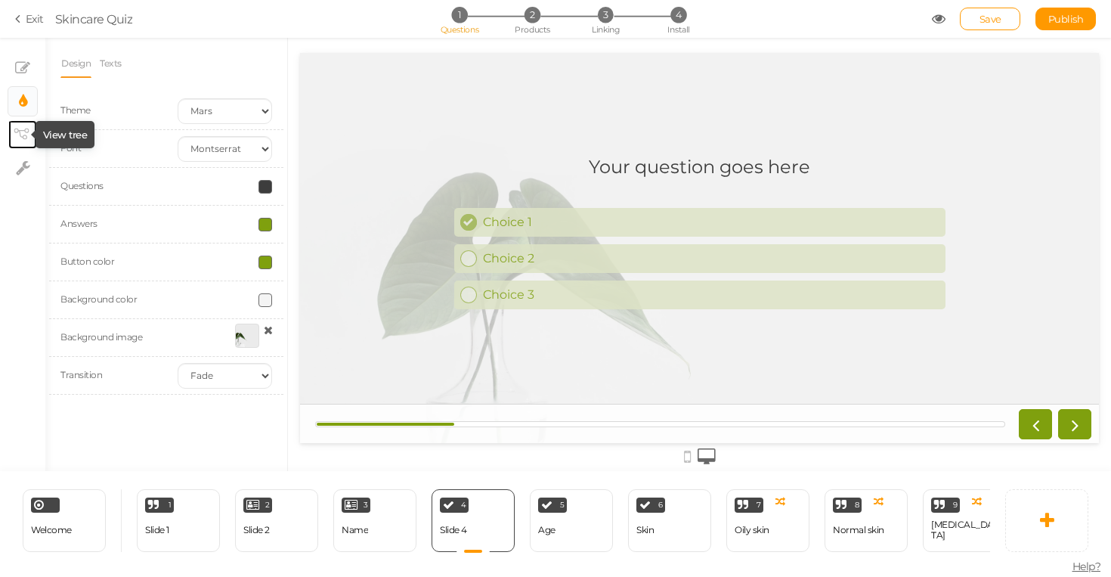
click at [20, 135] on icon at bounding box center [21, 134] width 15 height 11
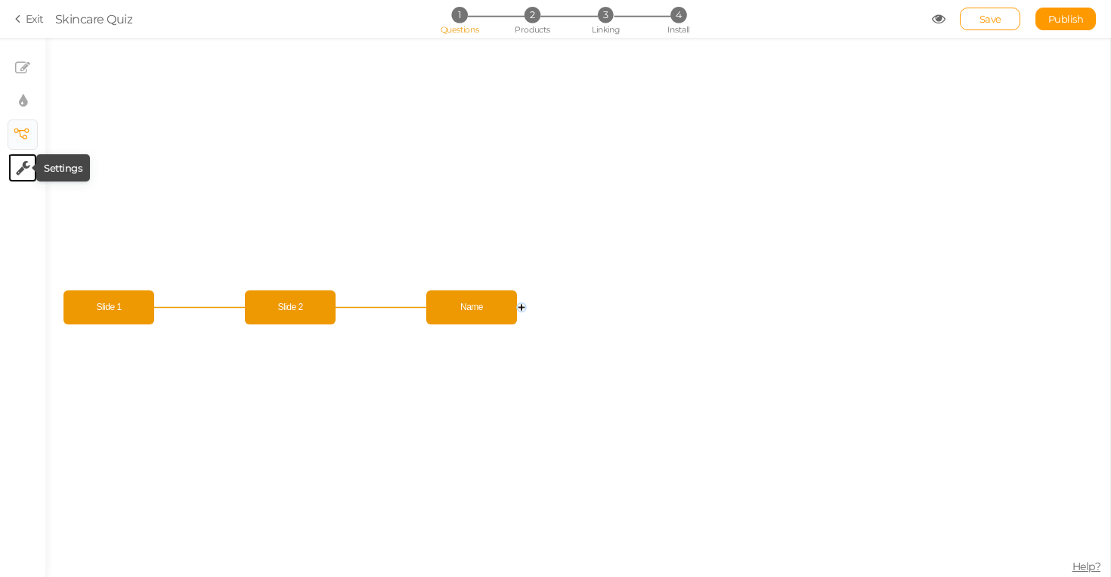
click at [27, 173] on icon at bounding box center [23, 167] width 14 height 15
select select "en"
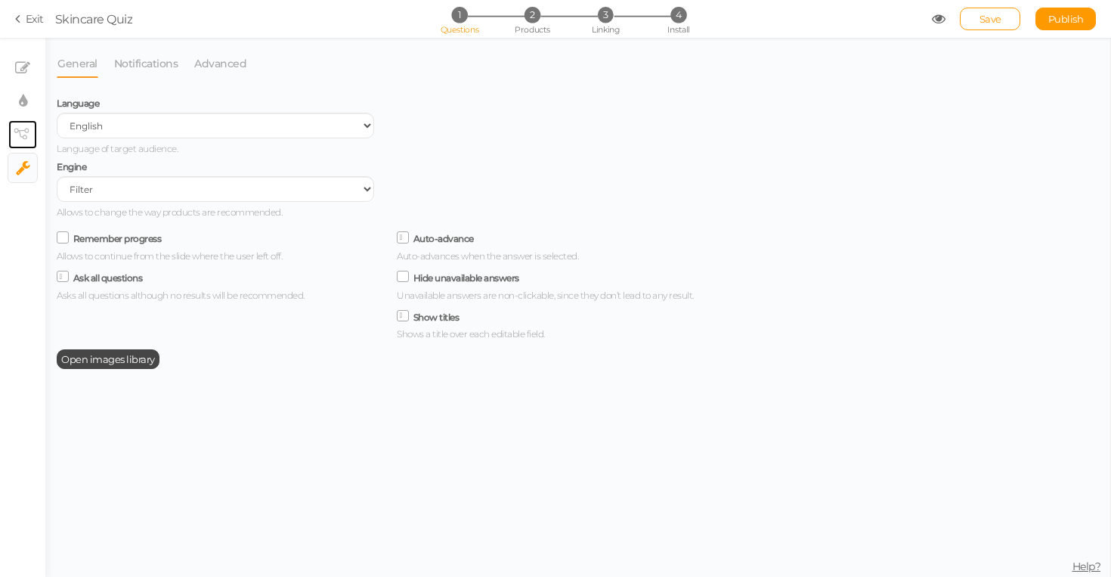
click at [30, 147] on link "× View tree" at bounding box center [22, 134] width 29 height 29
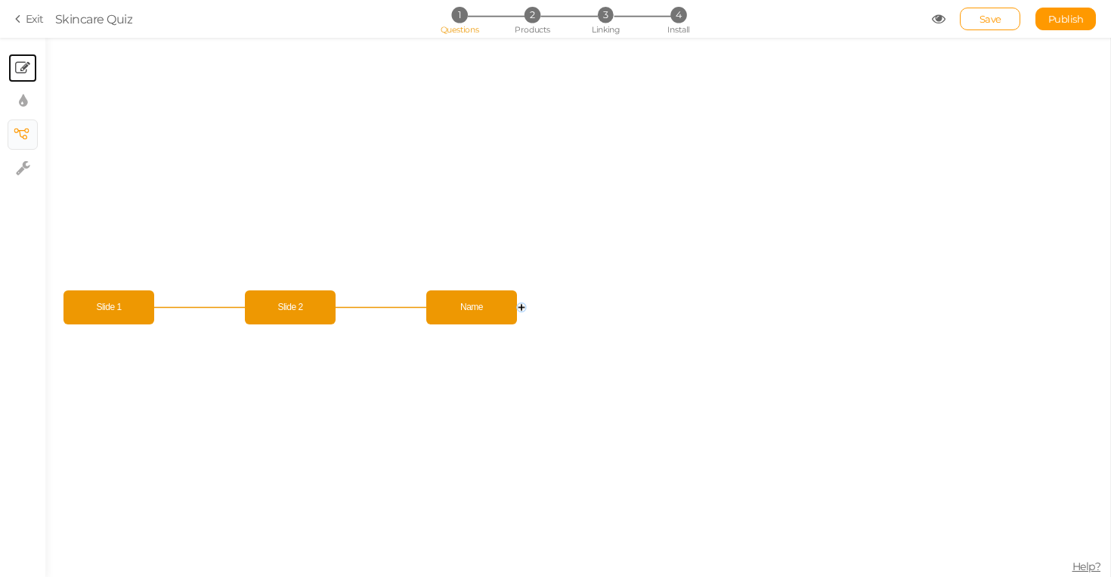
click at [11, 70] on link "× Slides" at bounding box center [22, 68] width 29 height 29
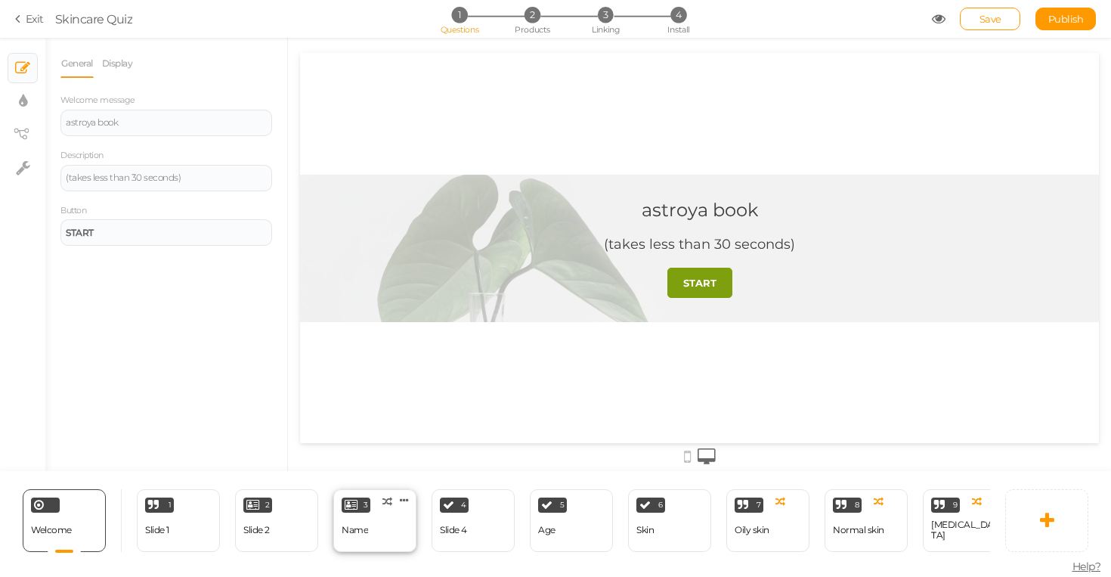
click at [341, 512] on div "3 Name × Define the conditions to show this slide. Clone Change type Delete" at bounding box center [374, 520] width 83 height 63
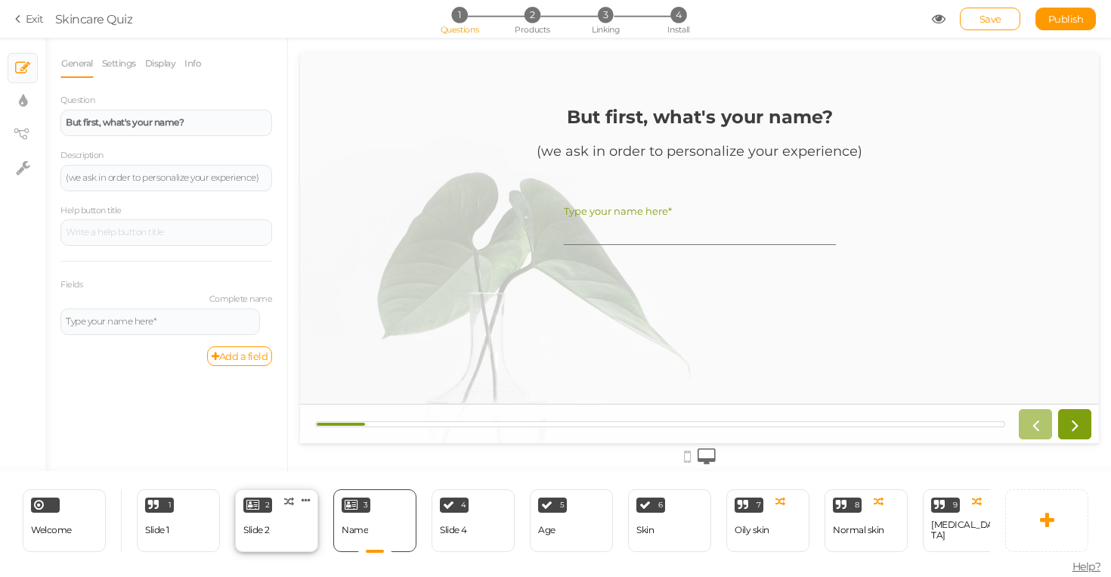
click at [286, 521] on div "2 Slide 2 × Define the conditions to show this slide. Clone Change type Delete" at bounding box center [276, 520] width 83 height 63
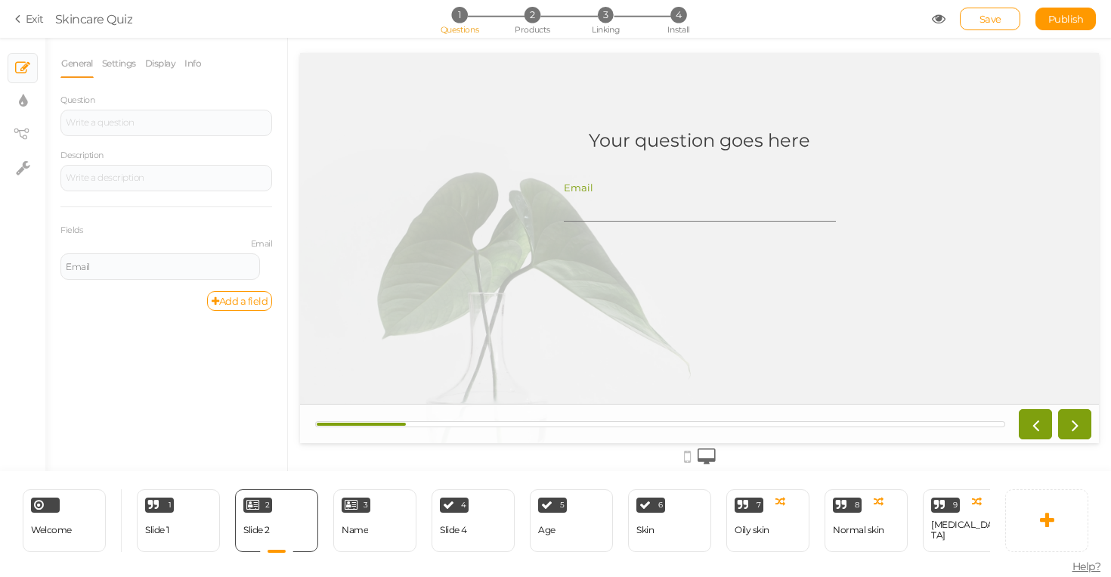
click at [429, 537] on div "4 Slide 4 × Define the conditions to show this slide. Clone Change type Delete" at bounding box center [473, 520] width 98 height 63
click at [376, 529] on div "3 Name × Define the conditions to show this slide. Clone Change type Delete" at bounding box center [374, 520] width 83 height 63
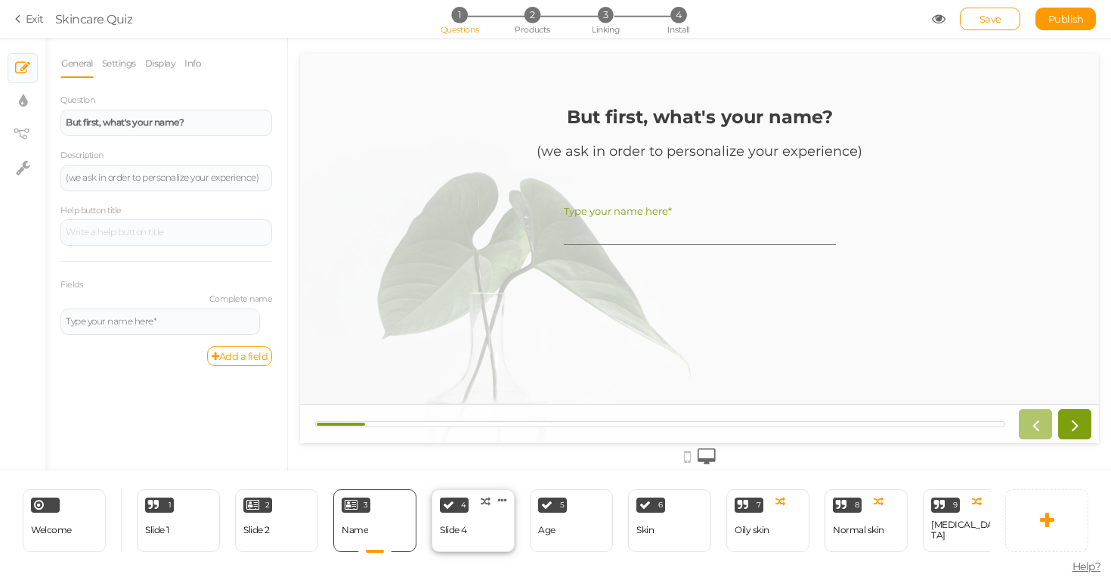
click at [472, 526] on div "4 Slide 4 × Define the conditions to show this slide. Clone Change type Delete" at bounding box center [473, 520] width 83 height 63
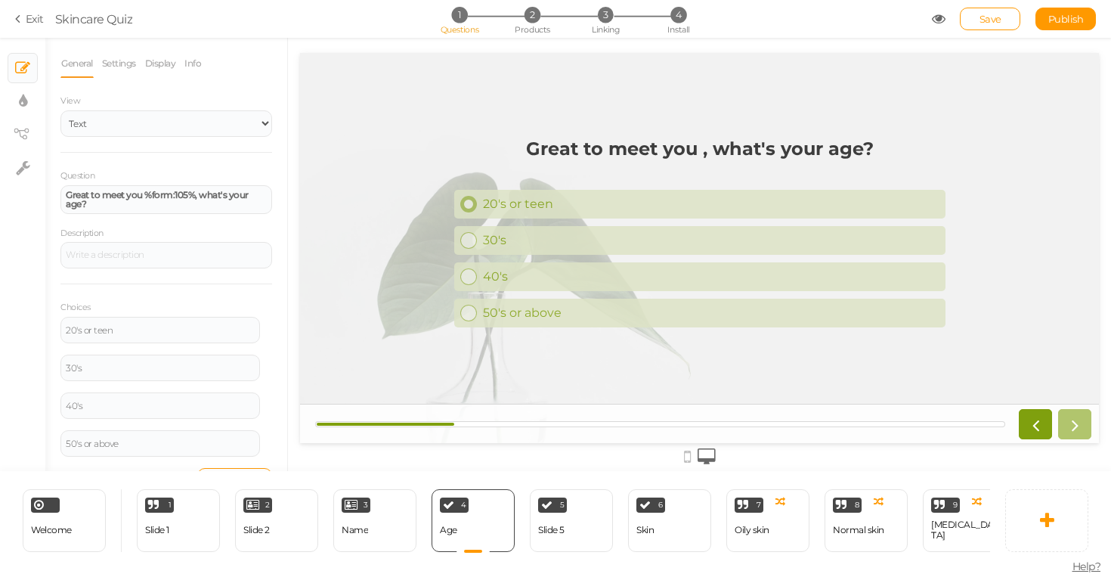
click at [550, 201] on div "20's or teen" at bounding box center [711, 204] width 457 height 14
click at [112, 60] on link "Settings" at bounding box center [119, 63] width 36 height 29
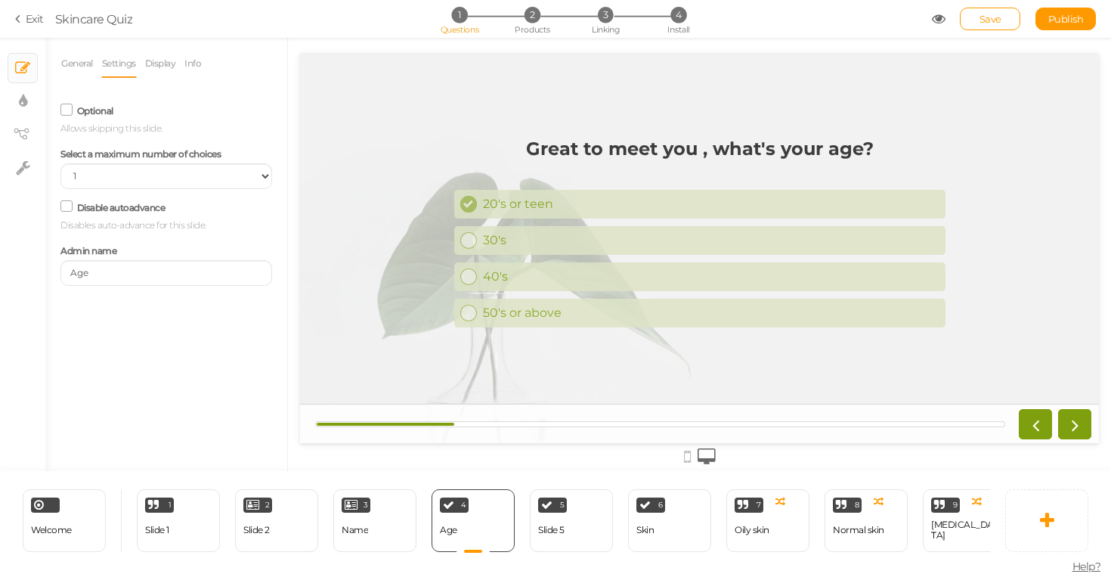
click at [103, 119] on div "Optional Allows skipping this slide." at bounding box center [166, 118] width 212 height 36
click at [103, 116] on label "Optional" at bounding box center [95, 110] width 36 height 11
click at [0, 0] on input "Optional" at bounding box center [0, 0] width 0 height 0
click at [103, 116] on label "Optional" at bounding box center [95, 110] width 36 height 11
click at [0, 0] on input "Optional" at bounding box center [0, 0] width 0 height 0
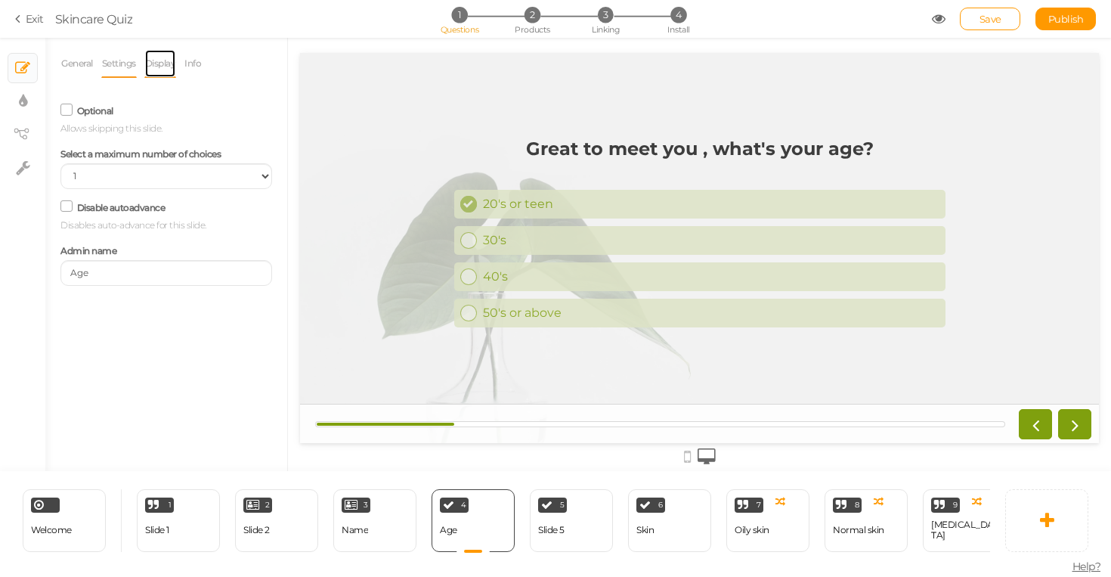
click at [167, 64] on link "Display" at bounding box center [160, 63] width 33 height 29
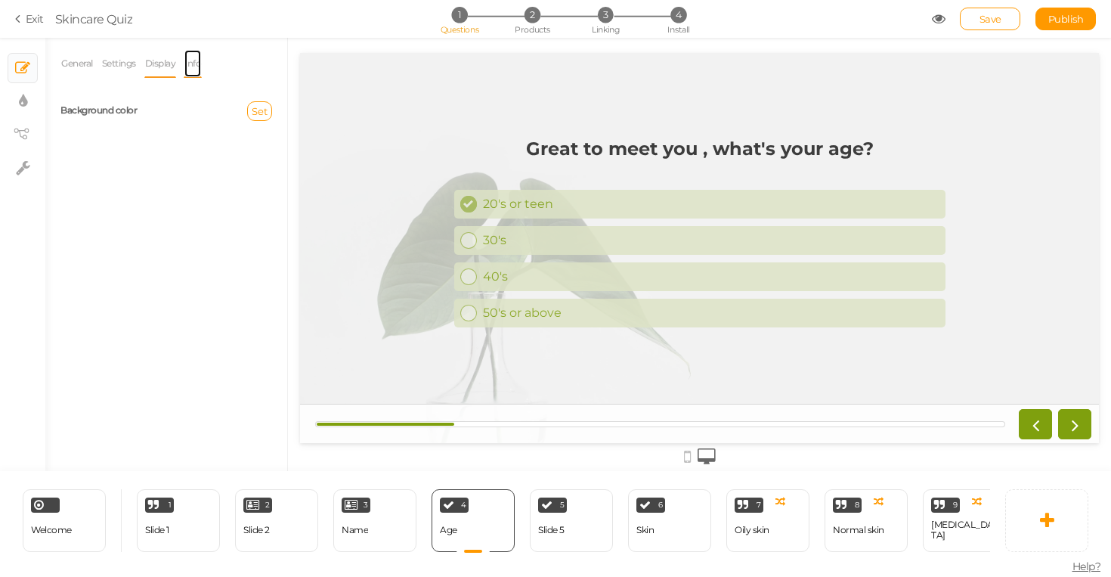
click at [198, 70] on link "Info" at bounding box center [193, 63] width 18 height 29
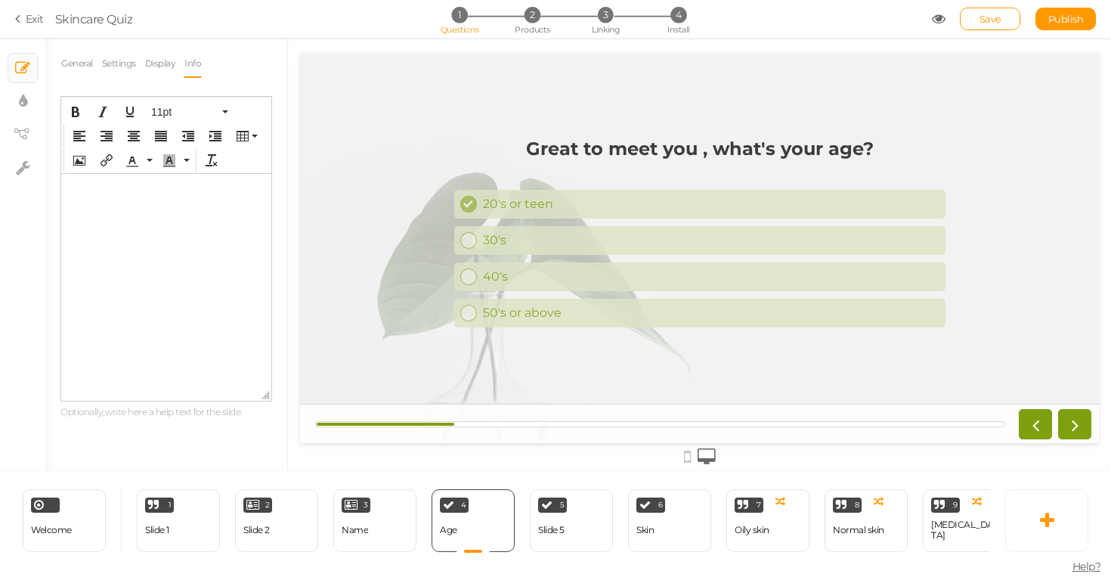
click at [942, 17] on icon at bounding box center [939, 19] width 14 height 14
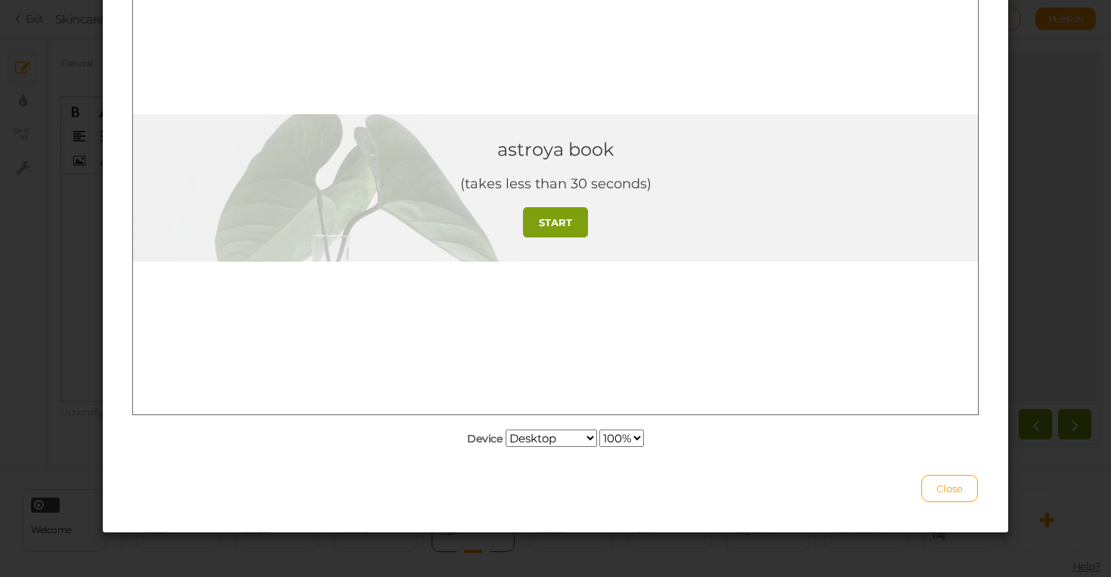
scroll to position [158, 0]
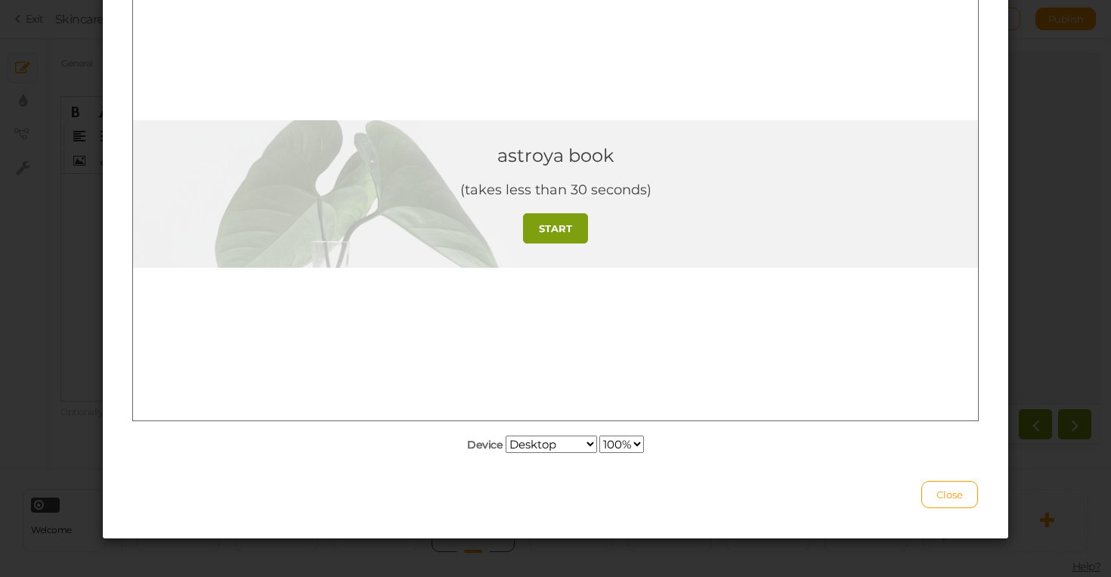
click at [555, 455] on div "Device Desktop Small mobile Large mobile 100% 75% 50% 25% Close" at bounding box center [556, 237] width 906 height 602
click at [563, 435] on select "Desktop Small mobile Large mobile" at bounding box center [551, 443] width 91 height 17
select select "2"
click at [506, 453] on select "Desktop Small mobile Large mobile" at bounding box center [551, 443] width 91 height 17
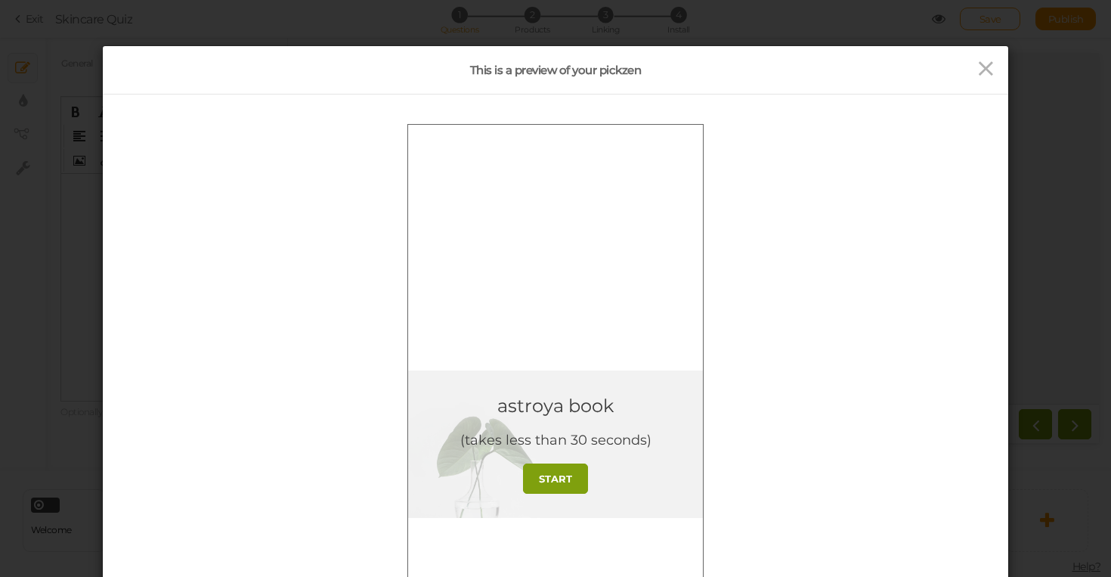
scroll to position [301, 0]
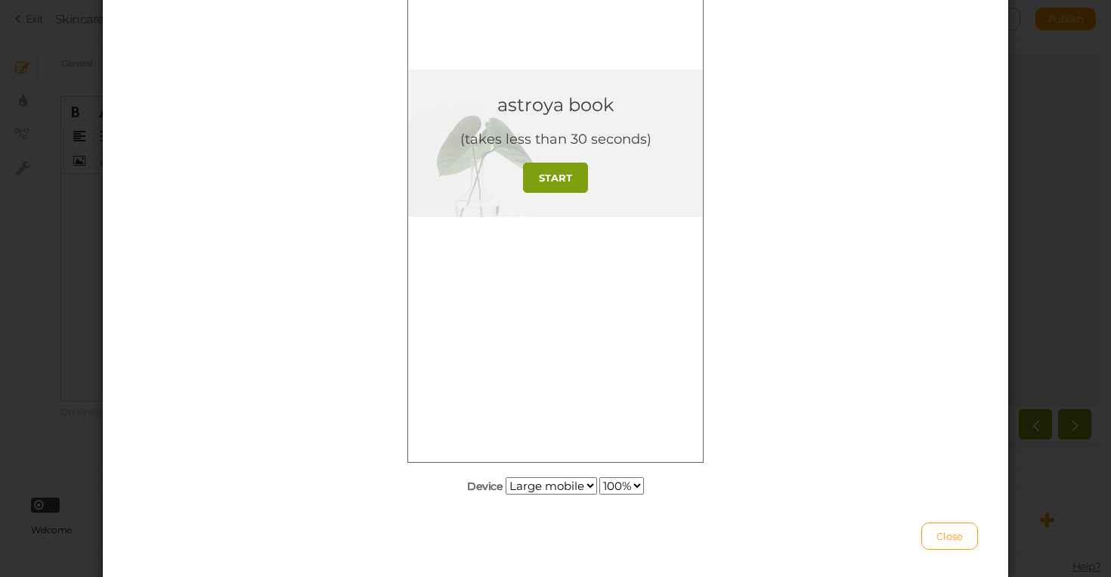
click at [561, 193] on div "astroya book (takes less than 30 seconds) START" at bounding box center [555, 143] width 295 height 147
click at [563, 181] on strong "START" at bounding box center [555, 178] width 33 height 12
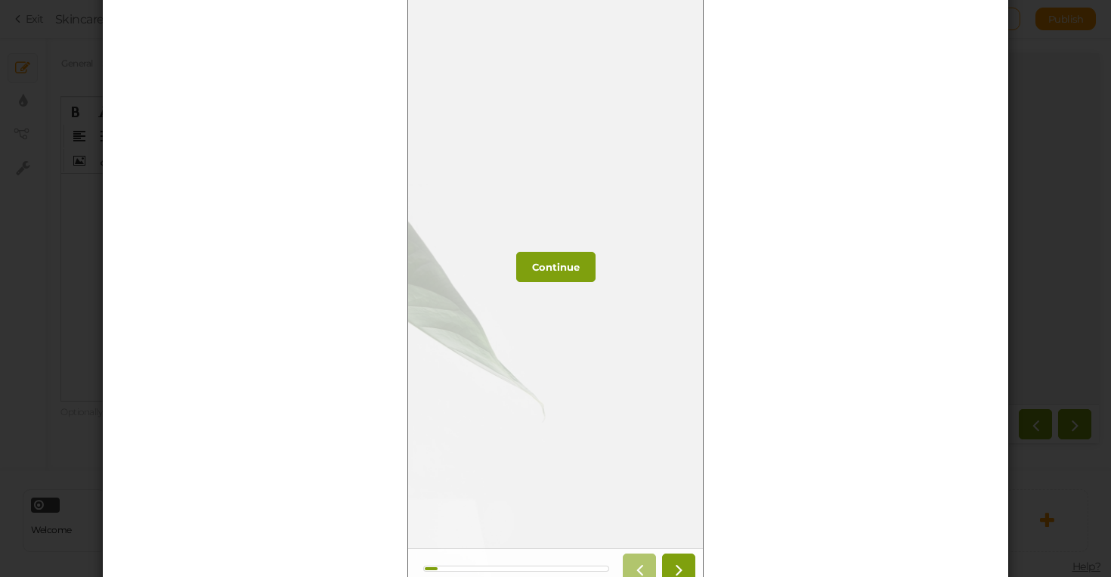
scroll to position [174, 0]
click at [565, 263] on strong "Continue" at bounding box center [556, 268] width 48 height 12
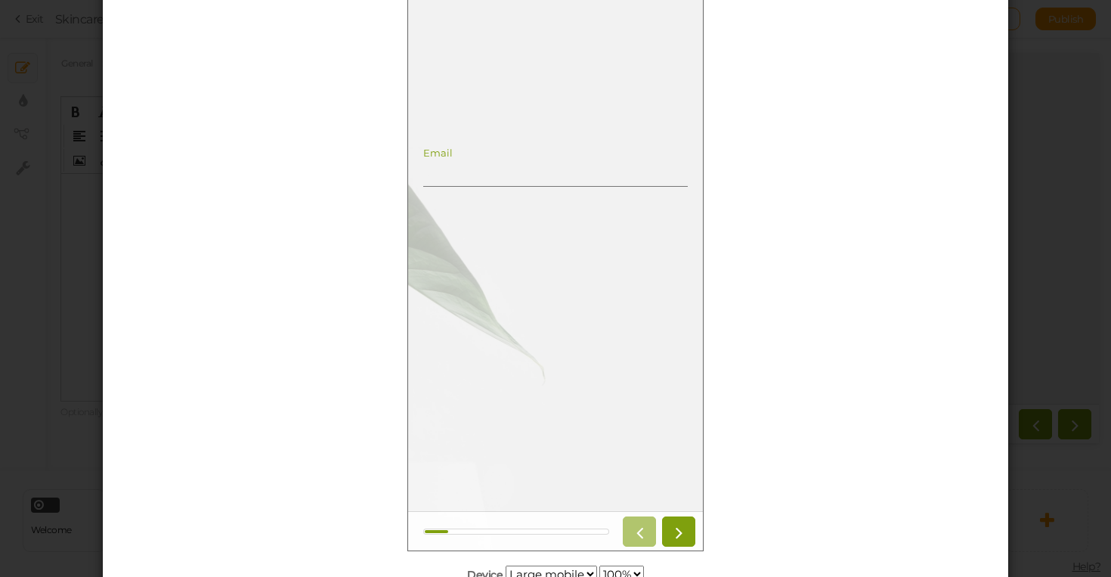
scroll to position [215, 0]
click at [689, 533] on link at bounding box center [678, 529] width 33 height 30
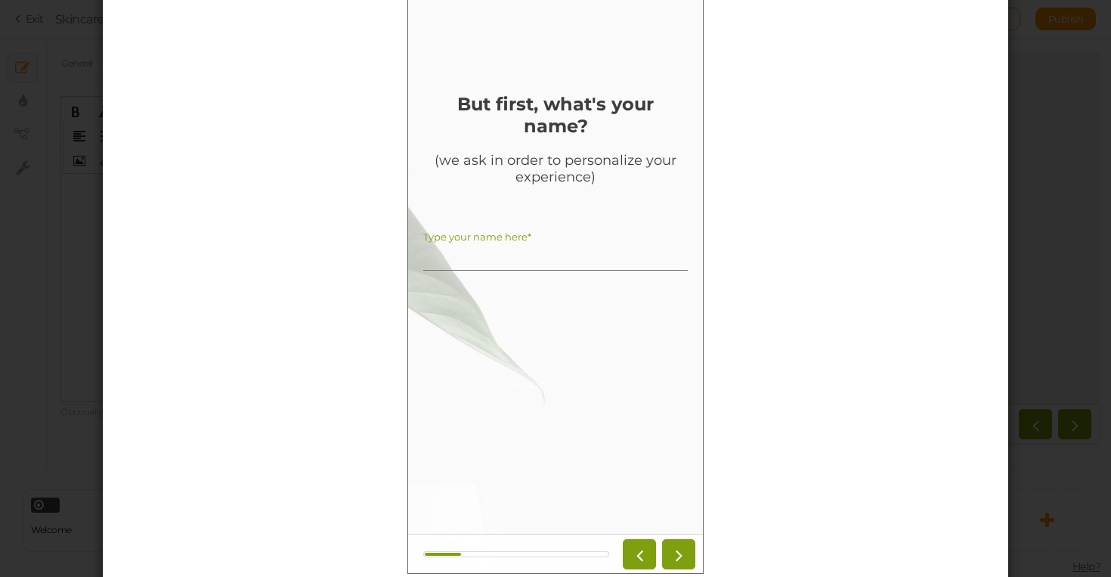
scroll to position [207, 0]
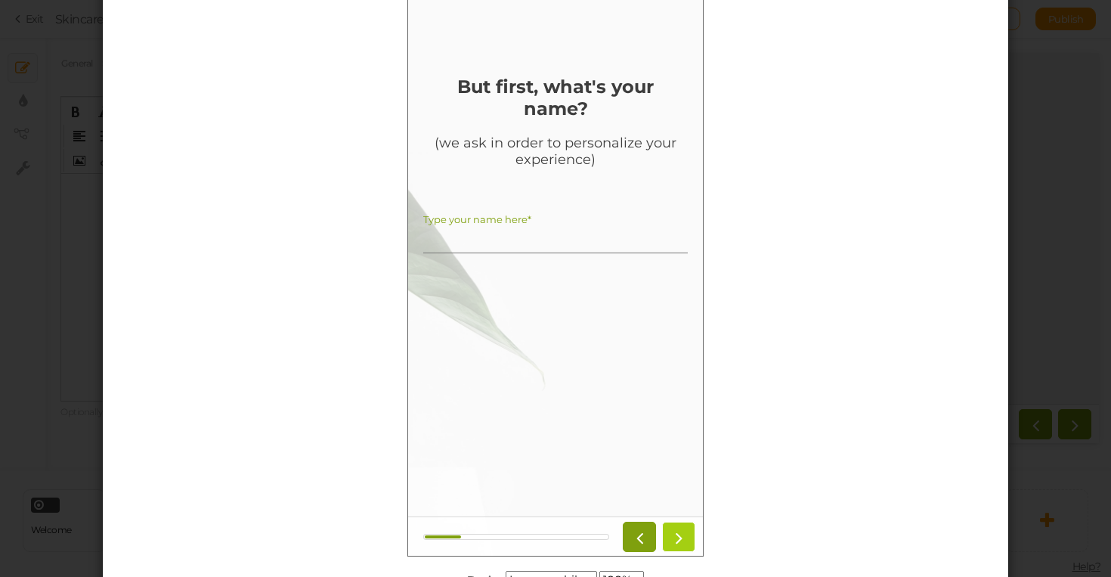
click at [672, 541] on icon at bounding box center [679, 537] width 20 height 20
click at [676, 538] on icon at bounding box center [679, 537] width 20 height 20
click at [686, 544] on icon at bounding box center [679, 537] width 20 height 20
click at [686, 542] on icon at bounding box center [679, 537] width 20 height 20
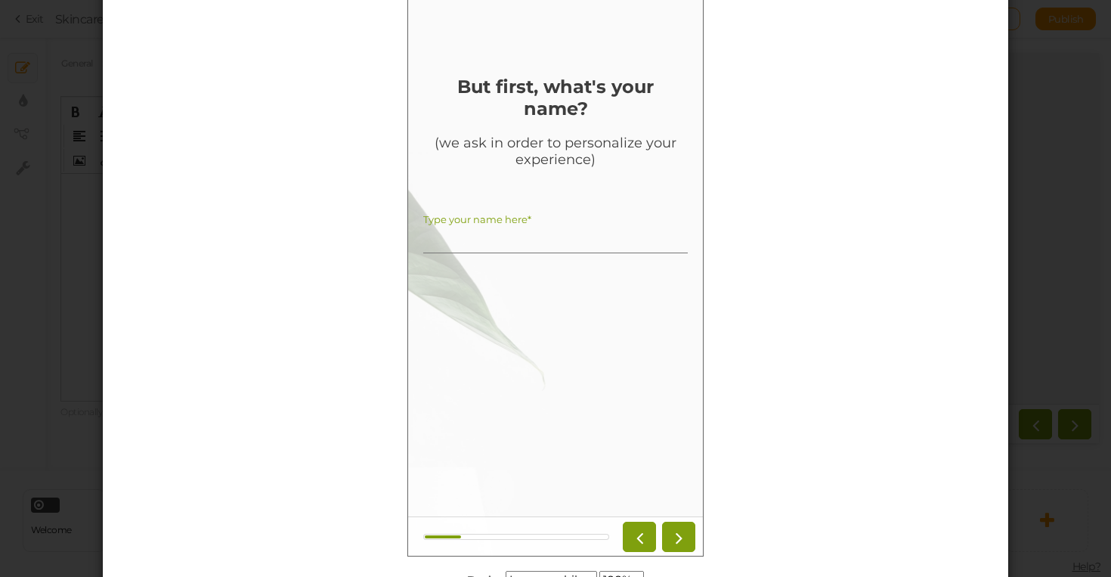
click at [523, 538] on div at bounding box center [516, 537] width 186 height 6
click at [565, 244] on input "Type your name here*" at bounding box center [555, 239] width 265 height 28
type input "kjjnn kjn"
click at [680, 542] on icon at bounding box center [679, 537] width 20 height 20
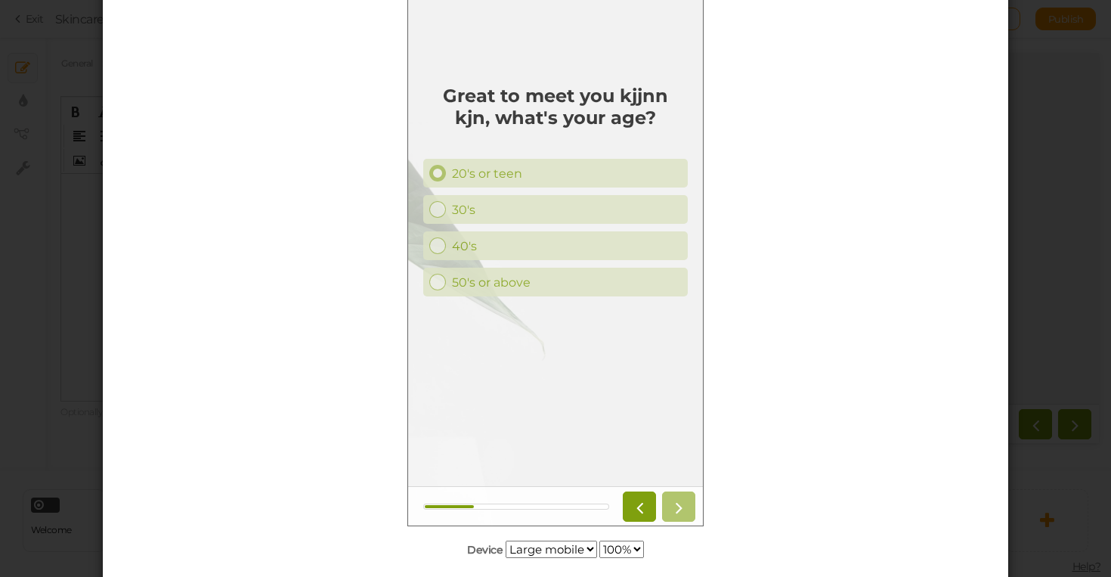
scroll to position [243, 0]
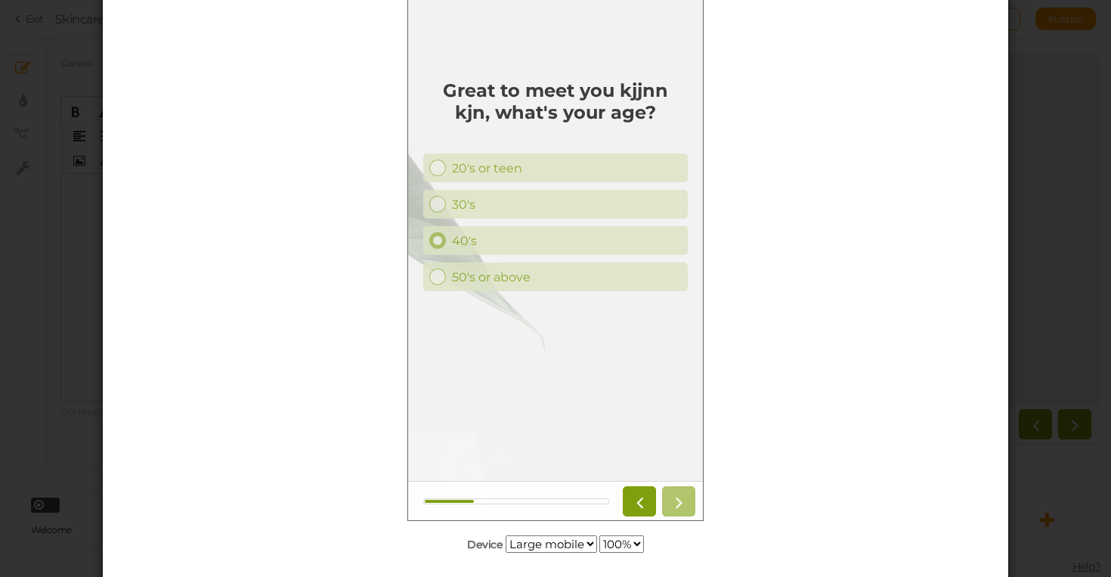
click at [575, 241] on div "40's" at bounding box center [567, 241] width 230 height 14
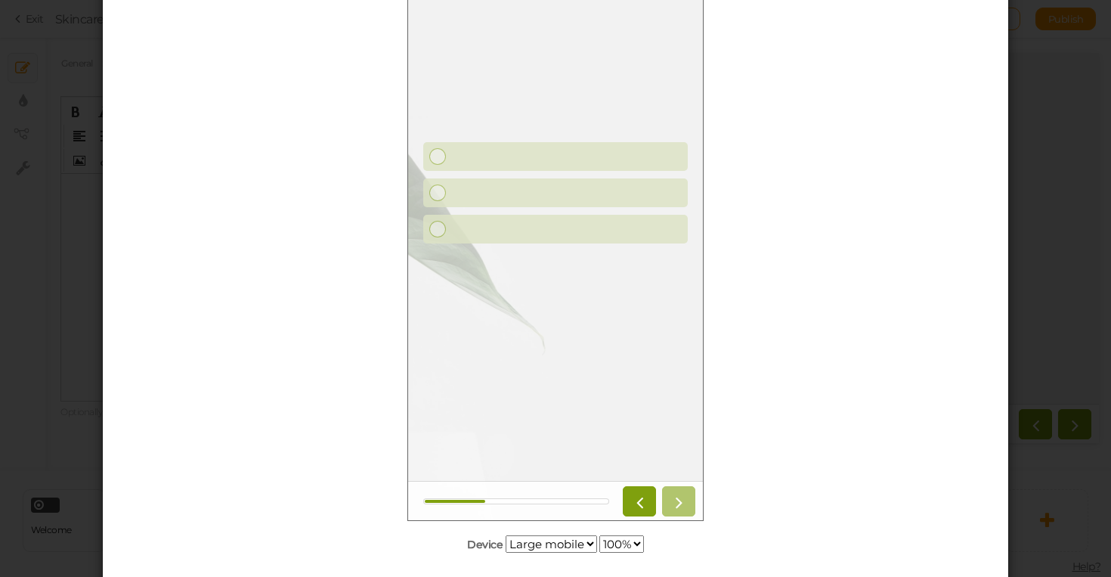
click at [689, 500] on div at bounding box center [656, 501] width 79 height 30
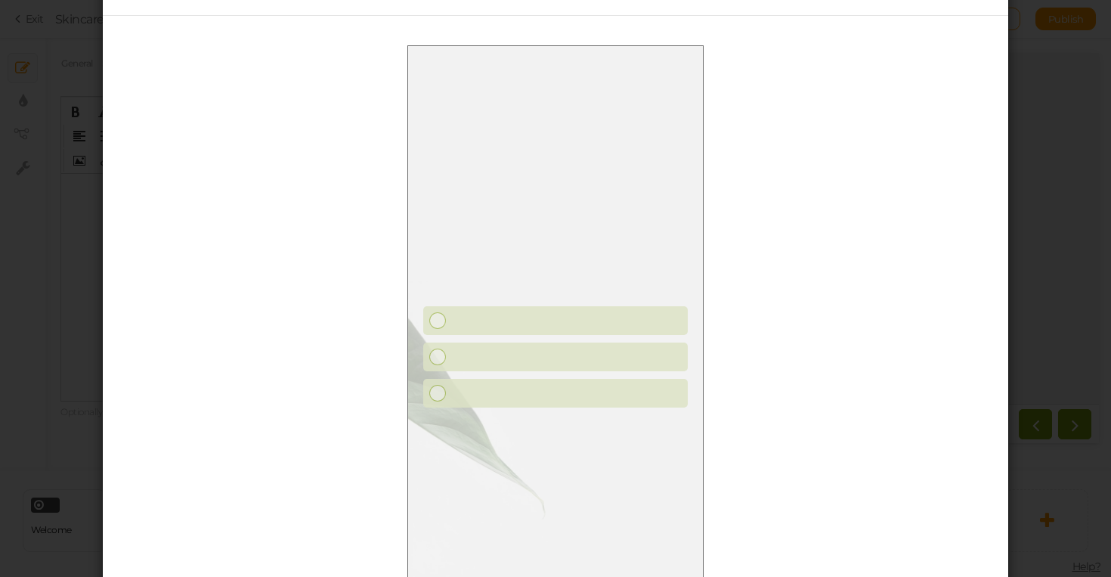
scroll to position [79, 0]
click at [553, 350] on link at bounding box center [555, 355] width 265 height 29
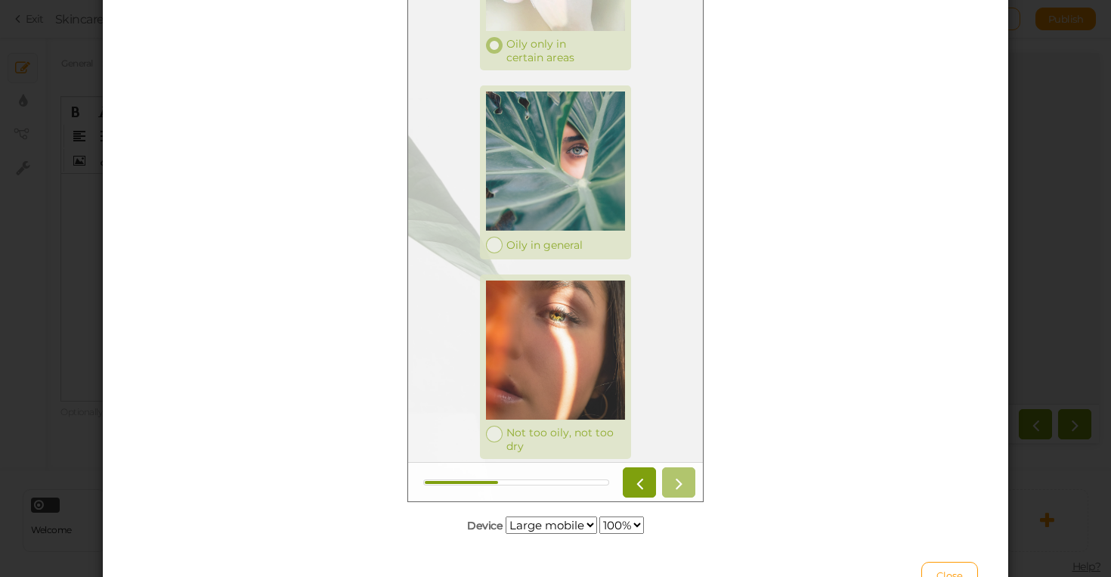
scroll to position [265, 0]
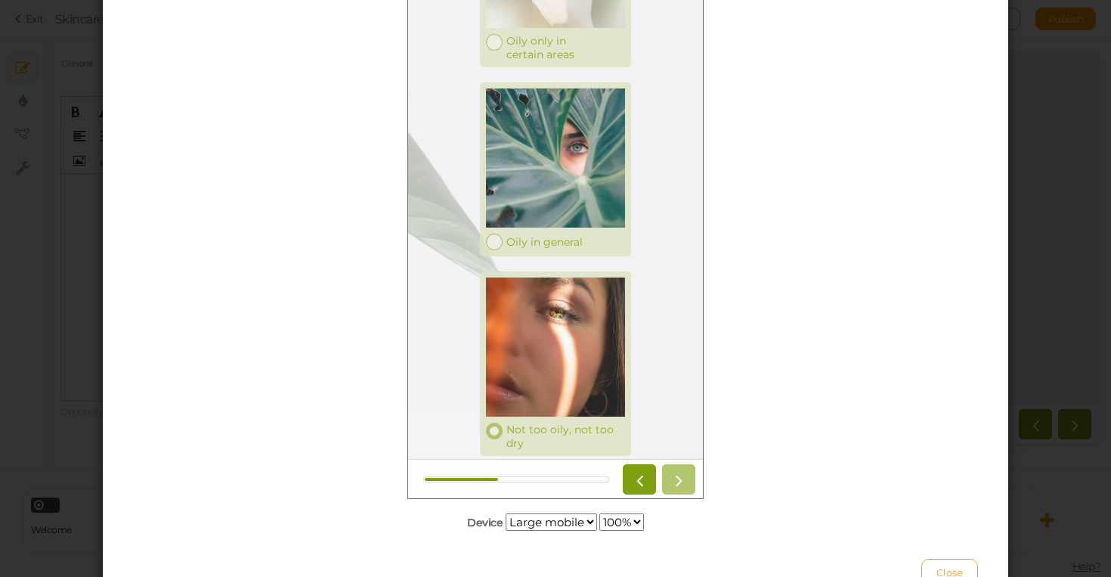
click at [555, 377] on div at bounding box center [555, 346] width 139 height 139
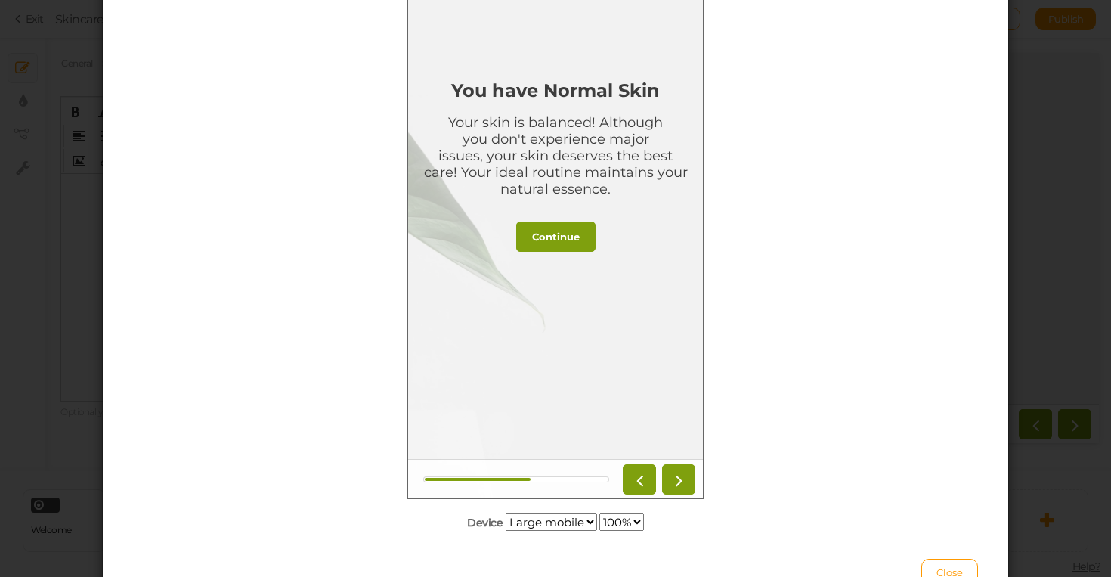
scroll to position [0, 0]
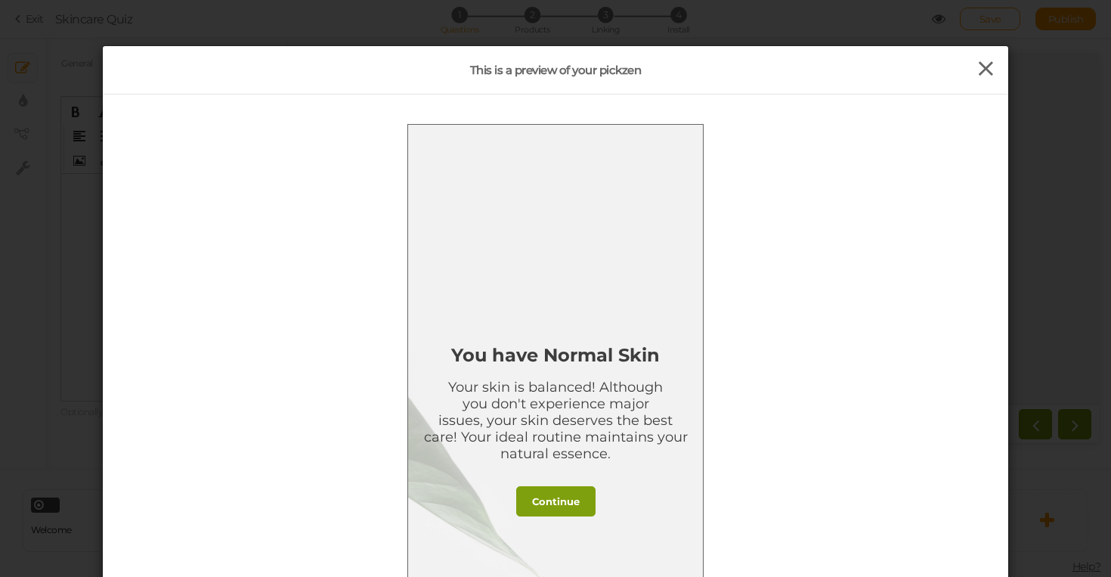
click at [984, 73] on icon at bounding box center [986, 68] width 22 height 23
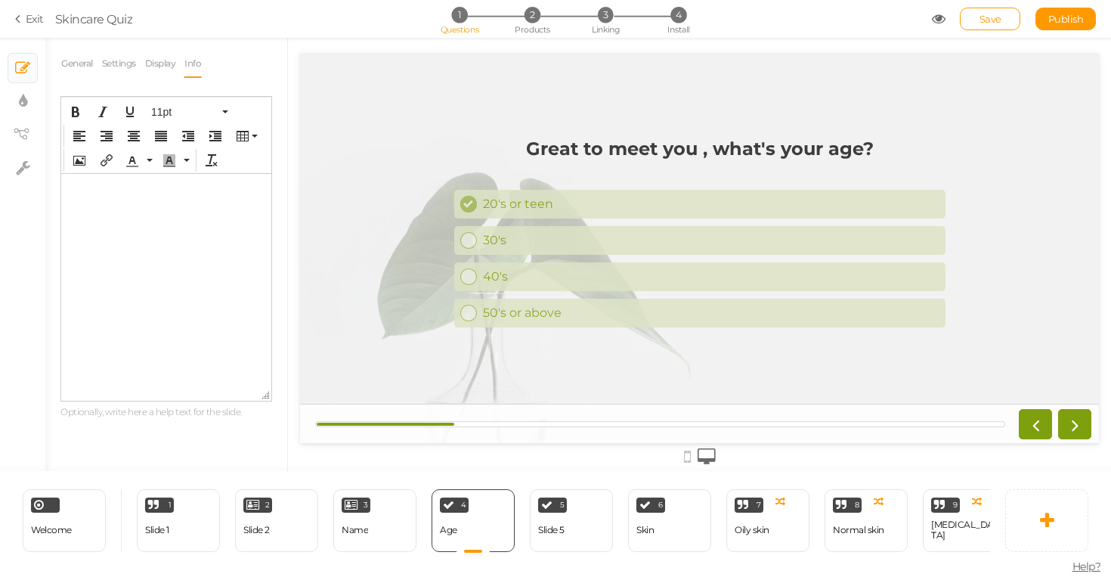
click at [31, 11] on link "Exit" at bounding box center [29, 18] width 29 height 15
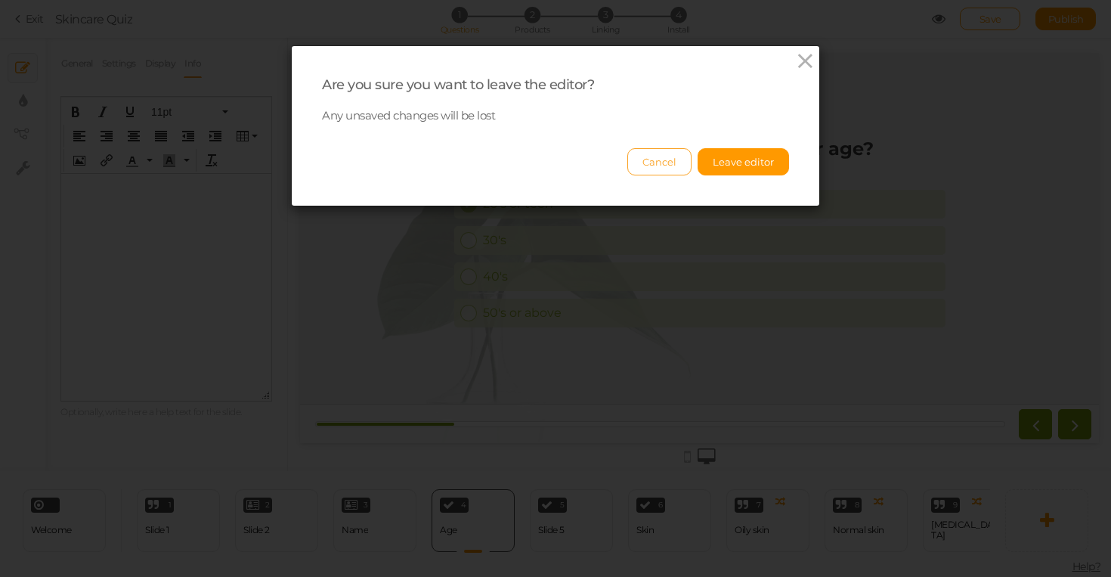
click at [665, 163] on button "Cancel" at bounding box center [659, 161] width 64 height 27
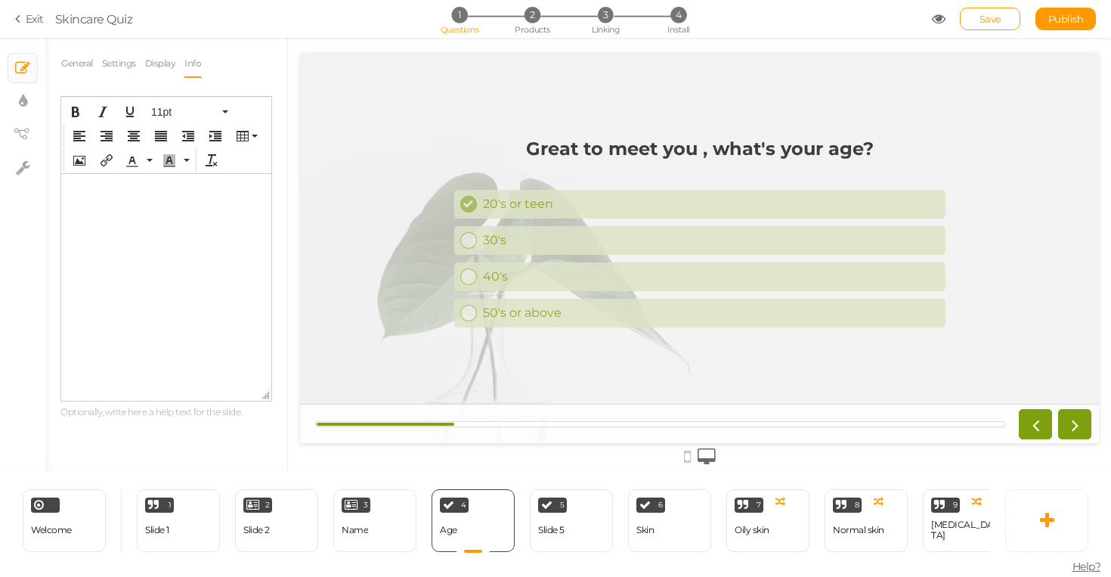
click at [745, 98] on div at bounding box center [699, 248] width 799 height 390
click at [13, 29] on section "Exit Skincare Quiz 1 Questions 2 Products 3 Linking 4 Install Save Publish View…" at bounding box center [555, 19] width 1111 height 38
click at [18, 20] on icon at bounding box center [20, 19] width 11 height 14
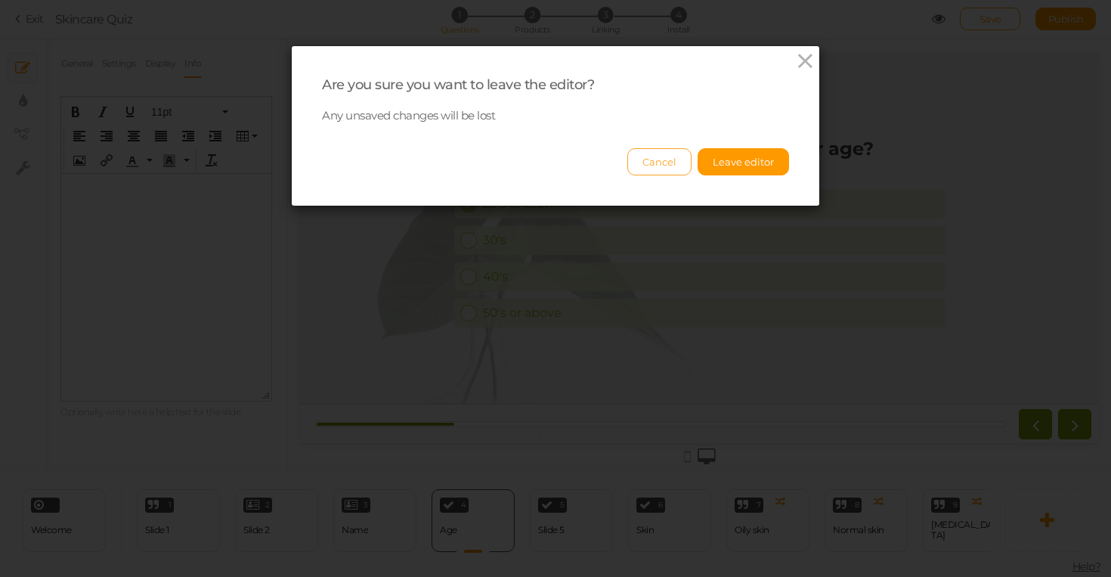
click at [671, 166] on button "Cancel" at bounding box center [659, 161] width 64 height 27
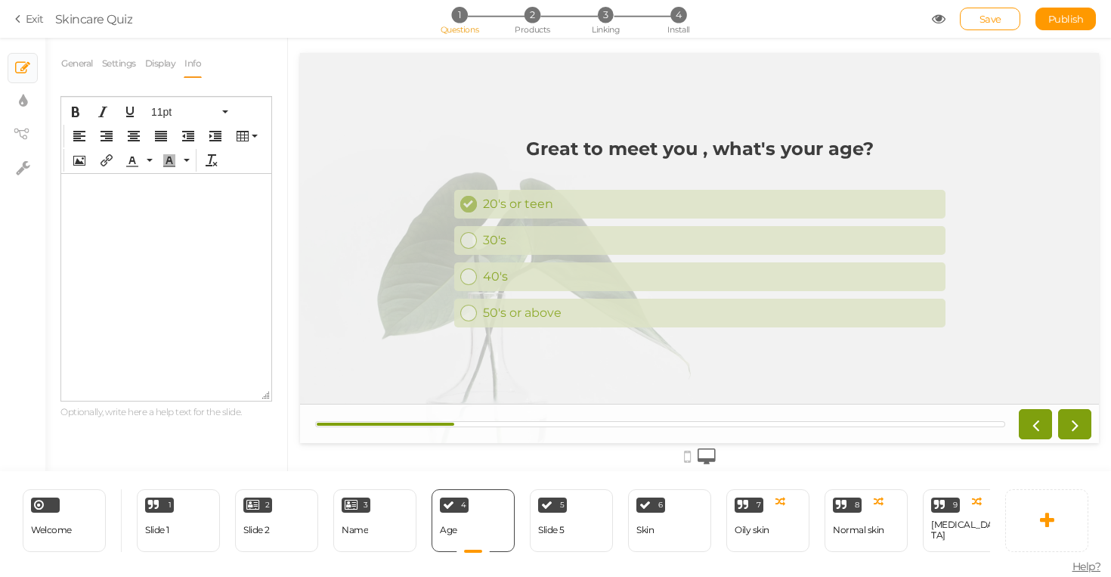
click at [29, 22] on link "Exit" at bounding box center [29, 18] width 29 height 15
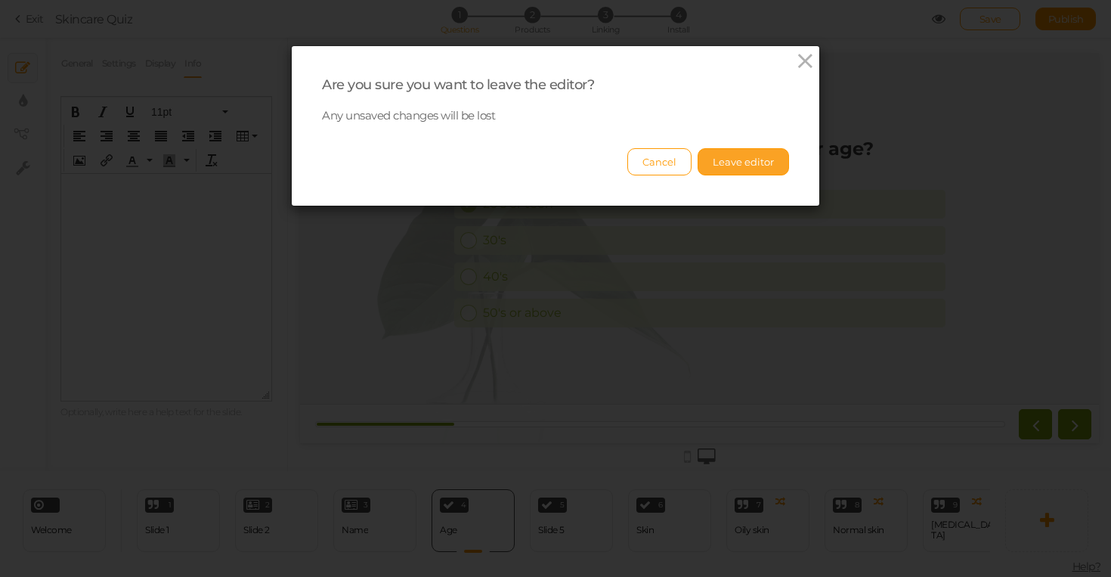
click at [761, 157] on button "Leave editor" at bounding box center [743, 161] width 91 height 27
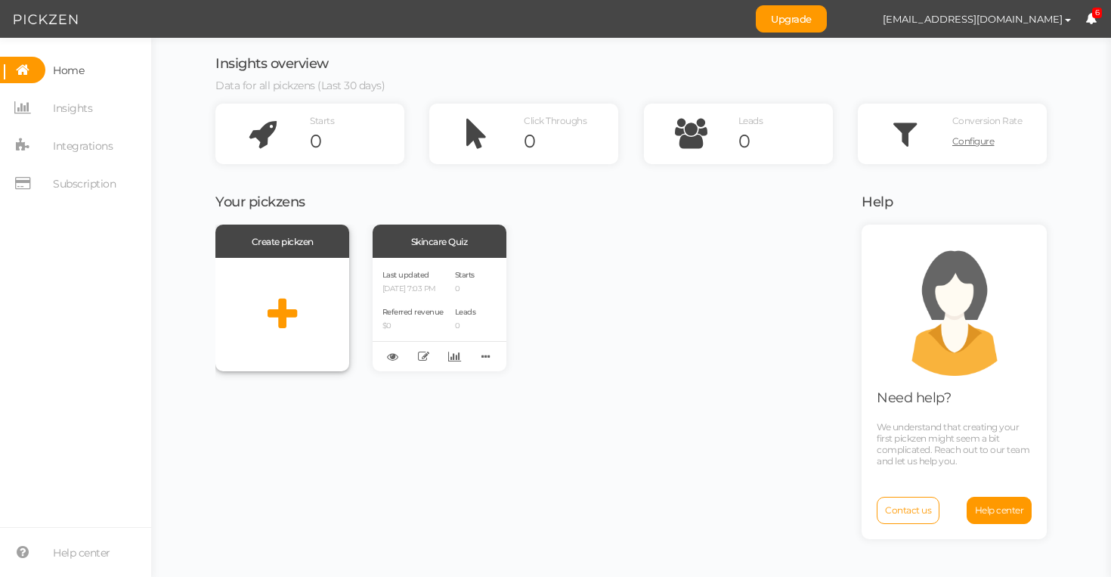
click at [263, 264] on div at bounding box center [282, 314] width 134 height 113
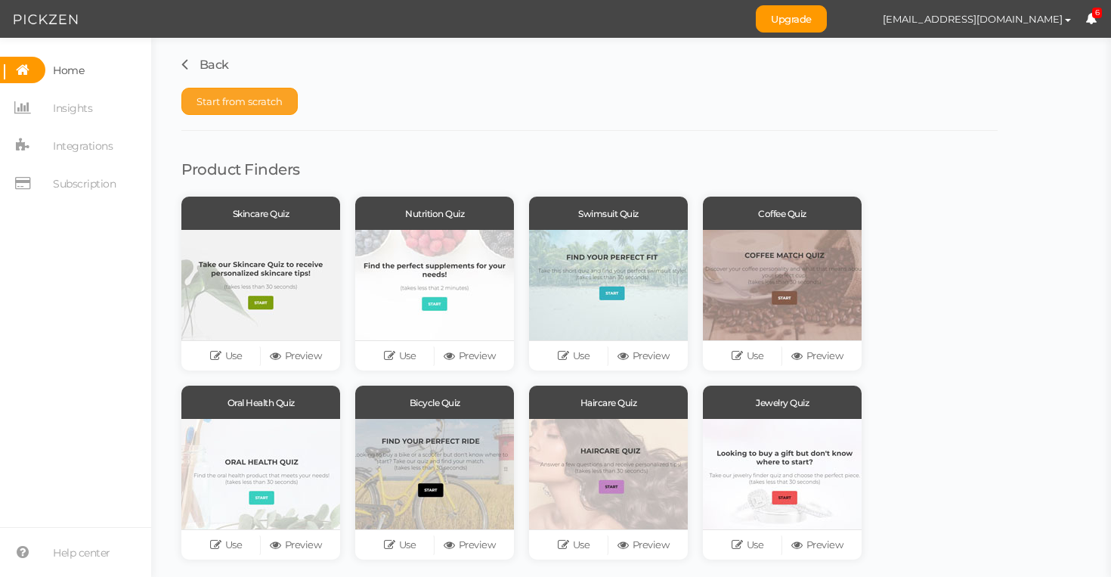
click at [260, 107] on button "Start from scratch" at bounding box center [239, 101] width 116 height 27
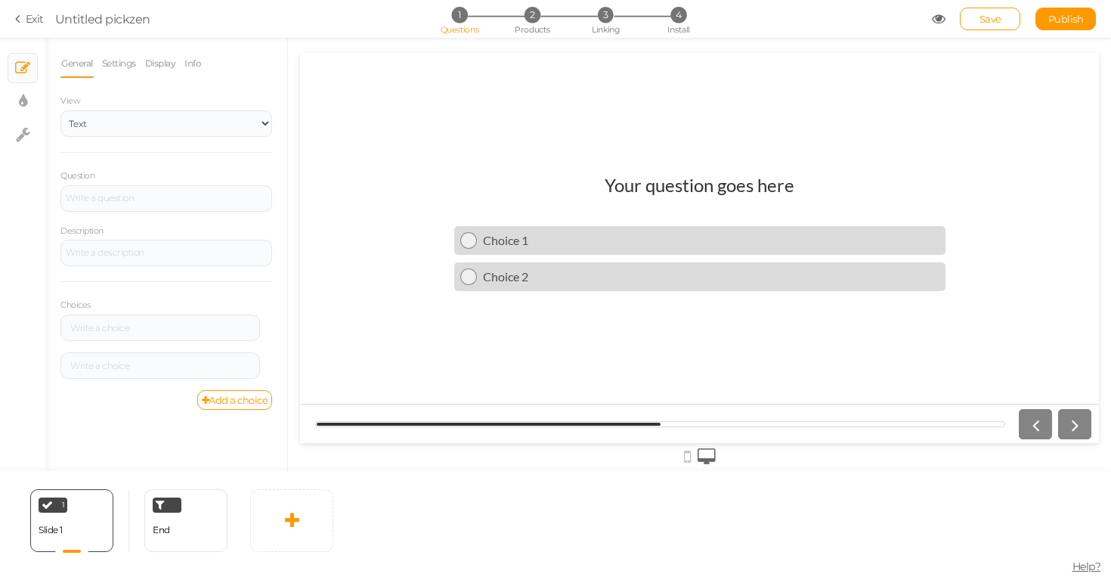
click at [729, 209] on h1 "Your question goes here" at bounding box center [700, 192] width 190 height 37
click at [155, 132] on select "Text Images Slider Dropdown" at bounding box center [166, 123] width 212 height 26
click at [60, 110] on select "Text Images Slider Dropdown" at bounding box center [166, 123] width 212 height 26
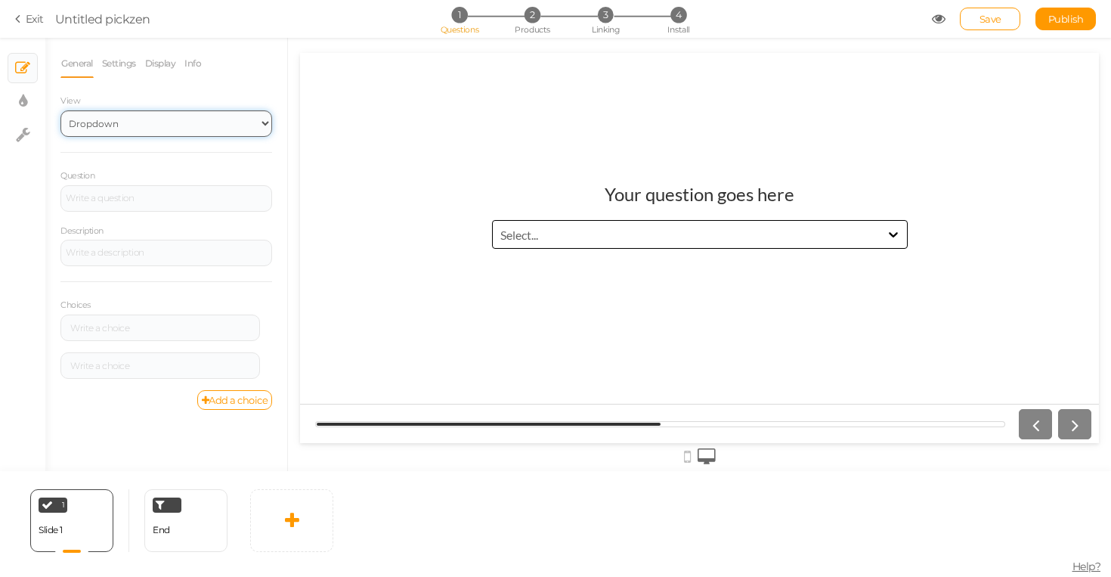
click at [211, 112] on select "Text Images Slider Dropdown" at bounding box center [166, 123] width 212 height 26
click at [60, 110] on select "Text Images Slider Dropdown" at bounding box center [166, 123] width 212 height 26
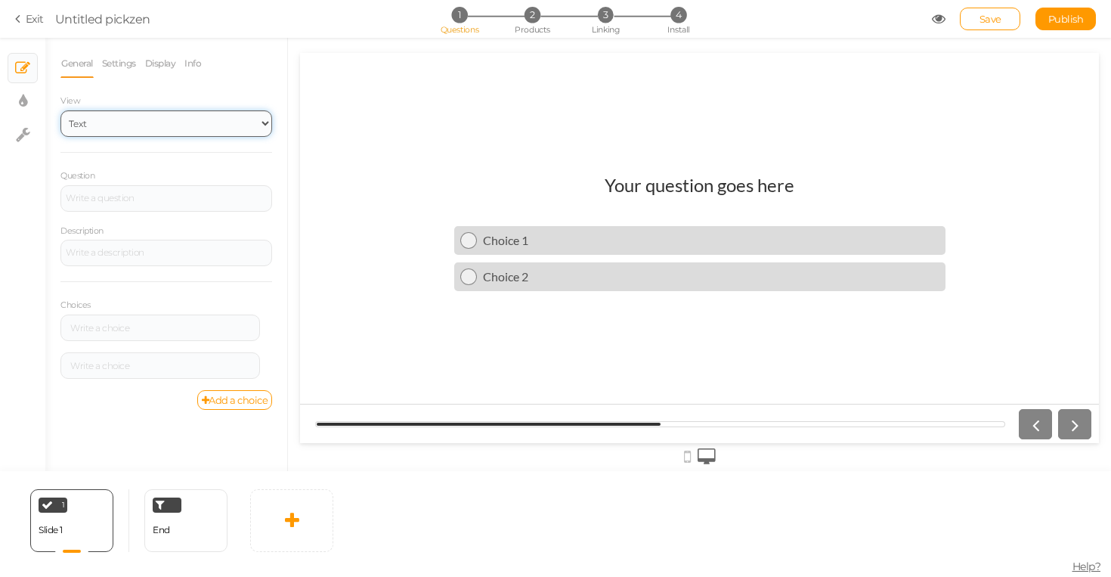
click at [184, 122] on select "Text Images Slider Dropdown" at bounding box center [166, 123] width 212 height 26
click at [60, 110] on select "Text Images Slider Dropdown" at bounding box center [166, 123] width 212 height 26
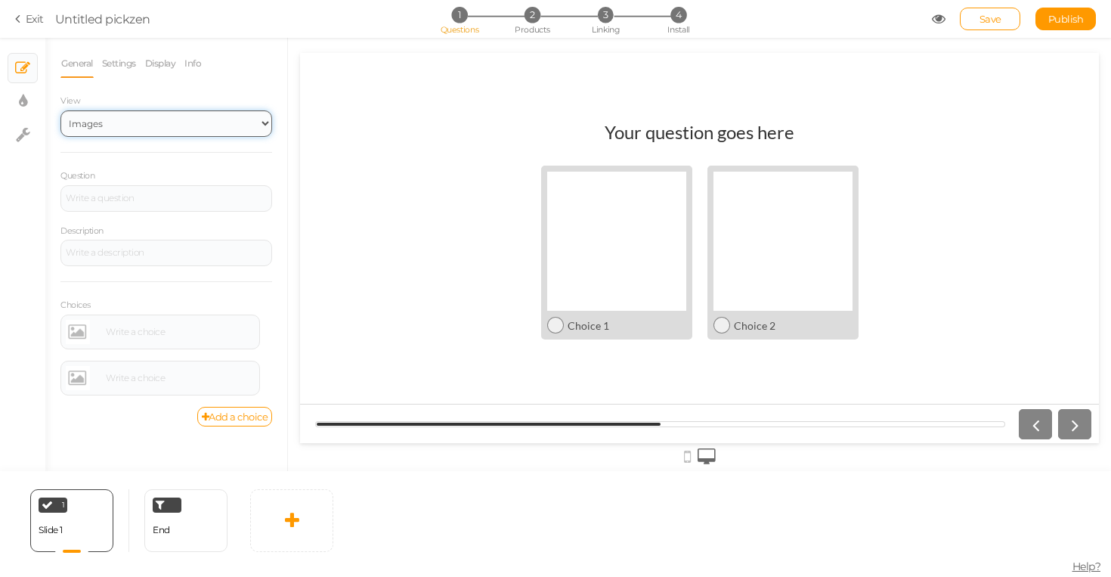
click at [242, 132] on select "Text Images Slider Dropdown" at bounding box center [166, 123] width 212 height 26
click at [60, 110] on select "Text Images Slider Dropdown" at bounding box center [166, 123] width 212 height 26
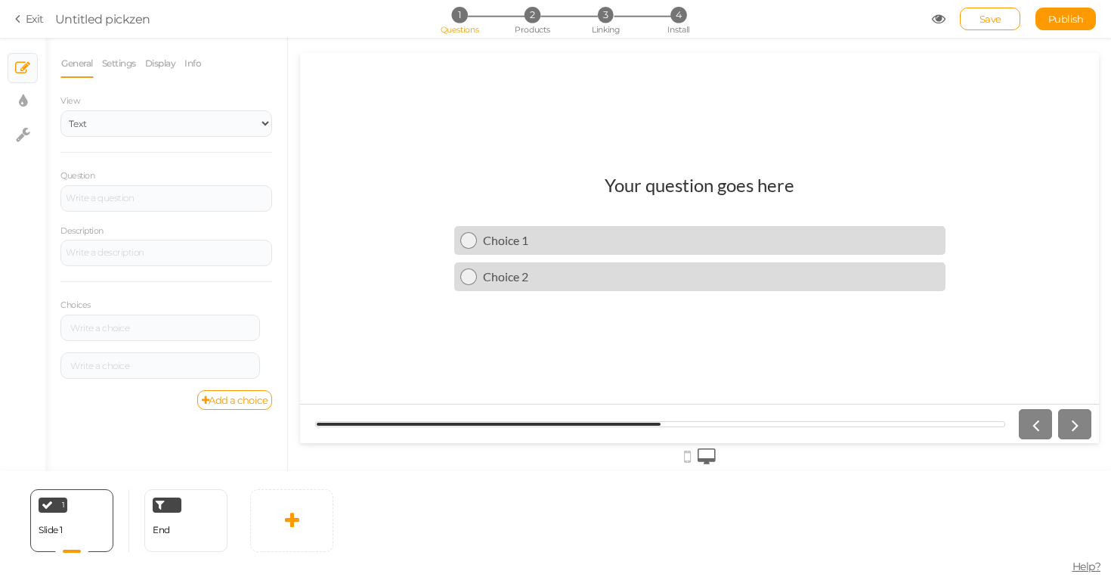
click at [453, 148] on div at bounding box center [699, 248] width 799 height 390
click at [234, 118] on select "Text Images Slider Dropdown" at bounding box center [166, 123] width 212 height 26
select select "2"
click at [60, 110] on select "Text Images Slider Dropdown" at bounding box center [166, 123] width 212 height 26
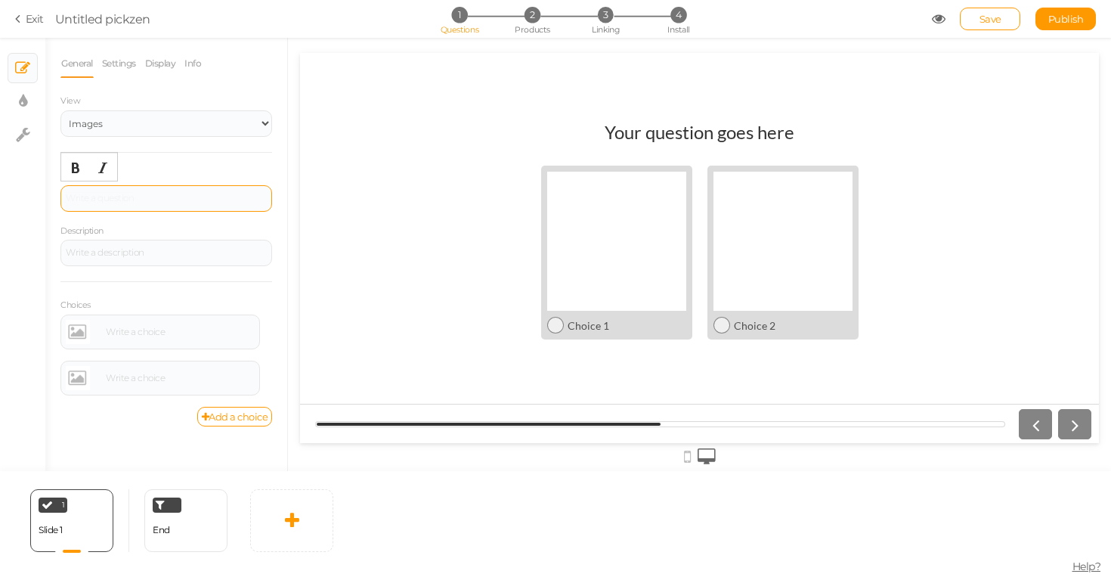
click at [200, 192] on div at bounding box center [166, 198] width 212 height 26
click at [179, 326] on div at bounding box center [160, 332] width 189 height 24
click at [122, 66] on link "Settings" at bounding box center [119, 63] width 36 height 29
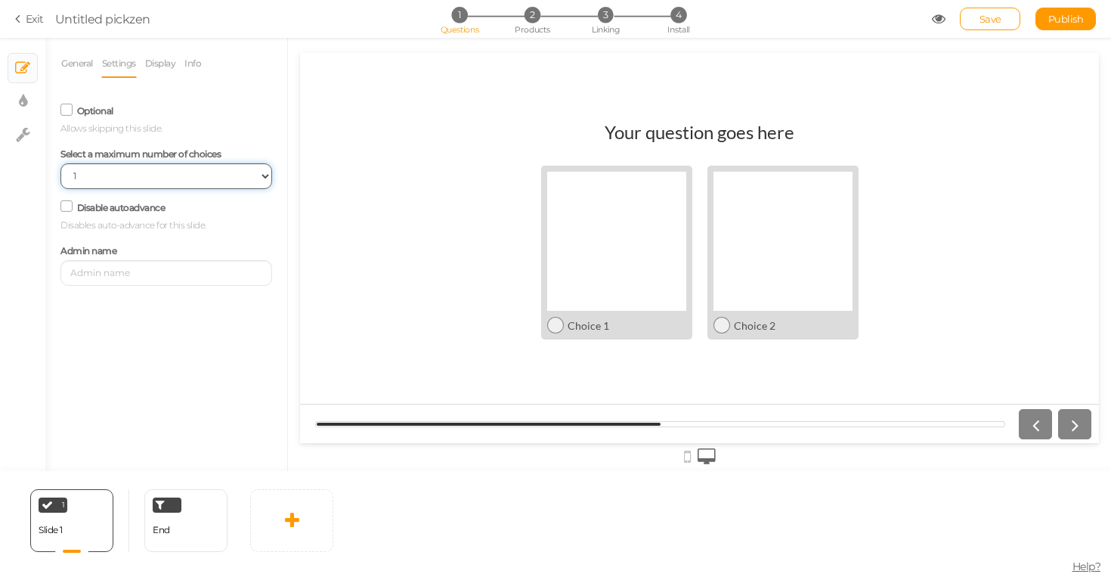
click at [156, 175] on select "No limit 1 2 3 4 5 6 7 8 9 10" at bounding box center [166, 176] width 212 height 26
select select "2"
click at [60, 163] on select "No limit 1 2 3 4 5 6 7 8 9 10" at bounding box center [166, 176] width 212 height 26
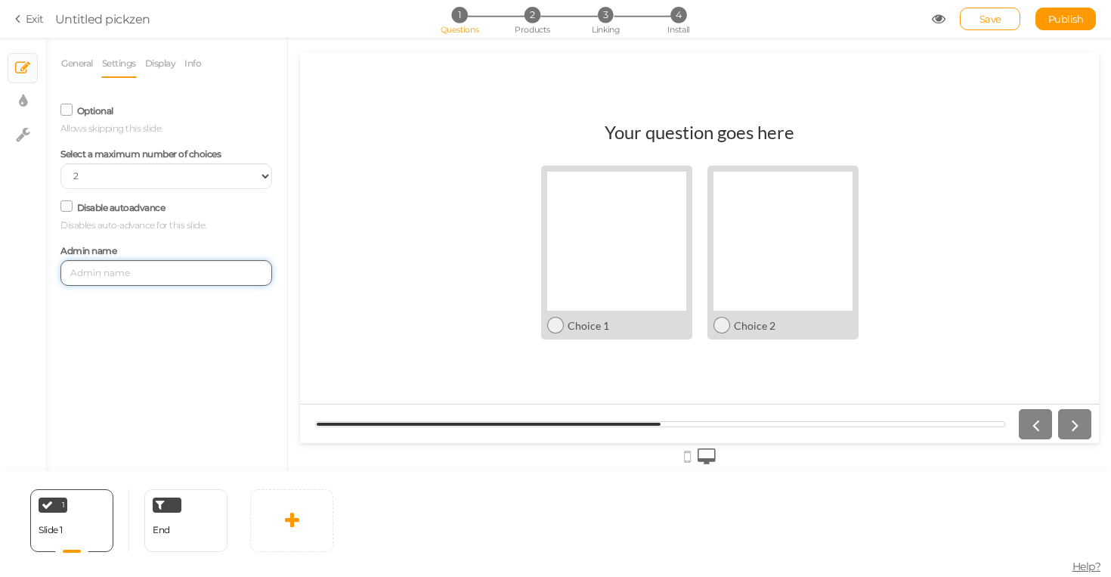
click at [181, 270] on input "text" at bounding box center [166, 273] width 212 height 26
click at [169, 57] on link "Display" at bounding box center [160, 63] width 33 height 29
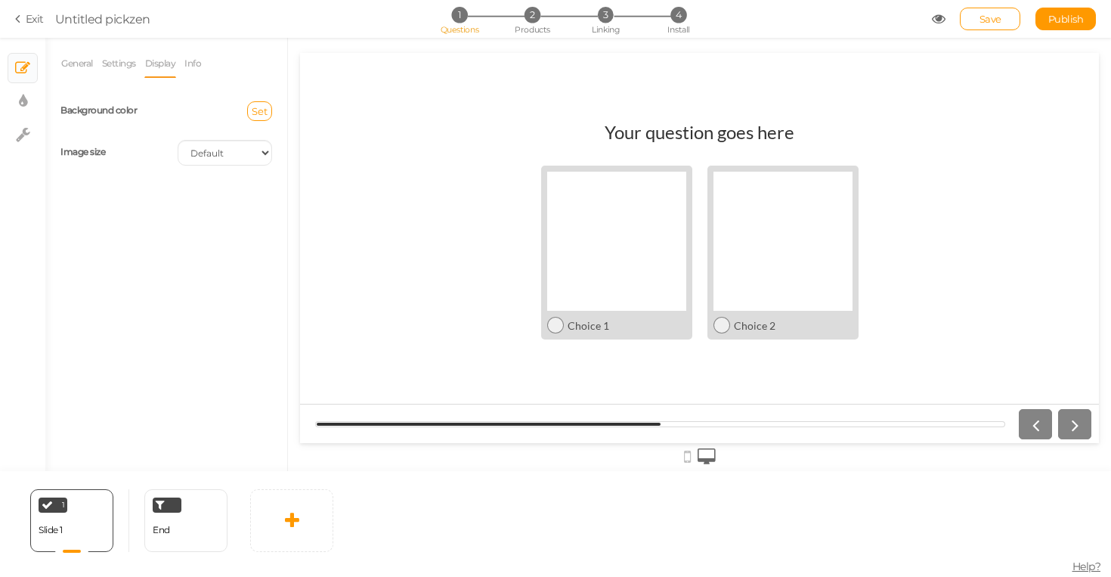
click at [271, 163] on div "Cover Contain Default" at bounding box center [224, 153] width 117 height 26
click at [263, 161] on select "Cover Contain Default" at bounding box center [225, 153] width 94 height 26
click at [178, 140] on select "Cover Contain Default" at bounding box center [225, 153] width 94 height 26
click at [222, 150] on select "Cover Contain Default" at bounding box center [225, 153] width 94 height 26
select select "contain"
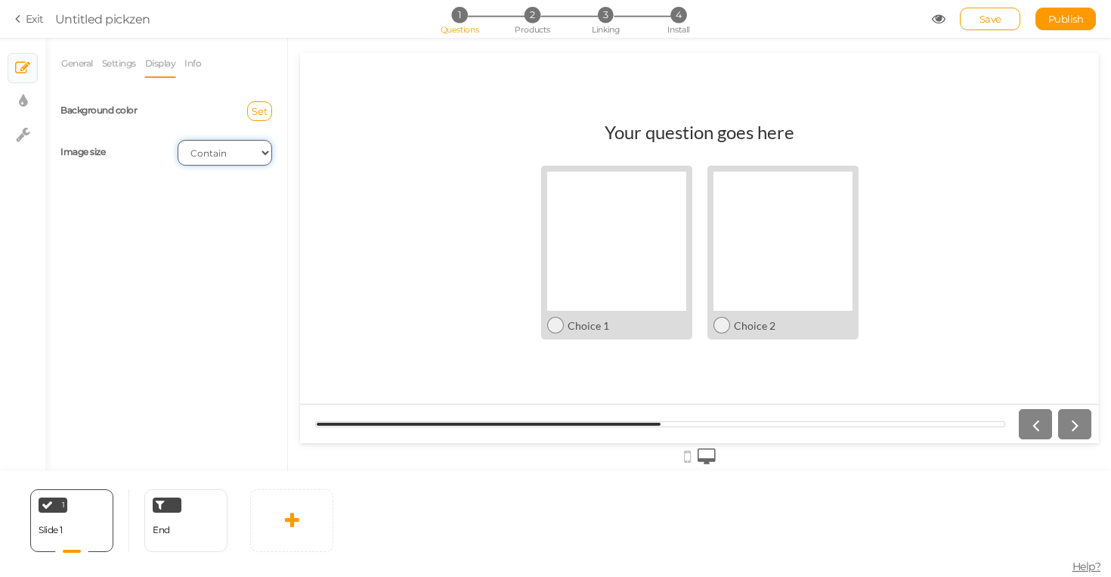
click at [178, 140] on select "Cover Contain Default" at bounding box center [225, 153] width 94 height 26
click at [163, 112] on div "Background color" at bounding box center [107, 111] width 117 height 17
click at [263, 112] on span "Set" at bounding box center [260, 111] width 16 height 12
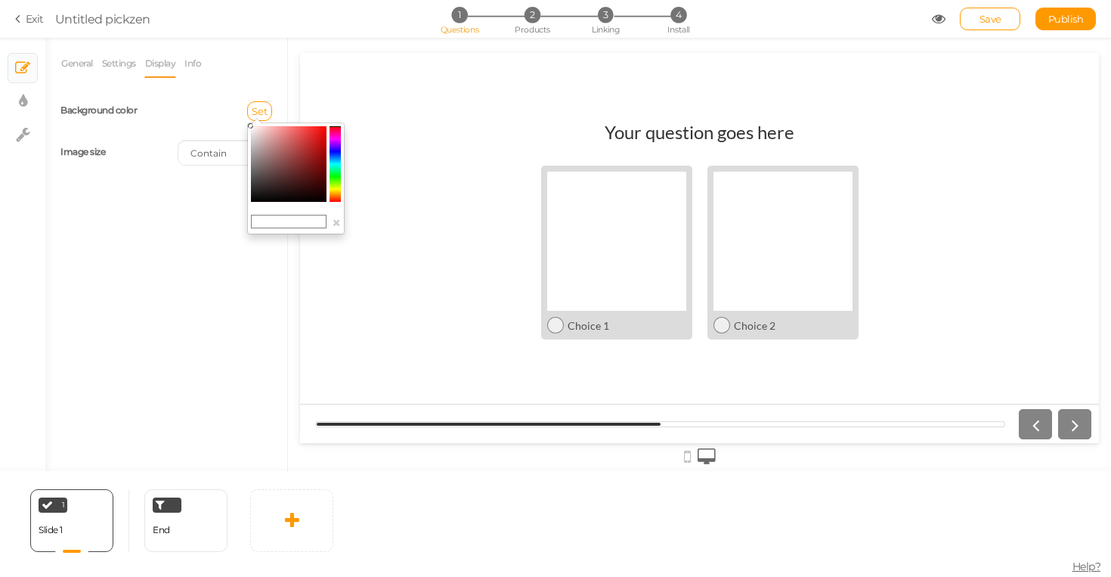
type input "#8f4e4e"
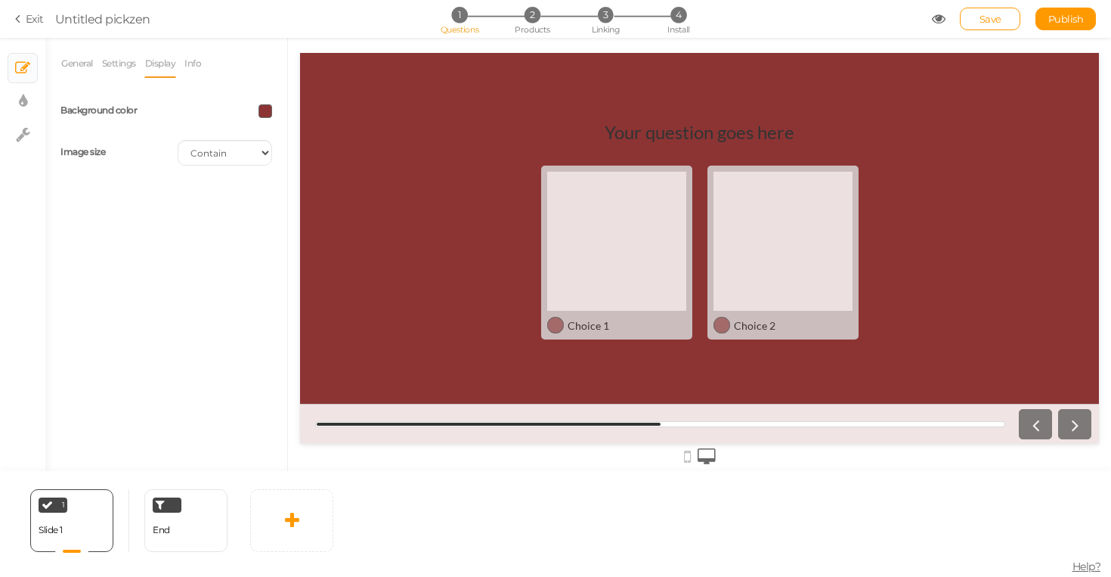
drag, startPoint x: 285, startPoint y: 160, endPoint x: 261, endPoint y: 84, distance: 79.4
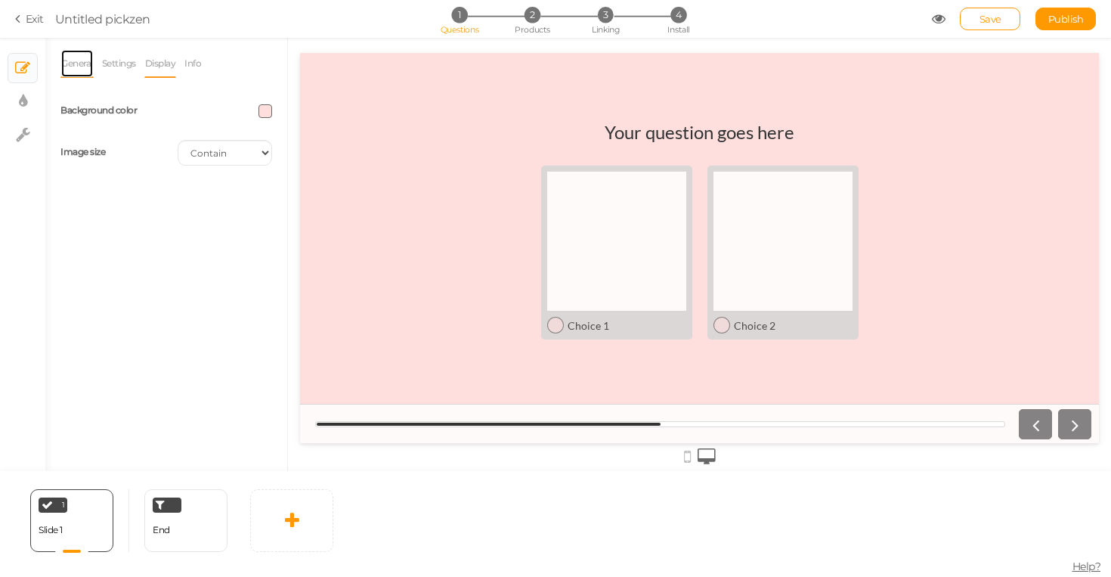
click at [70, 55] on link "General" at bounding box center [76, 63] width 33 height 29
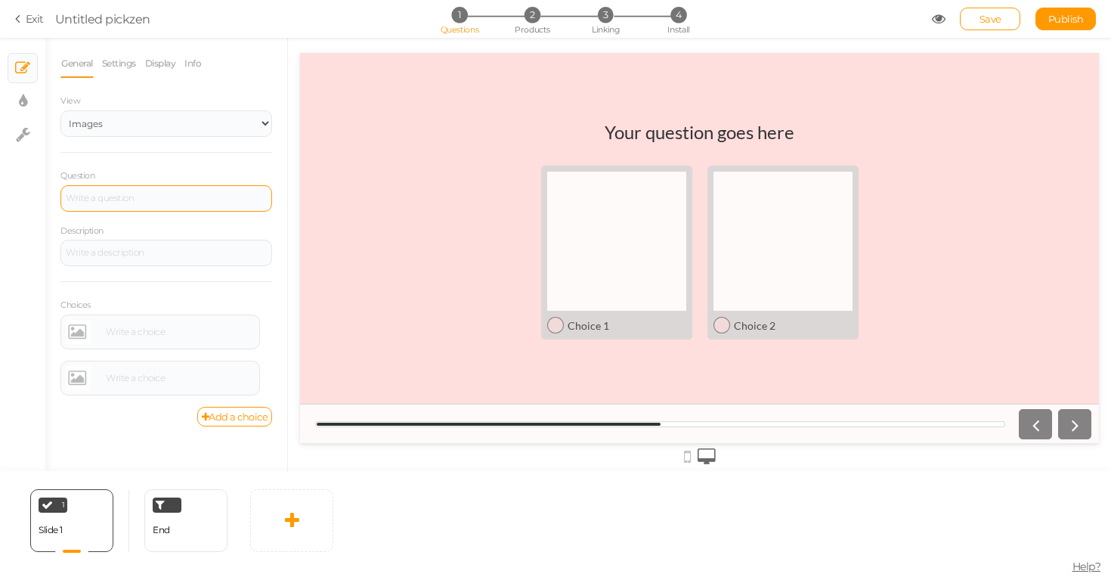
click at [691, 462] on div at bounding box center [699, 455] width 799 height 25
click at [685, 458] on icon at bounding box center [687, 456] width 7 height 17
